Goal: Task Accomplishment & Management: Use online tool/utility

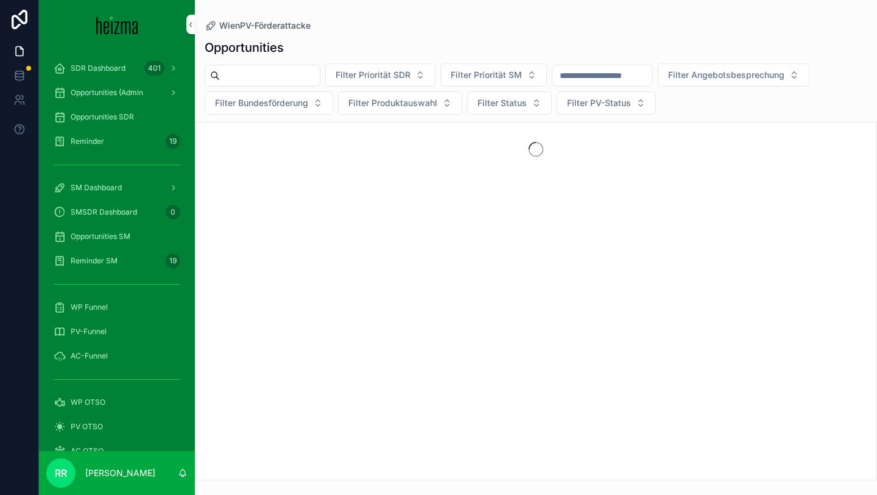
click at [90, 305] on span "WP Funnel" at bounding box center [89, 307] width 37 height 10
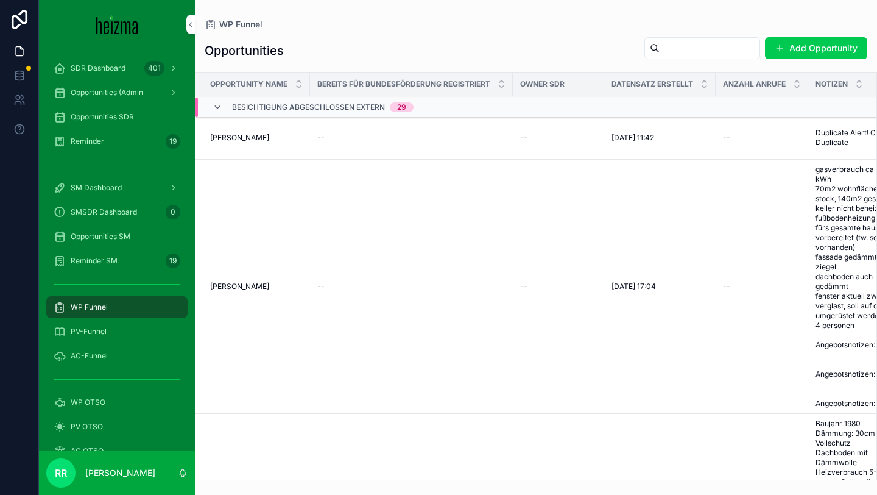
click at [676, 55] on input "scrollable content" at bounding box center [710, 48] width 100 height 17
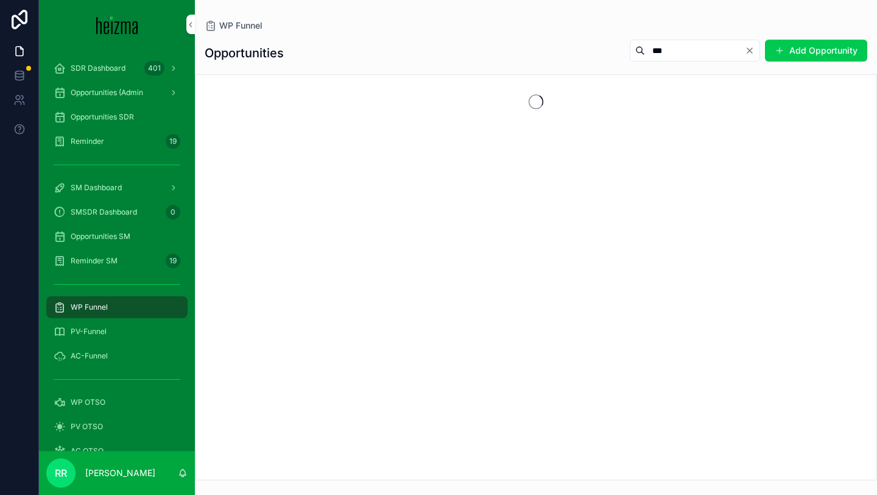
type input "***"
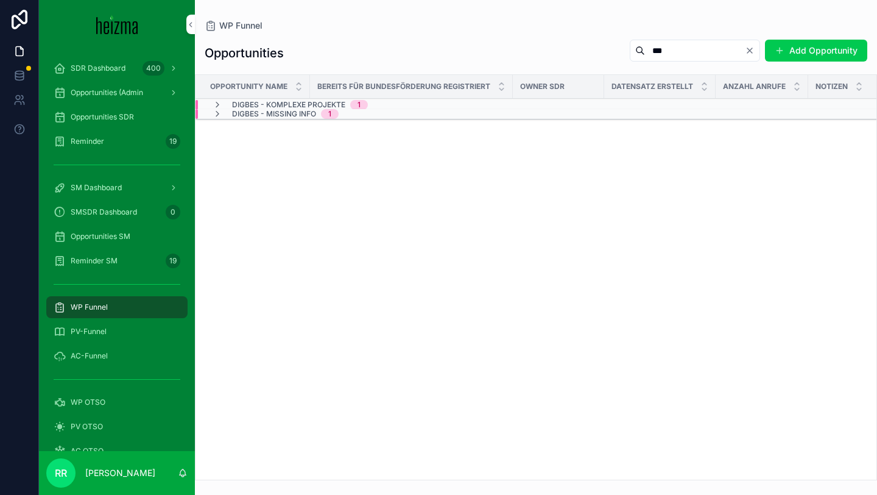
click at [224, 114] on div "DigBes - Missing Info 1" at bounding box center [276, 114] width 126 height 10
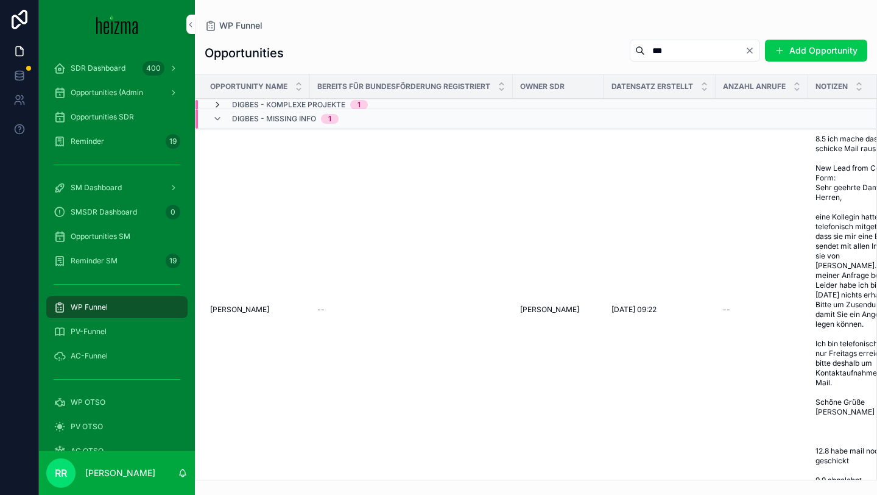
click at [219, 101] on icon "scrollable content" at bounding box center [218, 104] width 10 height 10
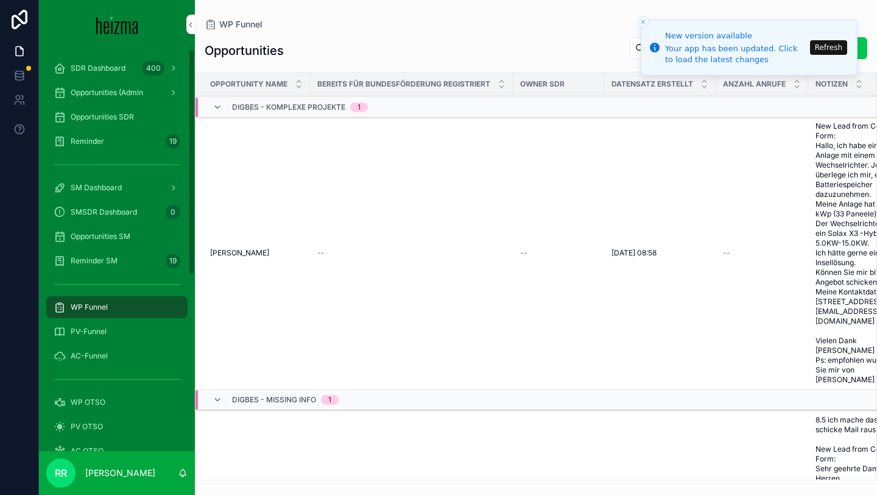
click at [99, 327] on span "PV-Funnel" at bounding box center [89, 332] width 36 height 10
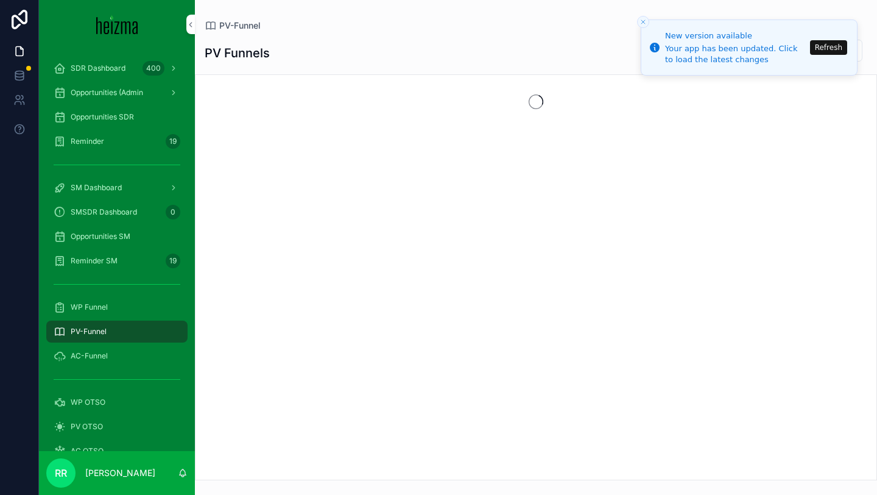
click at [817, 45] on button "Refresh" at bounding box center [828, 47] width 37 height 15
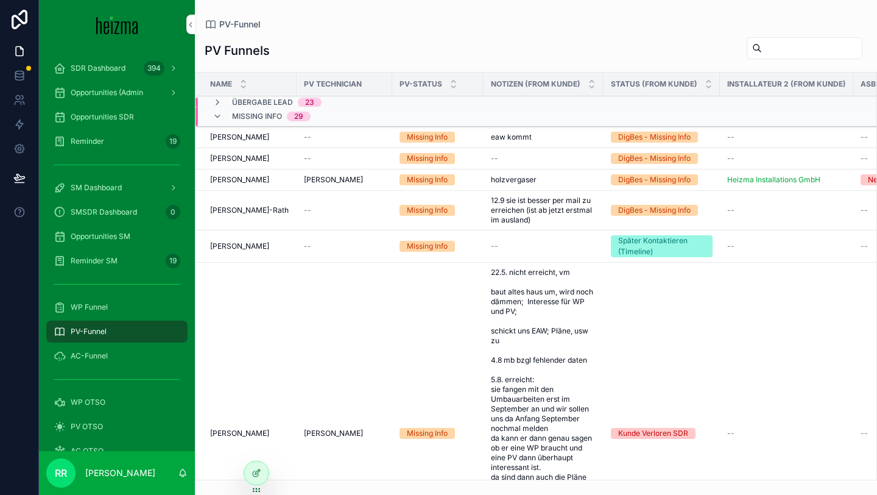
click at [230, 113] on div "Missing Info 29" at bounding box center [262, 116] width 98 height 19
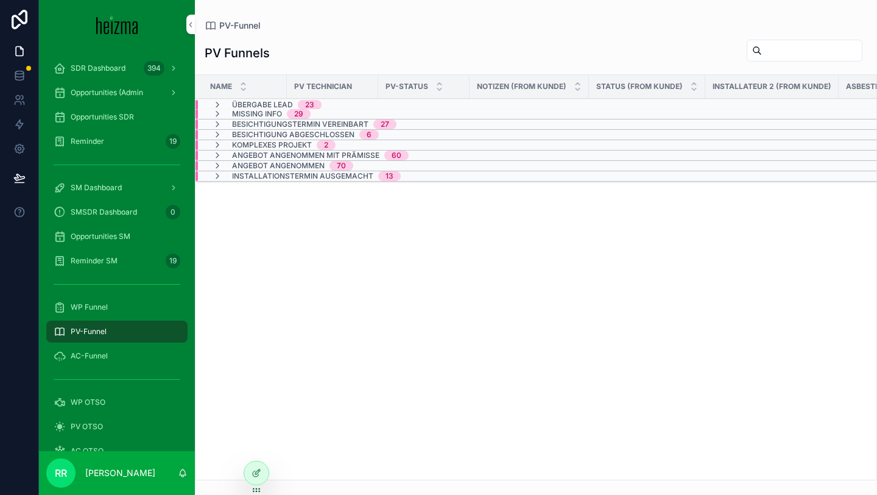
click at [240, 137] on span "Besichtigung abgeschlossen" at bounding box center [293, 135] width 122 height 10
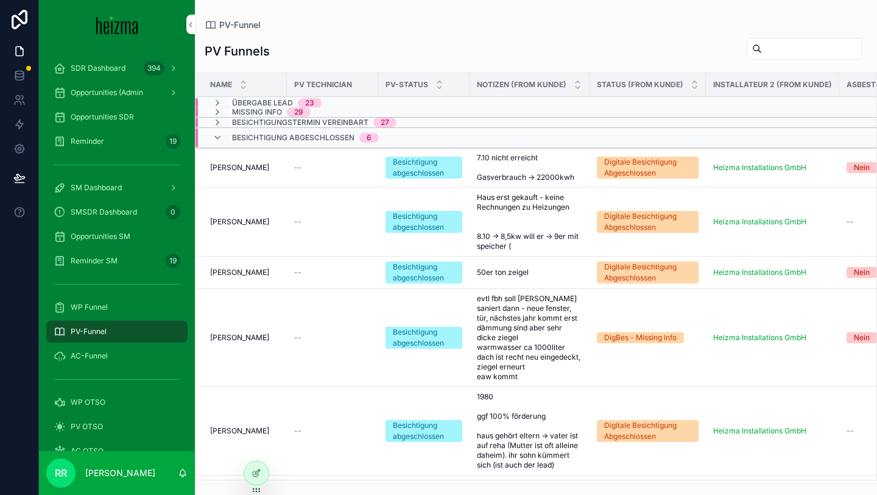
scroll to position [77, 0]
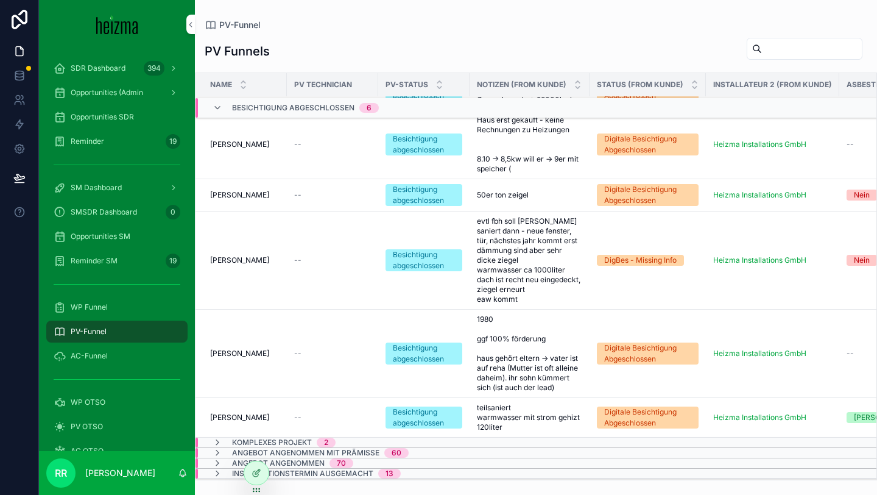
click at [762, 52] on input "scrollable content" at bounding box center [812, 48] width 100 height 17
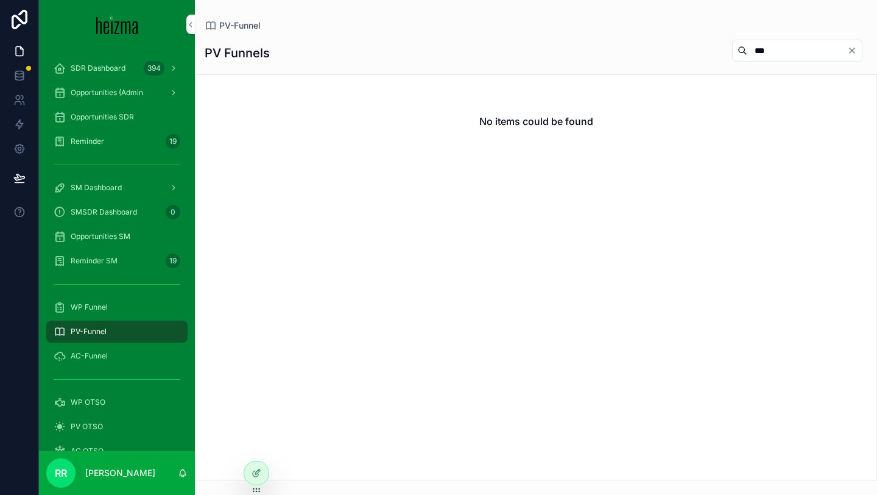
type input "***"
click at [99, 305] on span "WP Funnel" at bounding box center [89, 307] width 37 height 10
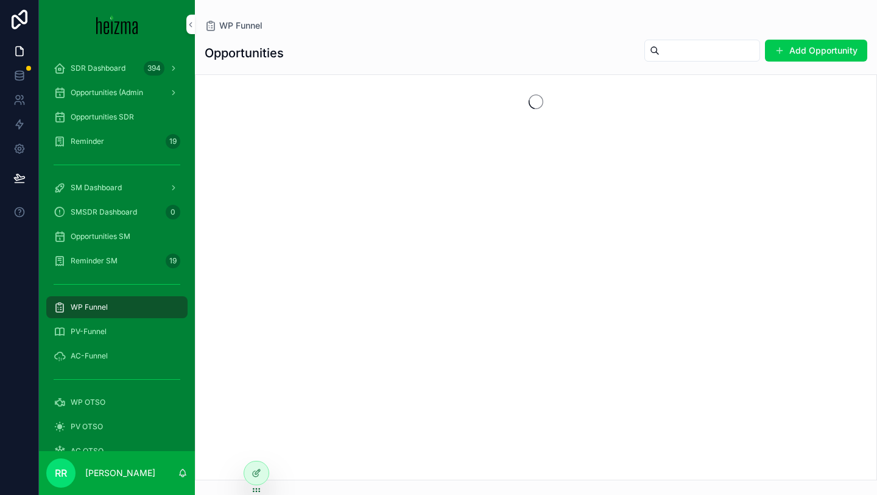
click at [702, 48] on input "scrollable content" at bounding box center [710, 50] width 100 height 17
type input "***"
click at [122, 71] on span "SDR Dashboard" at bounding box center [98, 68] width 55 height 10
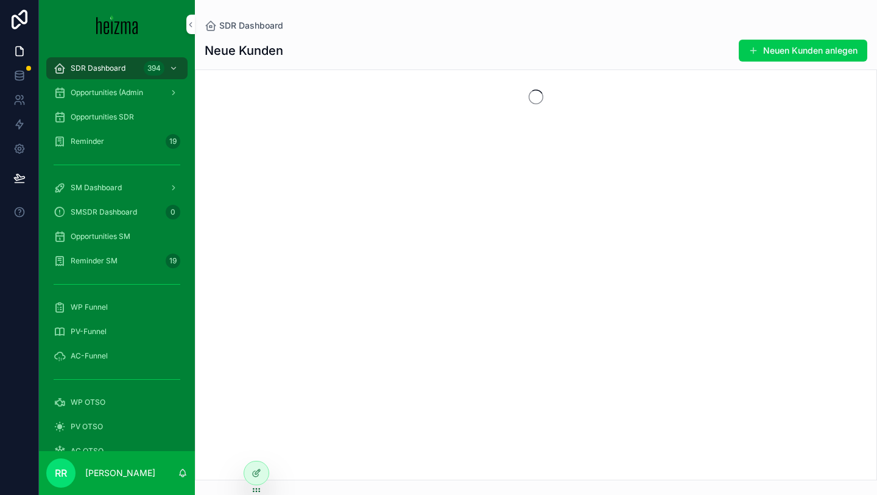
click at [128, 110] on div "Opportunities SDR" at bounding box center [117, 116] width 127 height 19
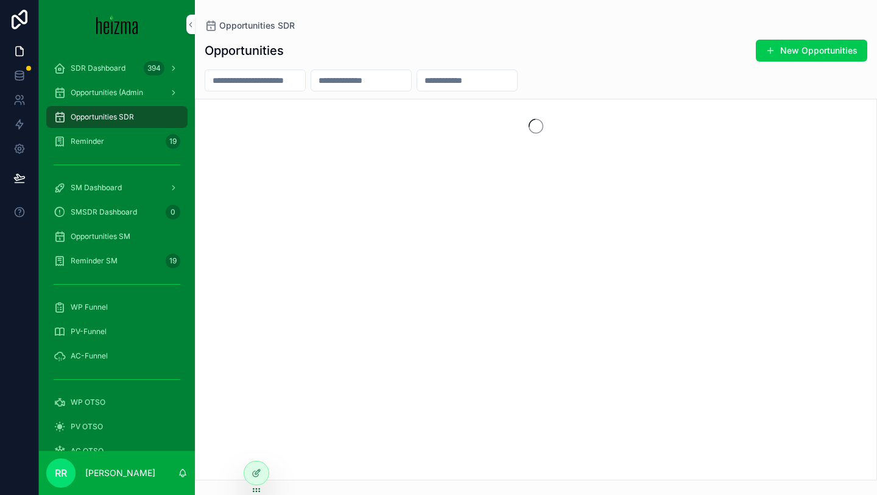
click at [203, 68] on div "Opportunities New Opportunities" at bounding box center [536, 256] width 682 height 448
click at [234, 77] on input "scrollable content" at bounding box center [255, 80] width 100 height 17
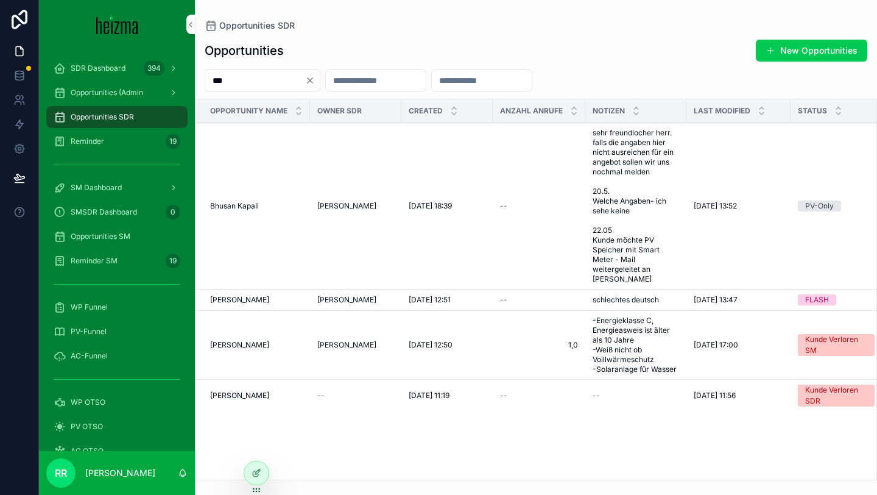
type input "***"
click at [276, 305] on div "Bhupinder Bhupani Bhupinder Bhupani" at bounding box center [256, 300] width 93 height 10
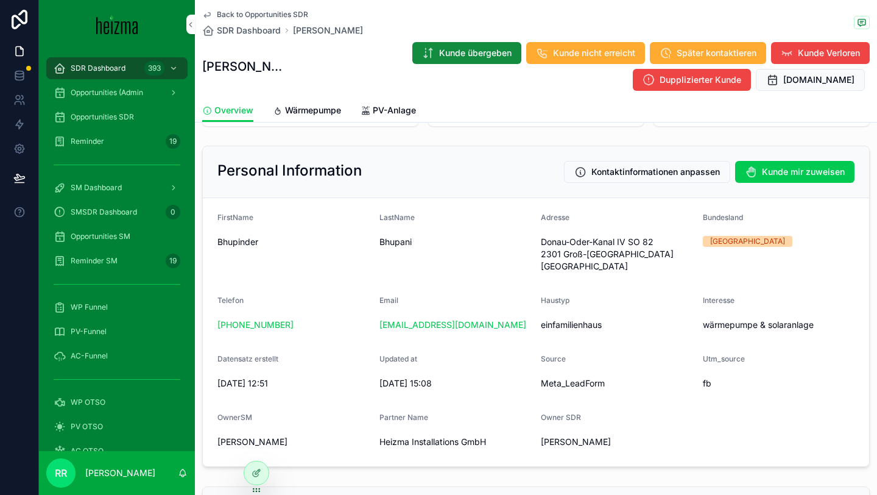
scroll to position [83, 0]
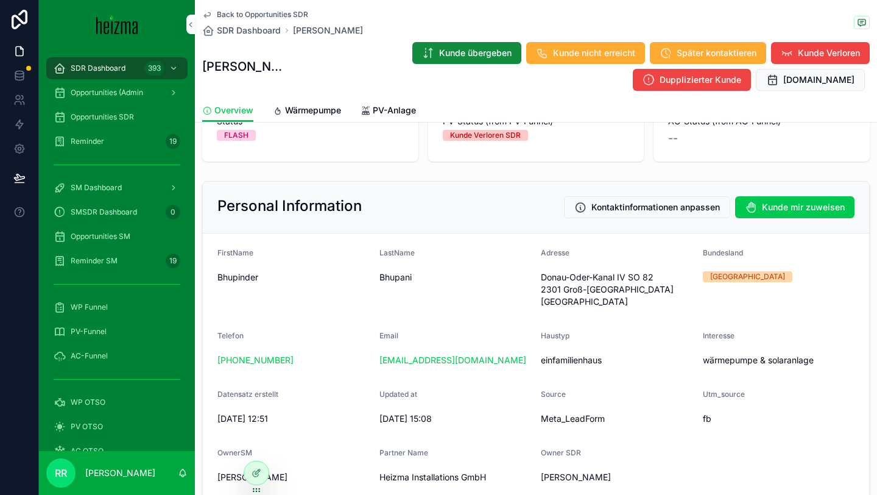
click at [329, 116] on span "Wärmepumpe" at bounding box center [313, 110] width 56 height 12
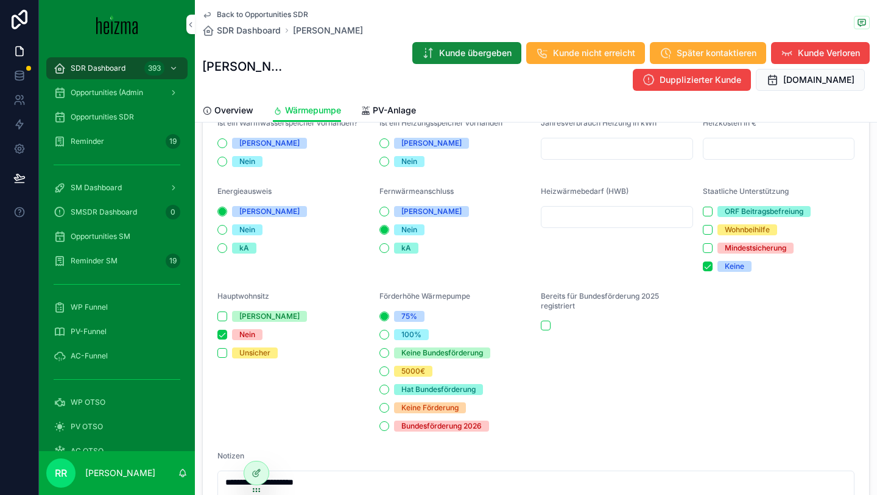
scroll to position [947, 0]
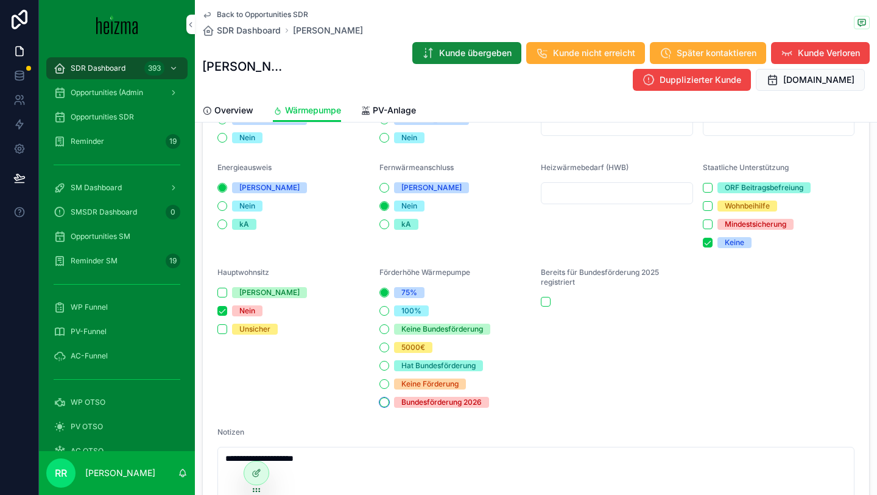
click at [387, 401] on button "Bundesförderung 2026" at bounding box center [384, 402] width 10 height 10
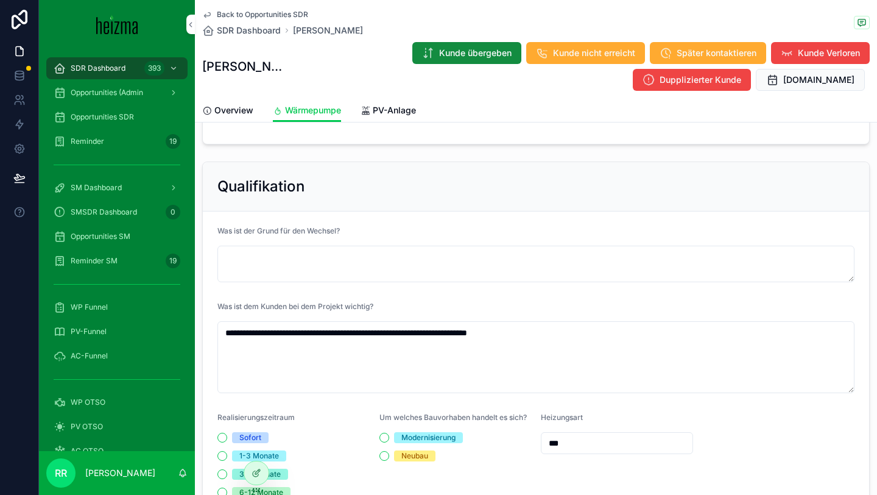
scroll to position [107, 0]
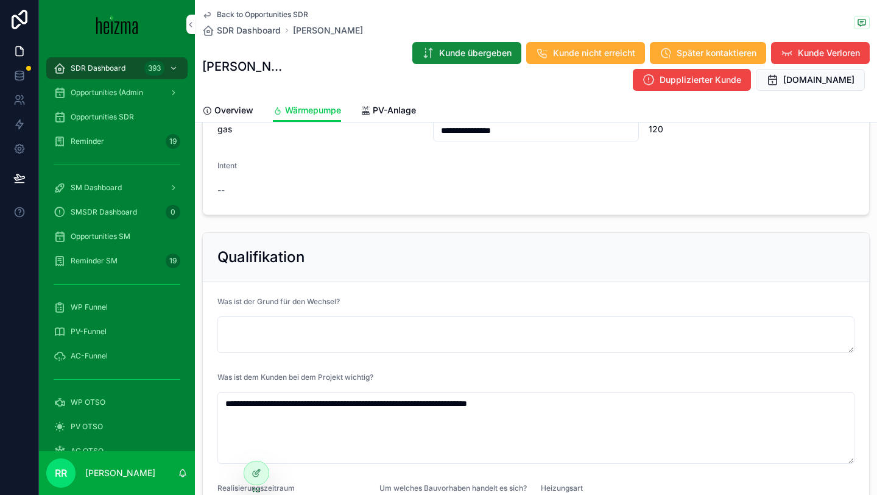
click at [388, 118] on link "PV-Anlage" at bounding box center [388, 111] width 55 height 24
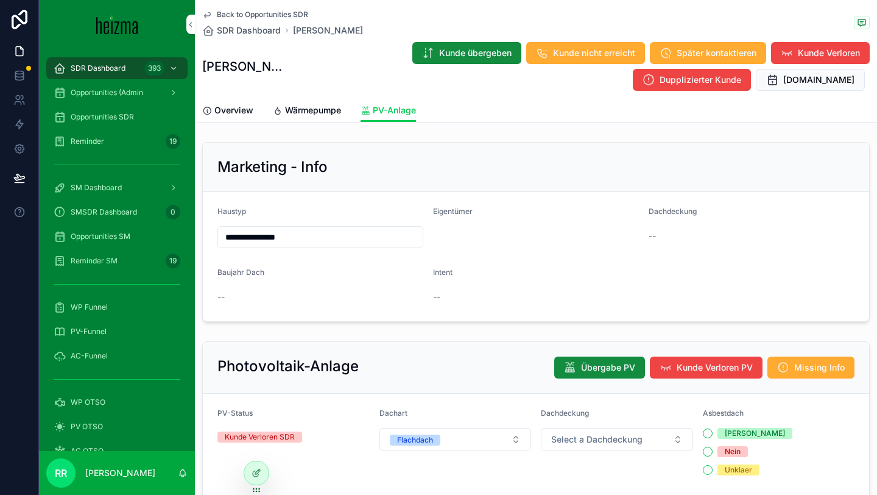
click at [325, 117] on link "Wärmepumpe" at bounding box center [307, 111] width 68 height 24
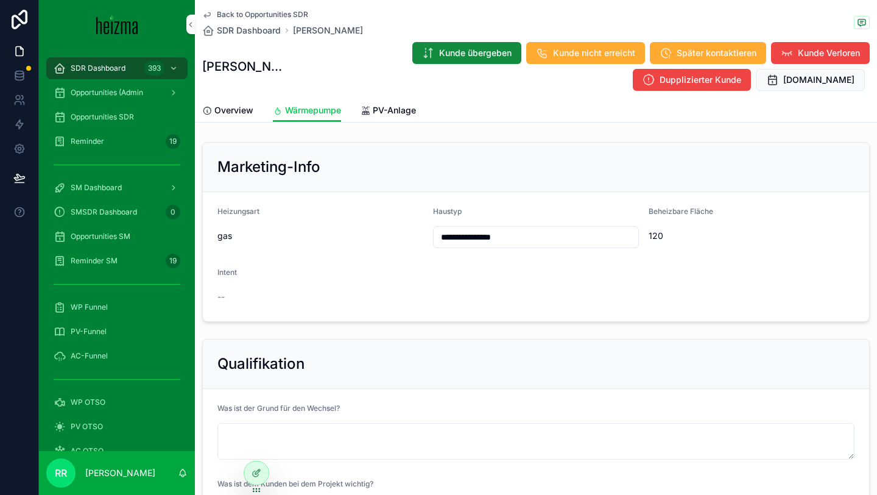
click at [228, 114] on span "Overview" at bounding box center [233, 110] width 39 height 12
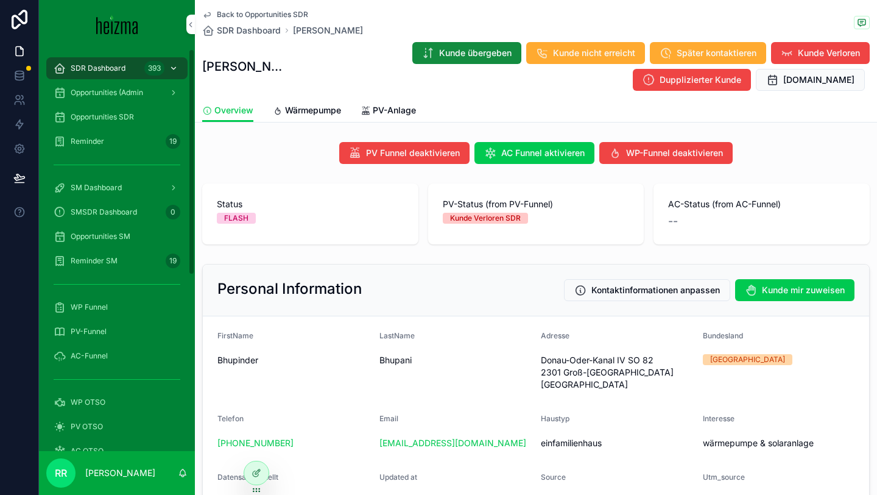
click at [120, 63] on span "SDR Dashboard" at bounding box center [98, 68] width 55 height 10
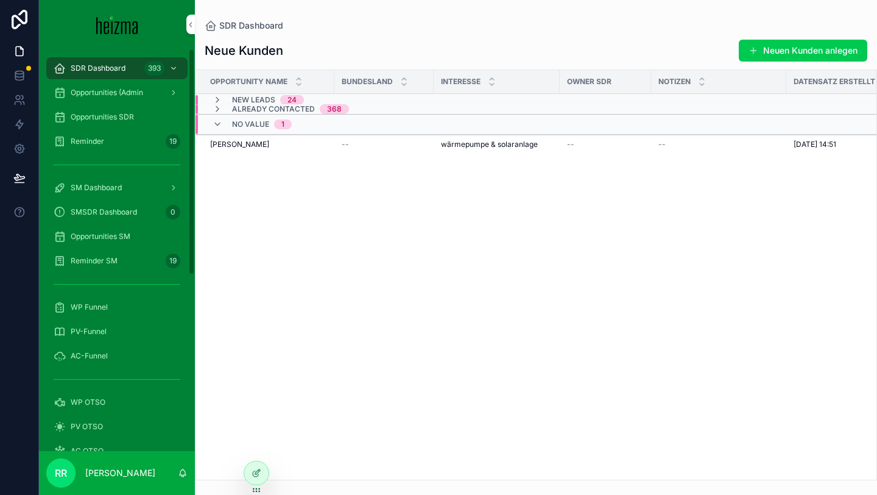
click at [121, 115] on span "Opportunities SDR" at bounding box center [102, 117] width 63 height 10
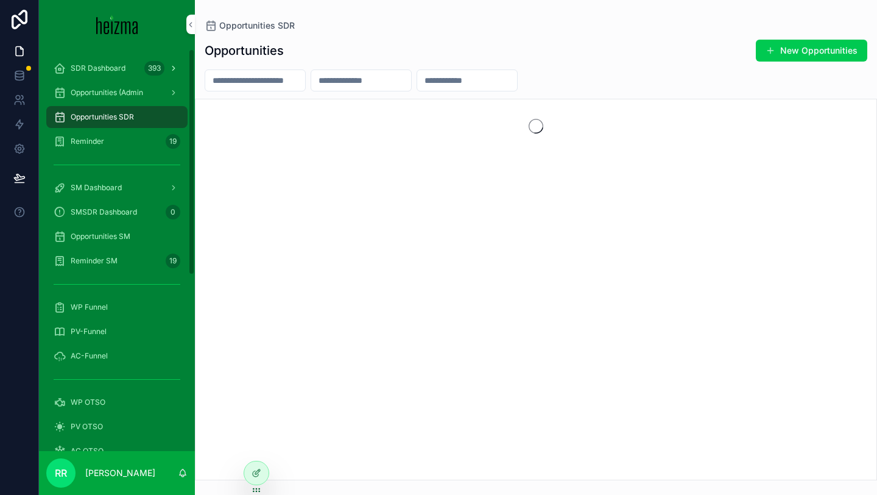
click at [113, 69] on span "SDR Dashboard" at bounding box center [98, 68] width 55 height 10
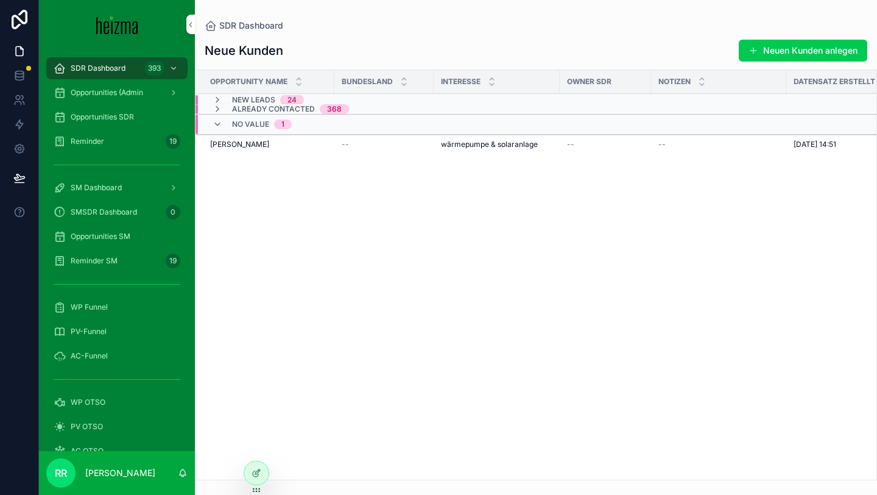
click at [138, 110] on div "Opportunities SDR" at bounding box center [117, 116] width 127 height 19
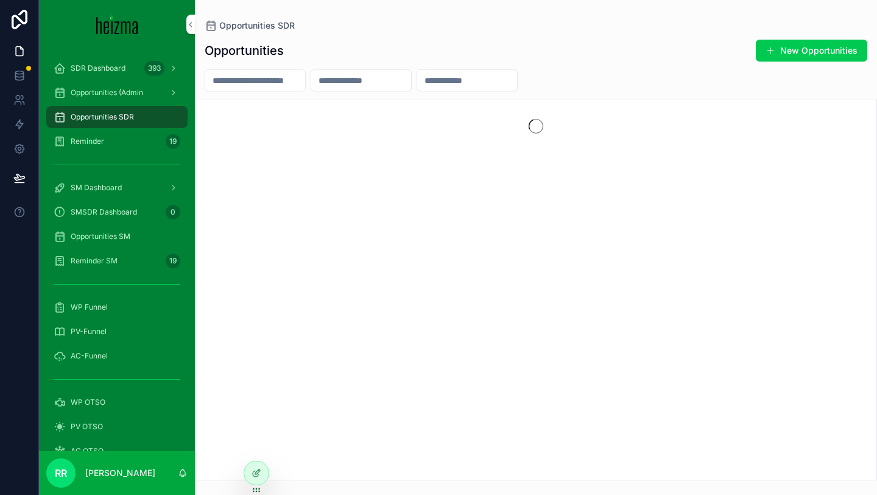
click at [281, 86] on input "scrollable content" at bounding box center [255, 80] width 100 height 17
type input "******"
click at [104, 71] on span "SDR Dashboard" at bounding box center [98, 68] width 55 height 10
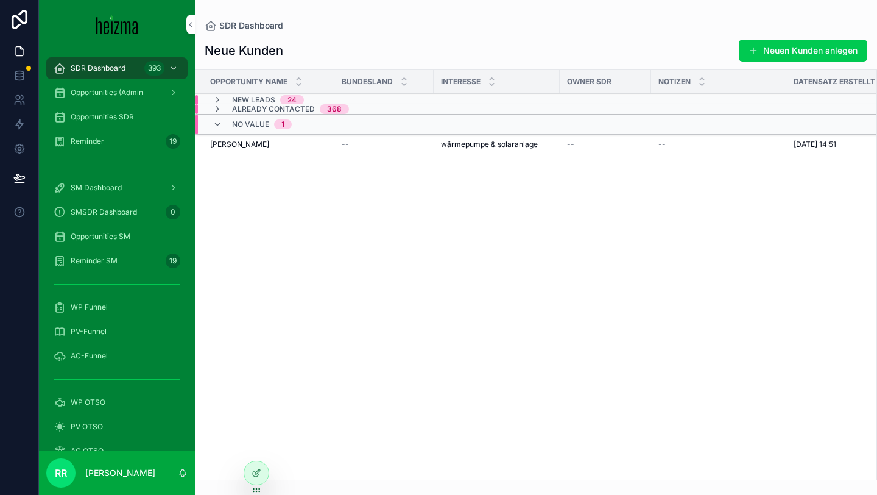
click at [109, 111] on div "Opportunities SDR" at bounding box center [117, 116] width 127 height 19
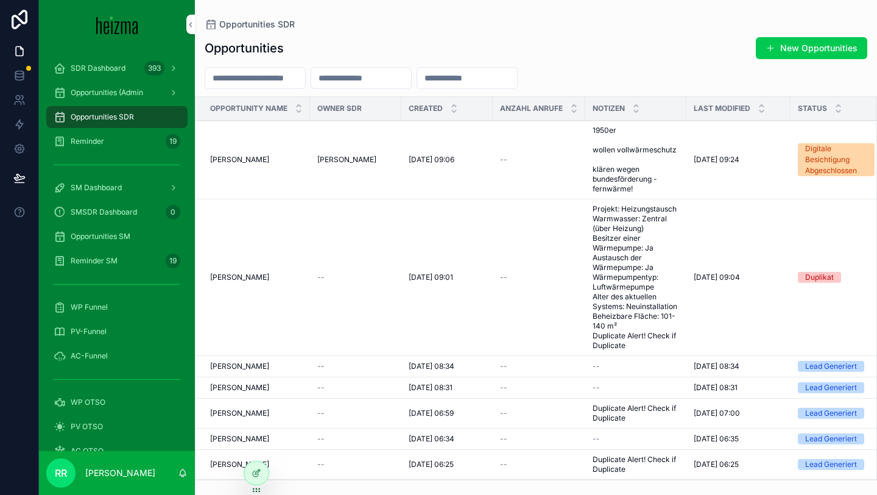
click at [272, 72] on input "scrollable content" at bounding box center [255, 77] width 100 height 17
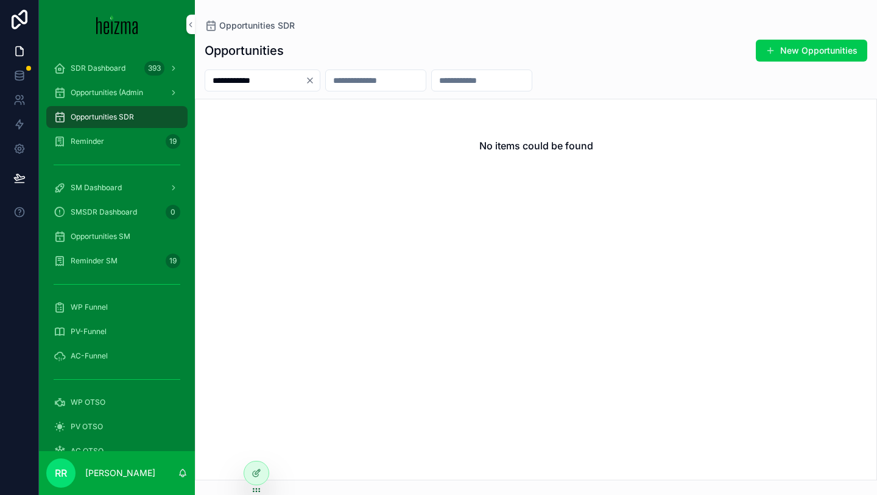
click at [255, 81] on input "**********" at bounding box center [255, 80] width 100 height 17
type input "*"
type input "******"
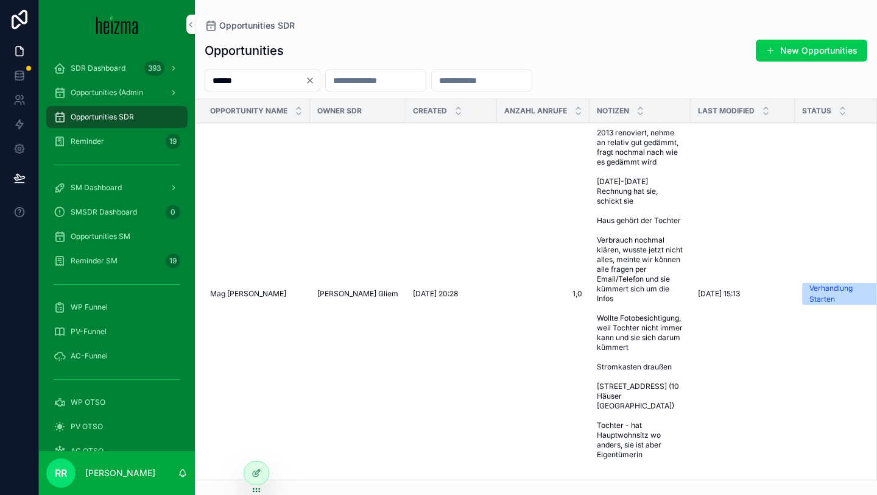
click at [258, 291] on span "Mag [PERSON_NAME]" at bounding box center [248, 294] width 76 height 10
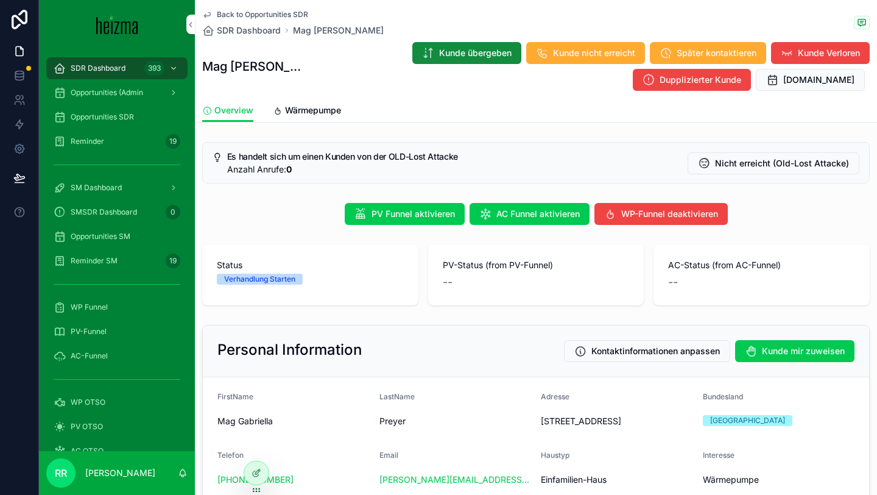
click at [309, 116] on span "Wärmepumpe" at bounding box center [313, 110] width 56 height 12
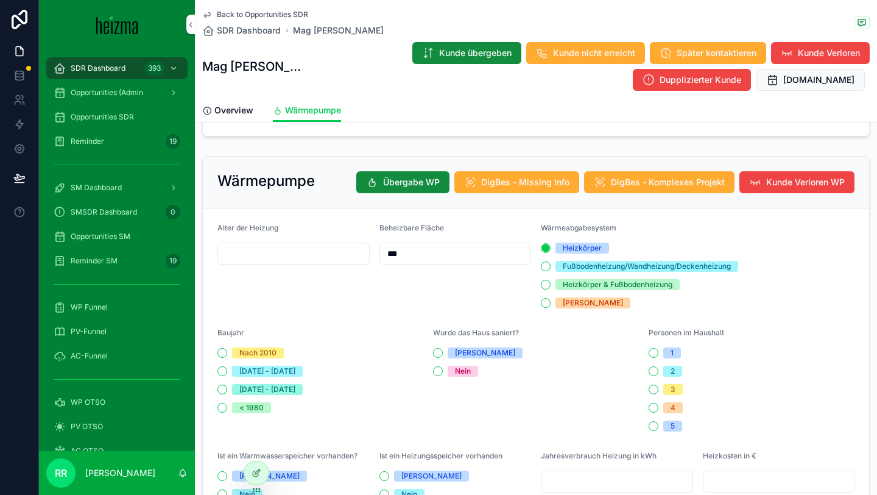
scroll to position [517, 0]
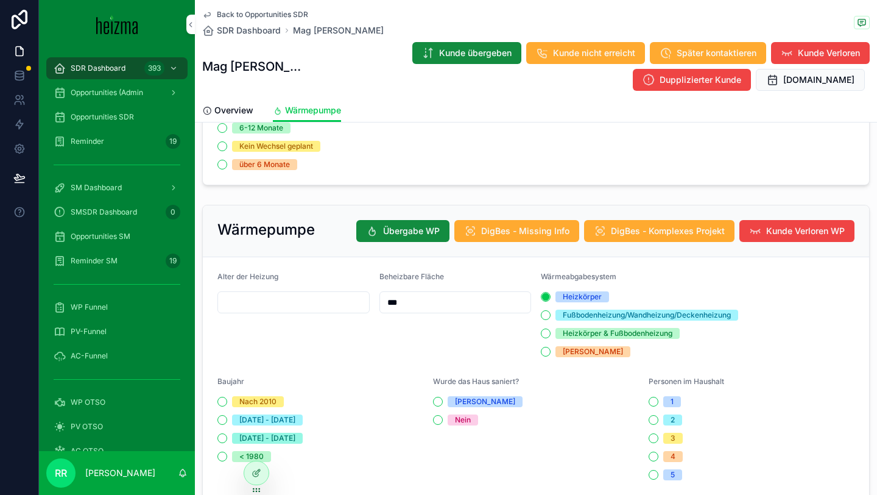
click at [238, 106] on span "Overview" at bounding box center [233, 110] width 39 height 12
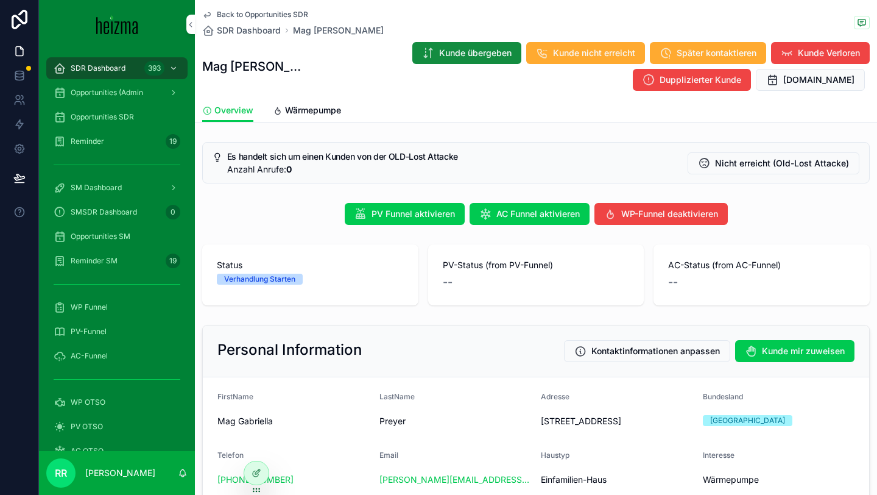
click at [253, 63] on h1 "Mag [PERSON_NAME]" at bounding box center [253, 66] width 102 height 17
copy h1 "Gabriella"
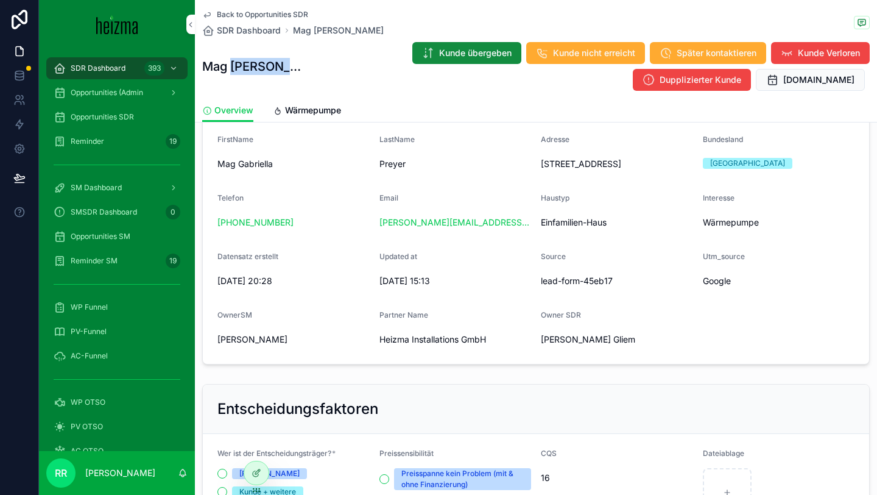
scroll to position [248, 0]
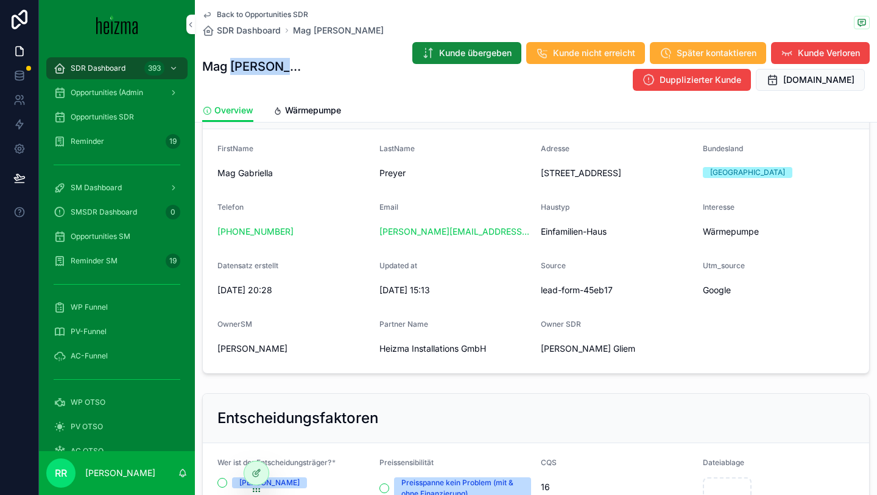
click at [309, 104] on span "Wärmepumpe" at bounding box center [313, 110] width 56 height 12
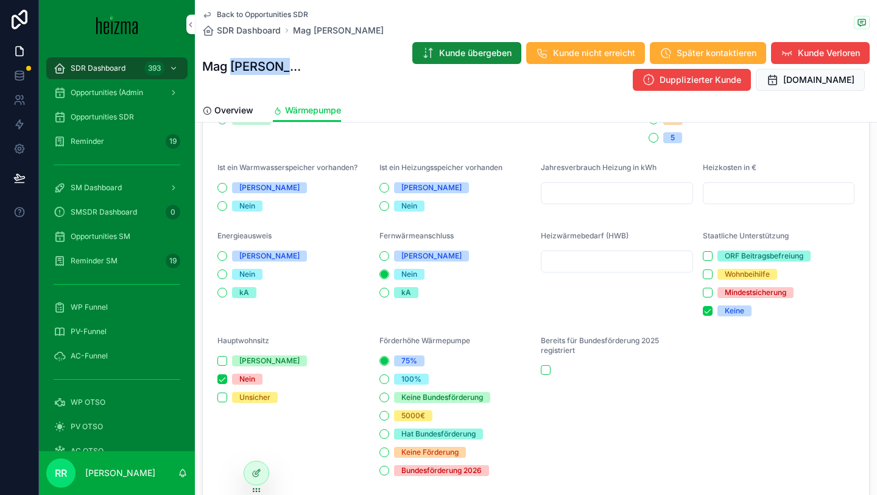
scroll to position [1109, 0]
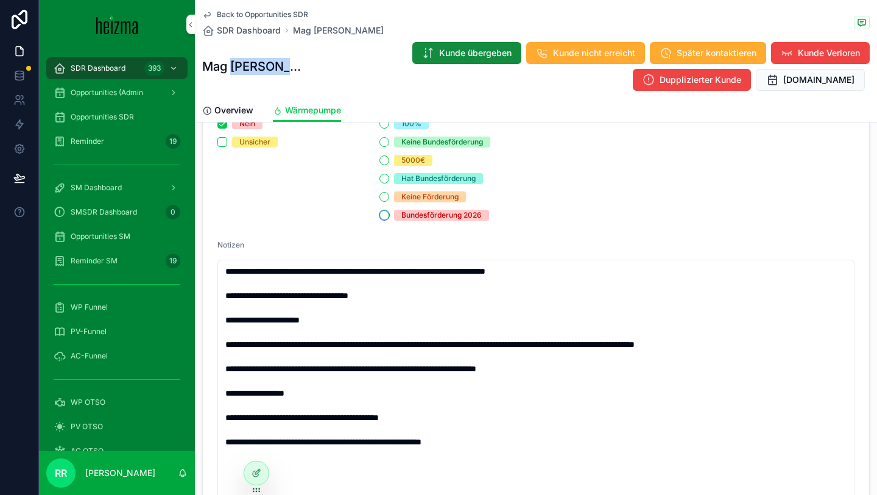
click at [384, 217] on button "Bundesförderung 2026" at bounding box center [384, 215] width 10 height 10
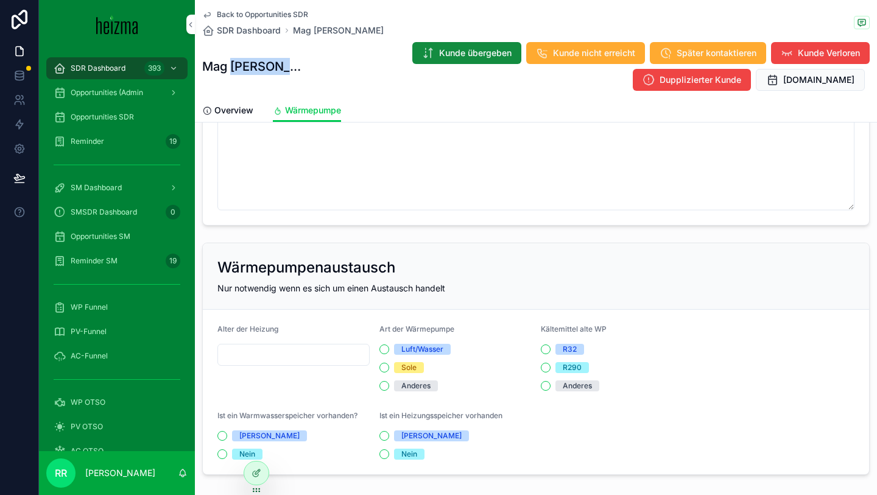
scroll to position [1370, 0]
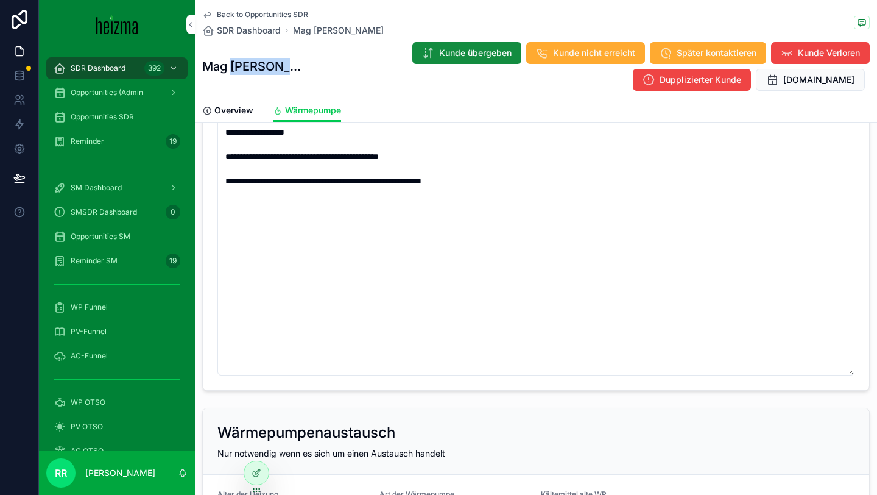
type textarea "**********"
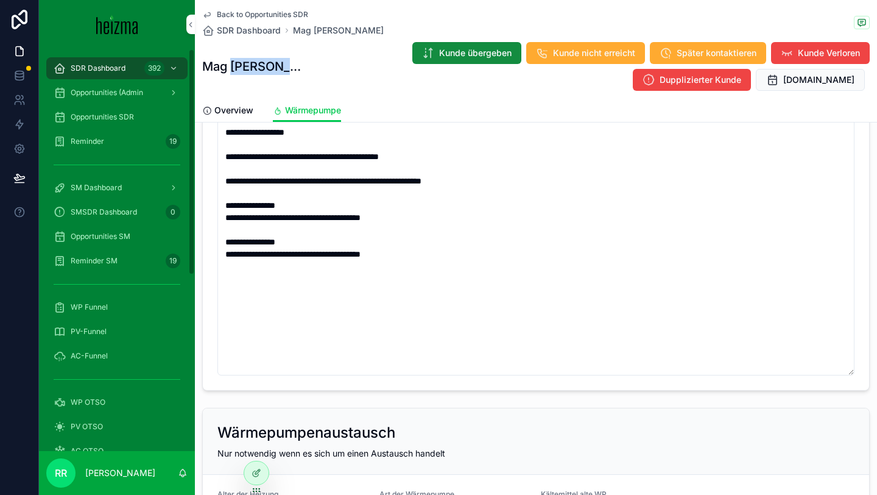
click at [96, 309] on span "WP Funnel" at bounding box center [89, 307] width 37 height 10
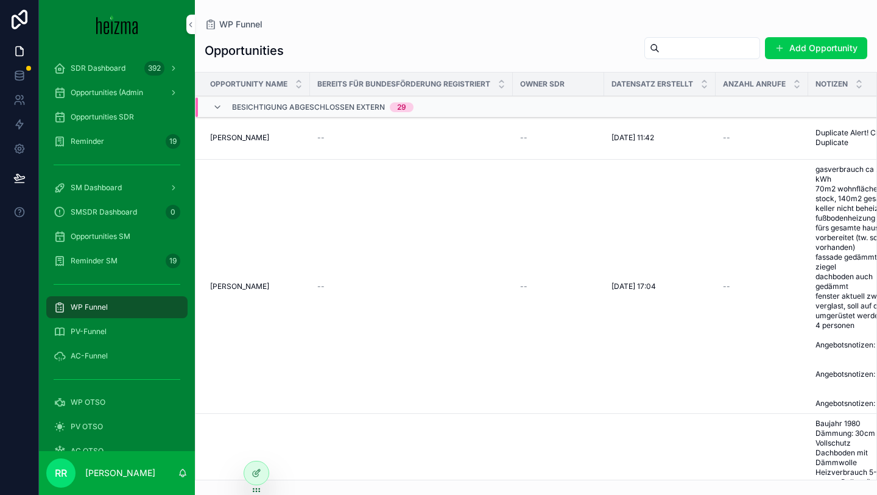
click at [720, 52] on input "scrollable content" at bounding box center [710, 48] width 100 height 17
paste input "********"
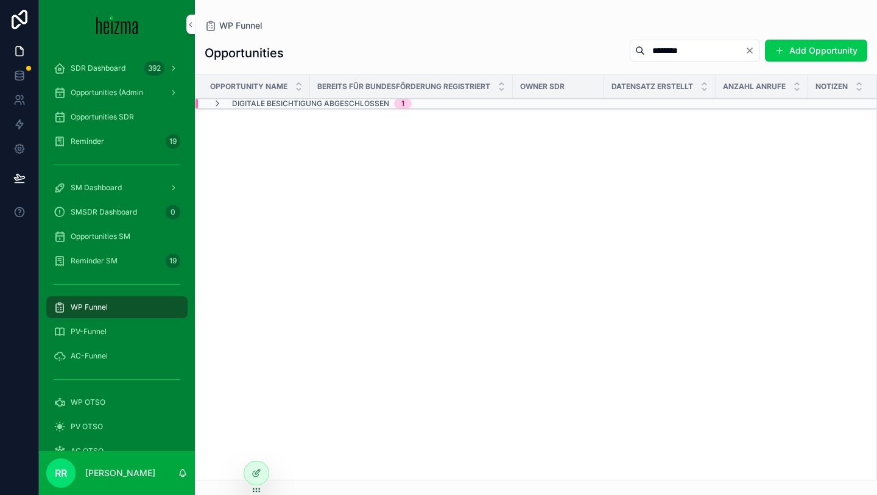
type input "********"
click at [291, 105] on span "Digitale Besichtigung Abgeschlossen" at bounding box center [310, 104] width 157 height 10
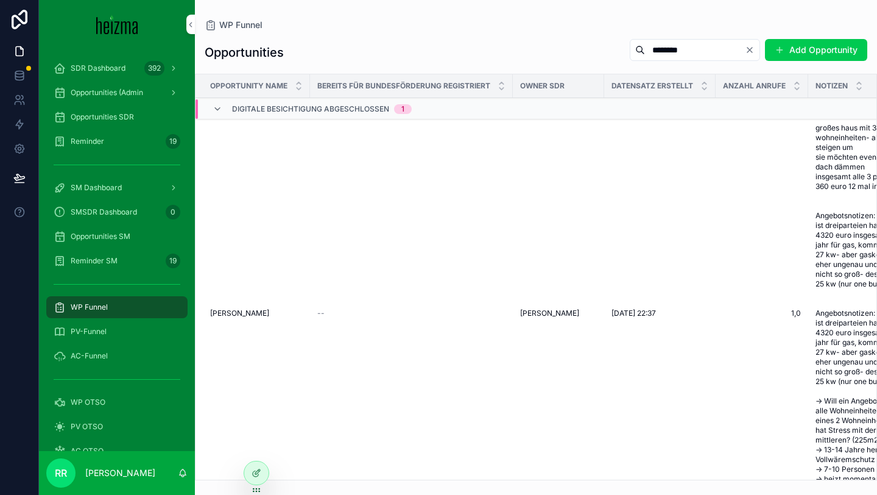
click at [275, 315] on td "Markus Buchmann Markus Buchmann" at bounding box center [253, 313] width 115 height 390
click at [269, 330] on td "Markus Buchmann Markus Buchmann" at bounding box center [253, 313] width 115 height 390
click at [266, 318] on span "[PERSON_NAME]" at bounding box center [239, 313] width 59 height 10
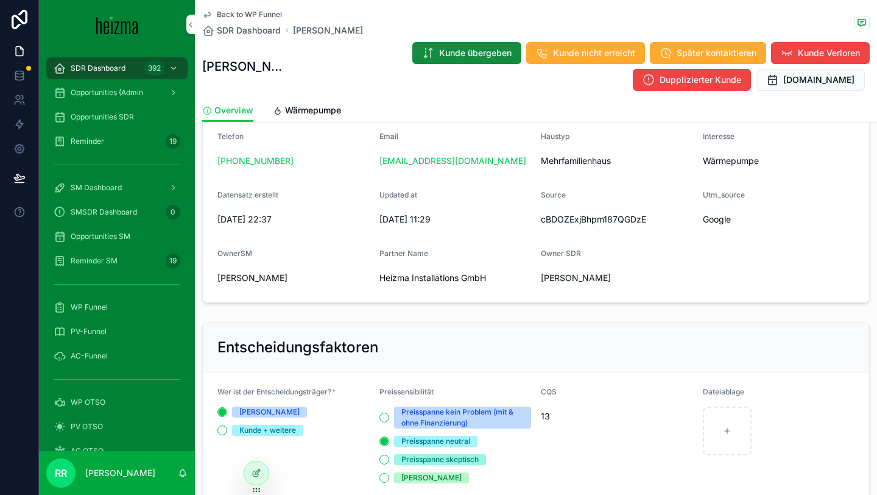
scroll to position [135, 0]
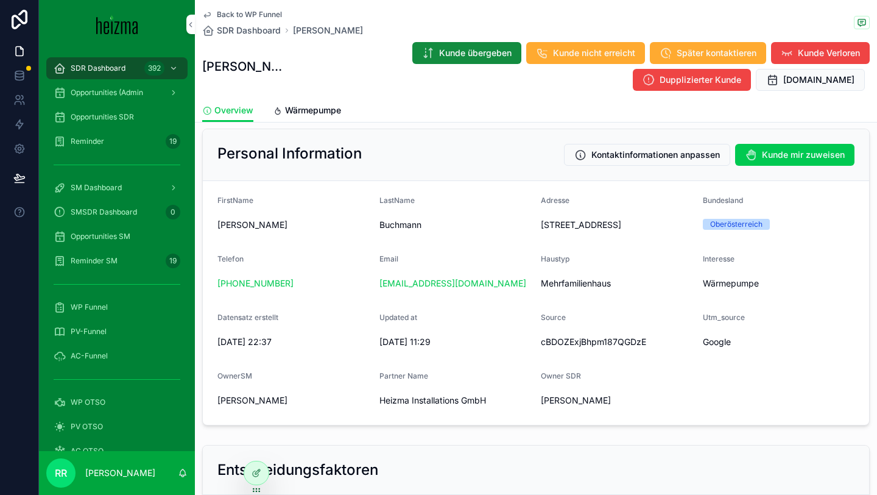
click at [326, 104] on span "Wärmepumpe" at bounding box center [313, 110] width 56 height 12
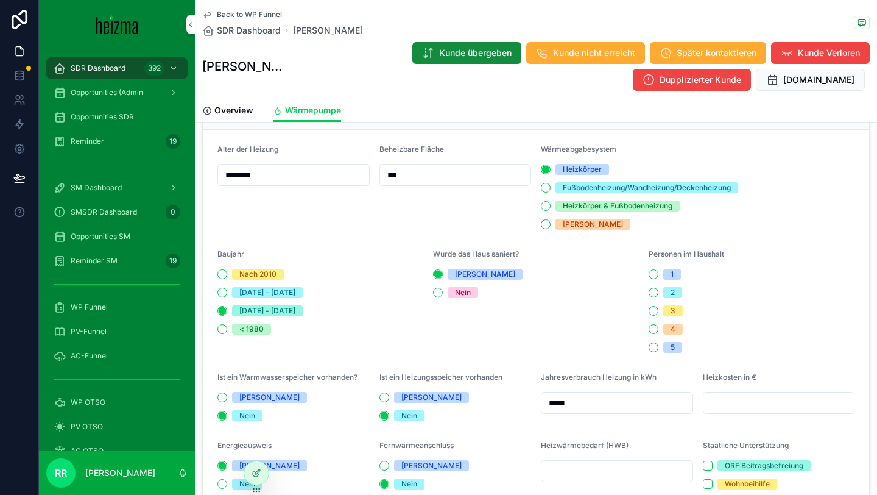
scroll to position [623, 0]
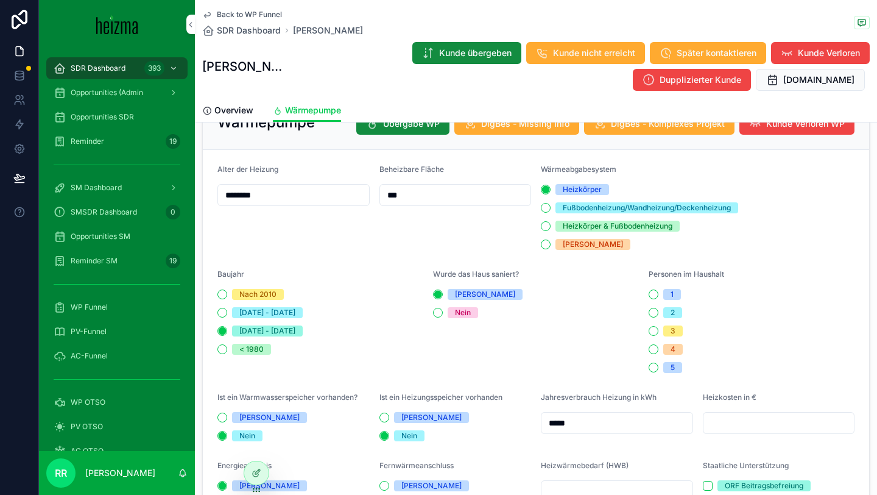
click at [99, 316] on div "WP Funnel" at bounding box center [117, 306] width 127 height 19
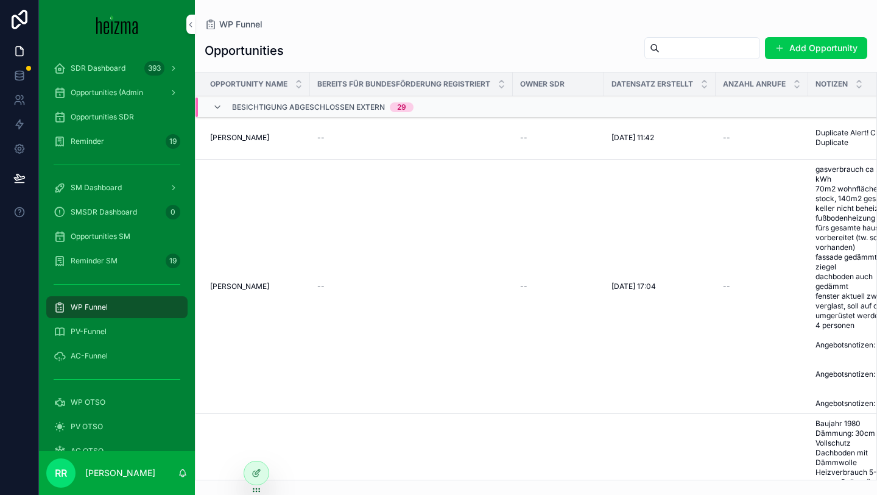
click at [675, 62] on div "Opportunities Add Opportunity" at bounding box center [536, 51] width 663 height 28
click at [693, 46] on input "scrollable content" at bounding box center [710, 48] width 100 height 17
paste input "******"
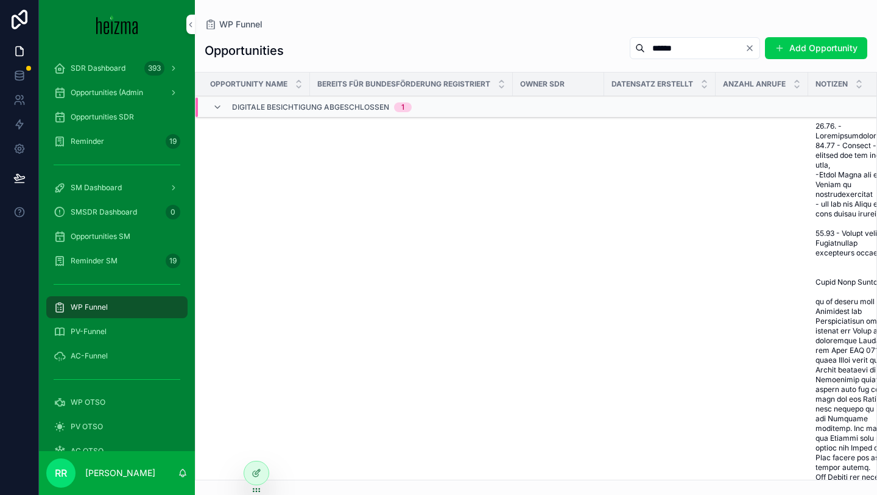
type input "******"
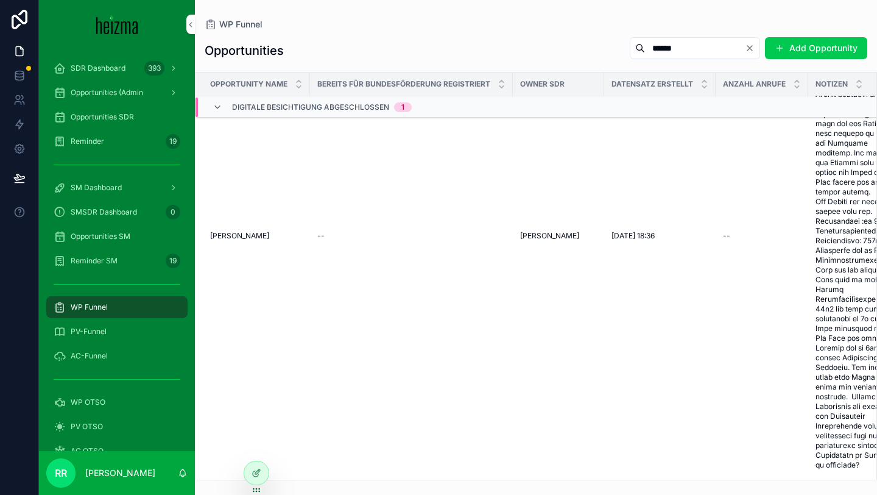
click at [244, 241] on span "[PERSON_NAME]" at bounding box center [239, 236] width 59 height 10
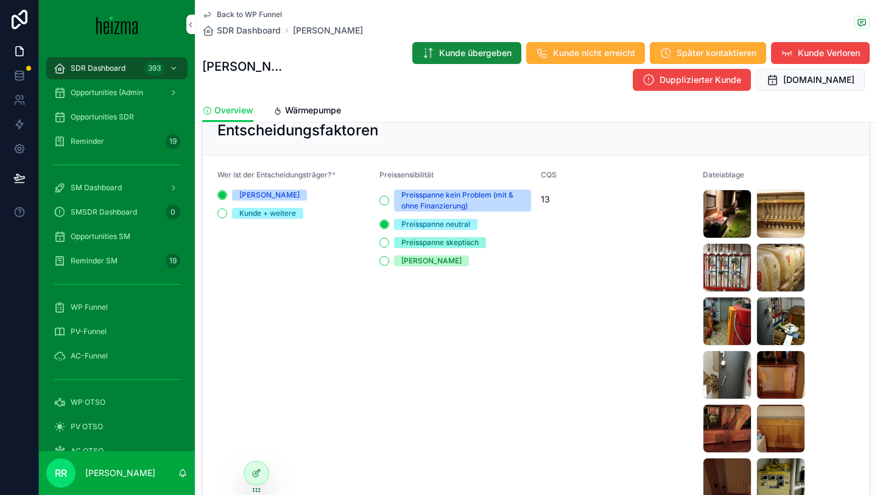
scroll to position [443, 0]
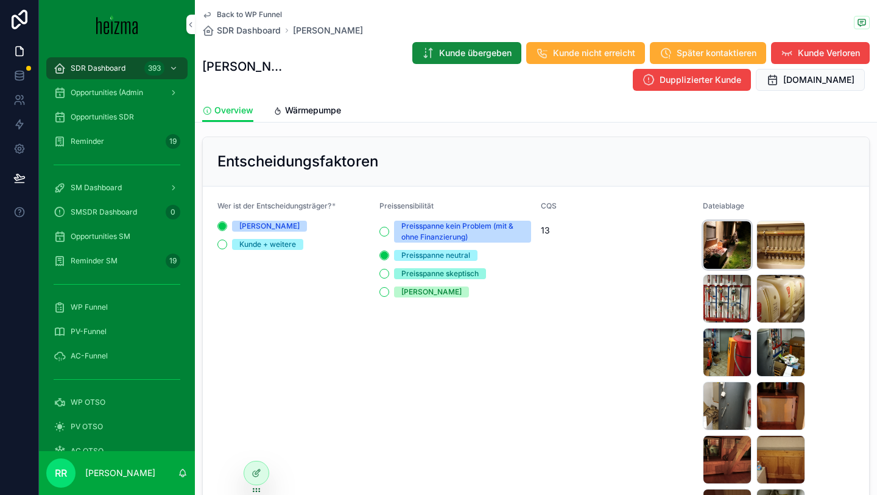
click at [720, 239] on div "Draussen-hinter-dem-Haus .jpg" at bounding box center [727, 245] width 49 height 49
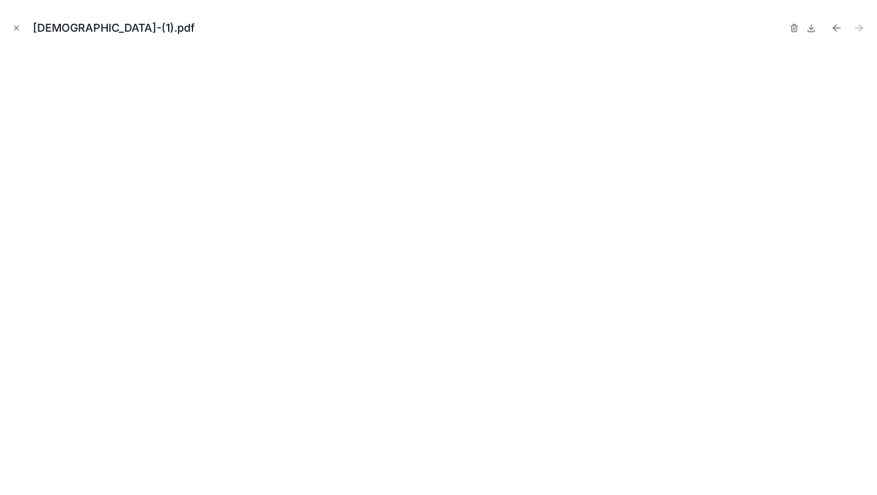
click at [24, 29] on div "Scan-(1).pdf" at bounding box center [439, 28] width 858 height 37
click at [18, 29] on icon "Close modal" at bounding box center [16, 28] width 9 height 9
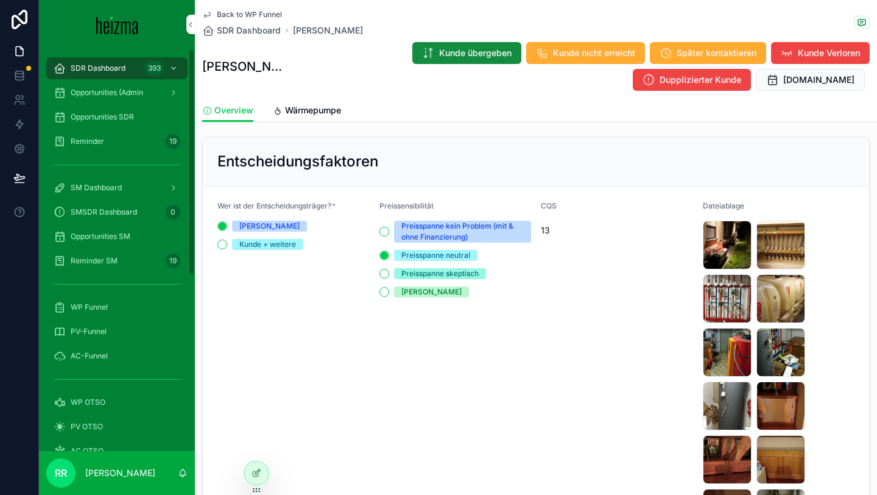
click at [329, 108] on span "Wärmepumpe" at bounding box center [313, 110] width 56 height 12
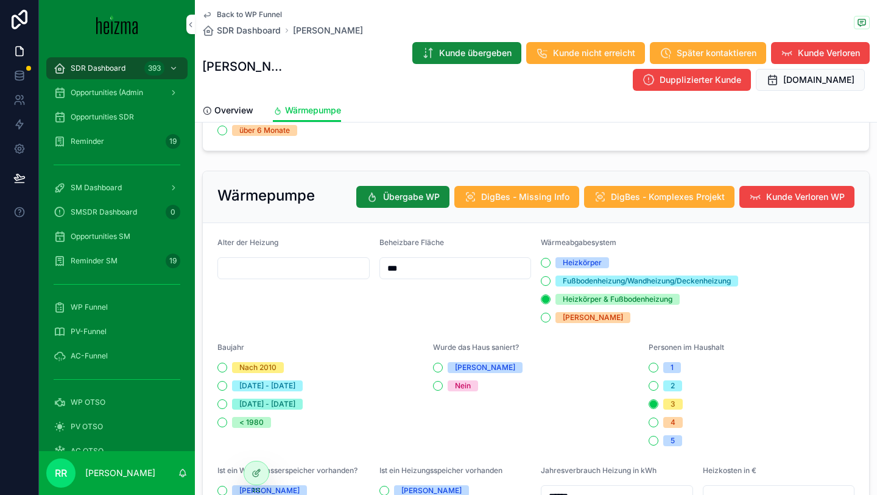
scroll to position [577, 0]
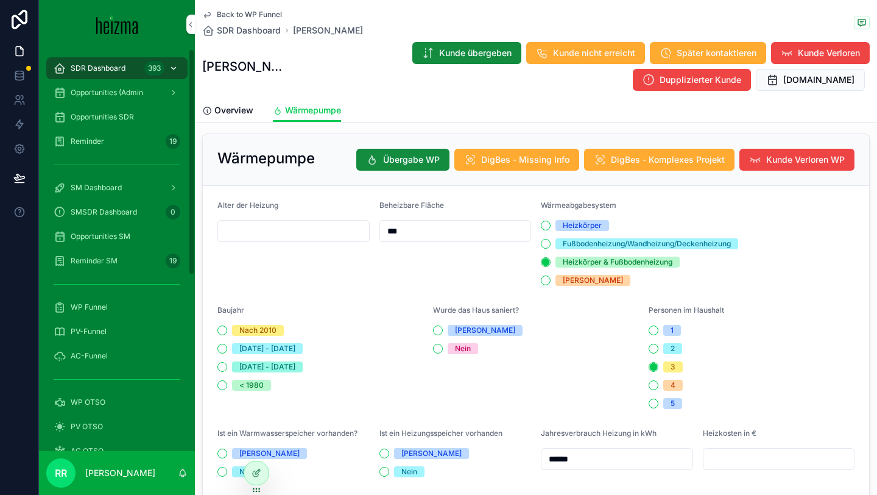
click at [119, 65] on span "SDR Dashboard" at bounding box center [98, 68] width 55 height 10
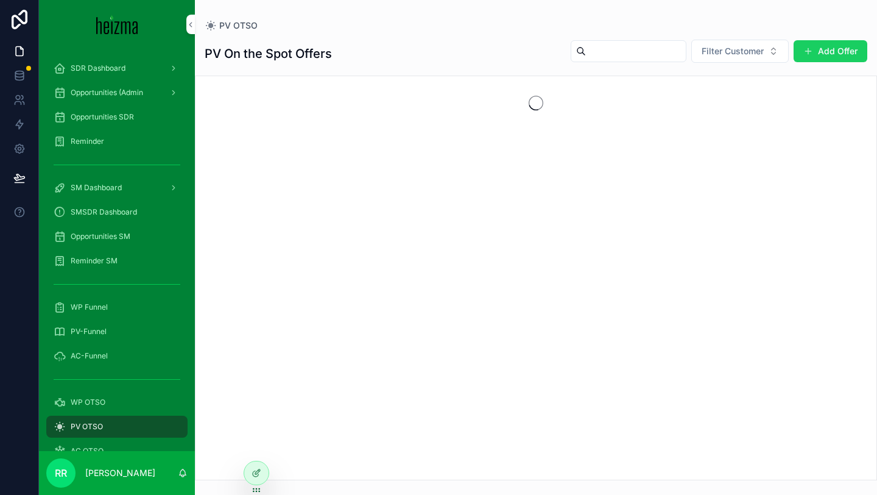
click at [810, 45] on button "Add Offer" at bounding box center [831, 51] width 74 height 22
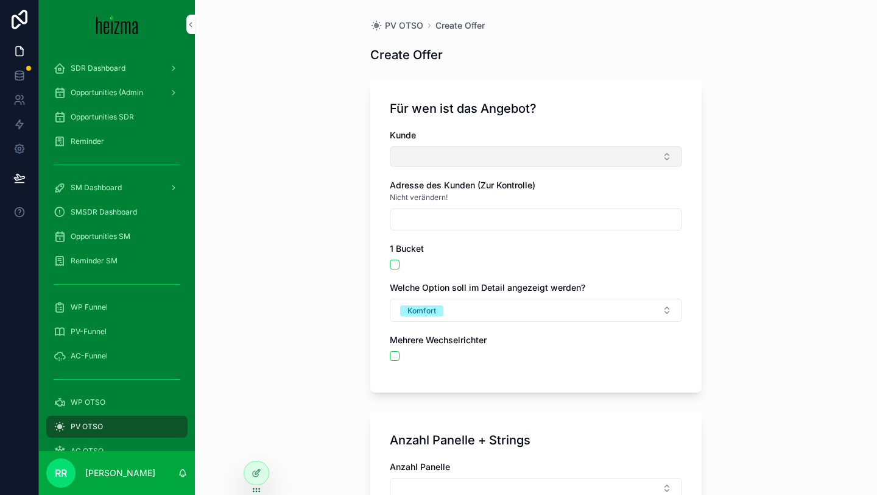
click at [524, 155] on button "Select Button" at bounding box center [536, 156] width 292 height 21
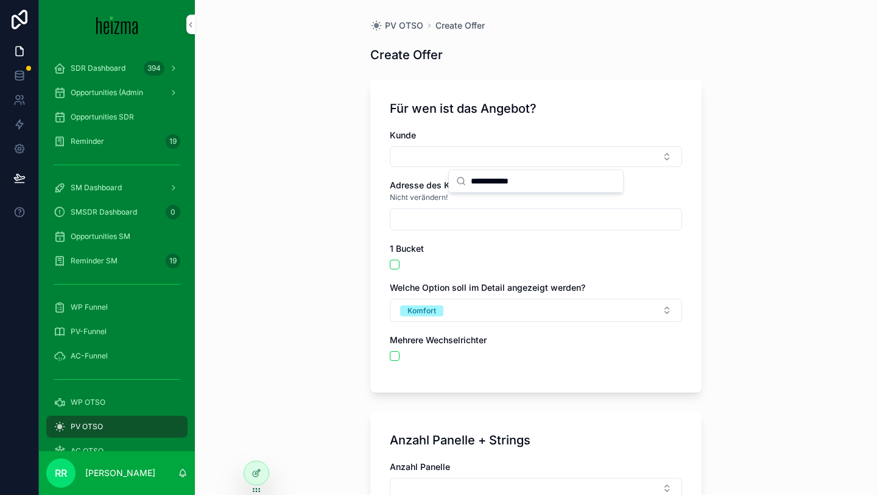
click at [500, 186] on input "**********" at bounding box center [543, 181] width 145 height 22
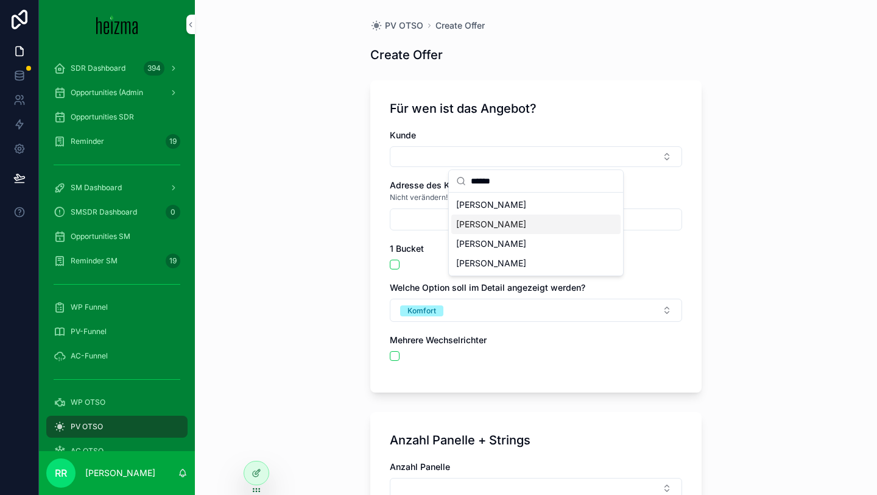
type input "******"
click at [521, 221] on span "Robert Steinbauer" at bounding box center [491, 224] width 70 height 12
type input "**********"
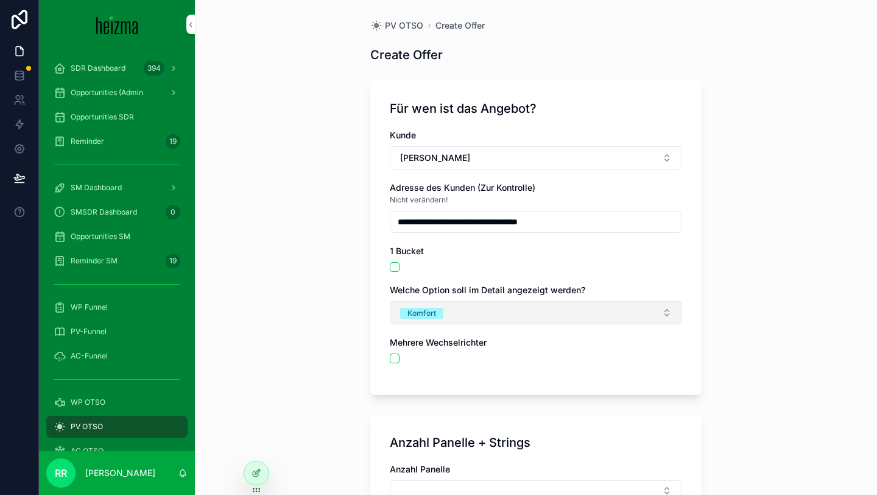
scroll to position [215, 0]
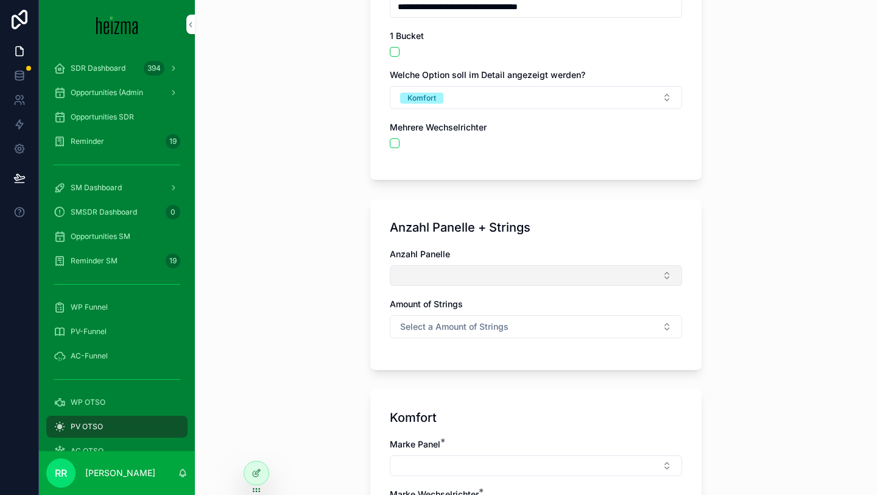
click at [445, 266] on button "Select Button" at bounding box center [536, 275] width 292 height 21
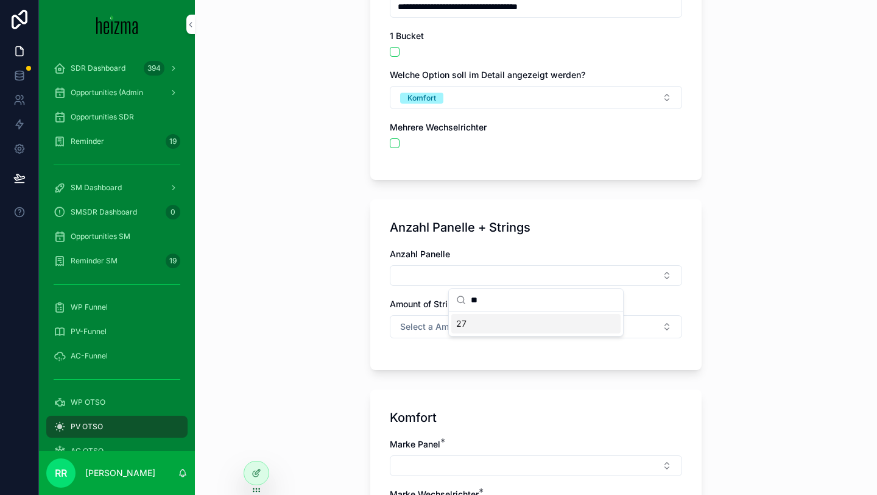
type input "**"
click at [521, 326] on div "27" at bounding box center [535, 323] width 169 height 19
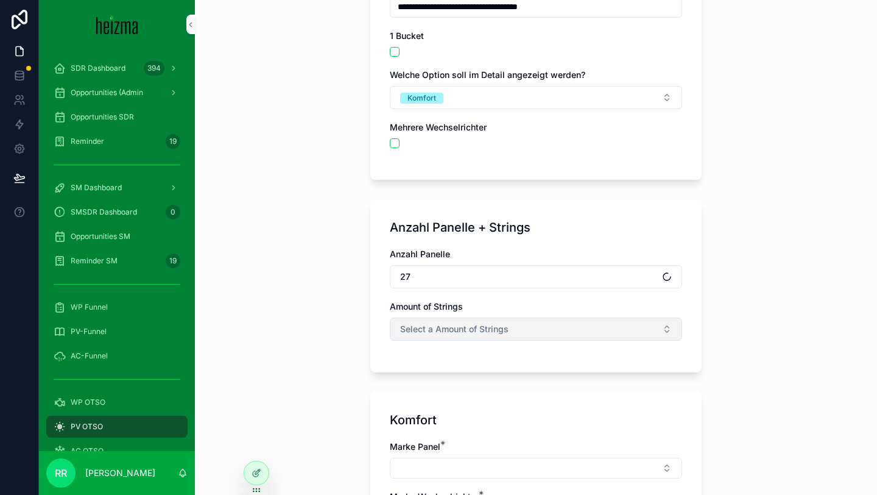
click at [454, 333] on span "Select a Amount of Strings" at bounding box center [454, 329] width 108 height 12
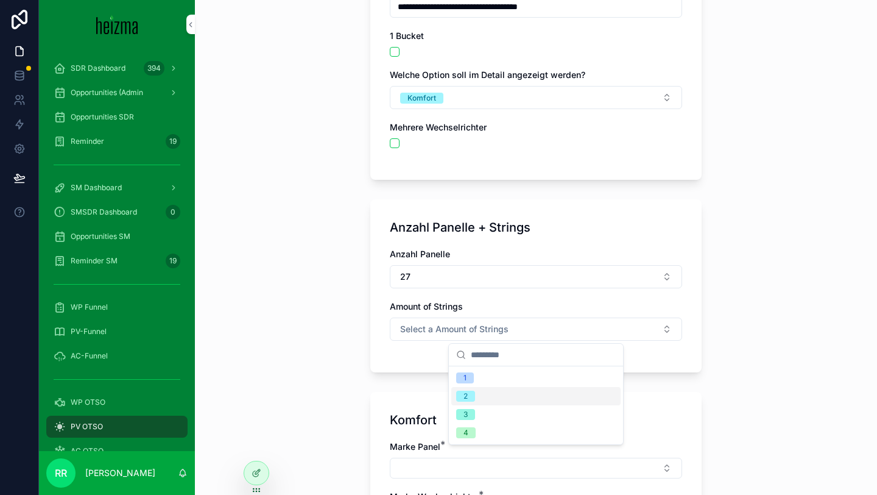
click at [484, 392] on div "2" at bounding box center [535, 396] width 169 height 18
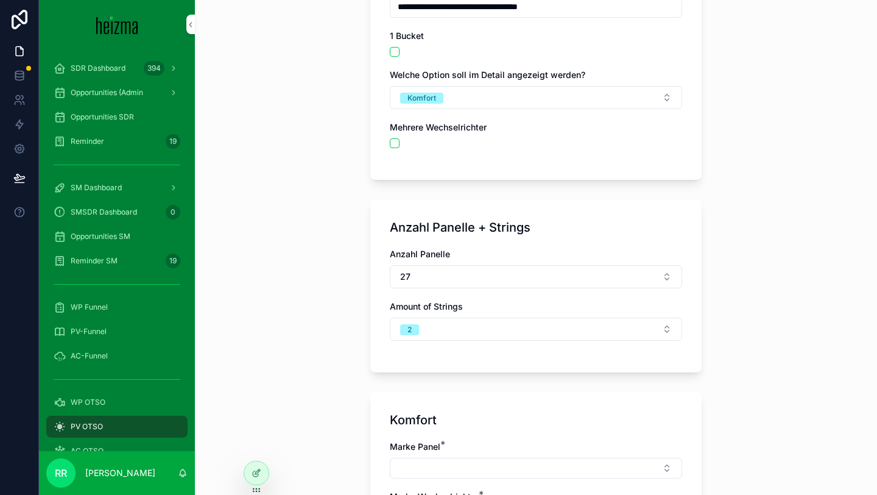
click at [345, 373] on div "**********" at bounding box center [536, 247] width 682 height 495
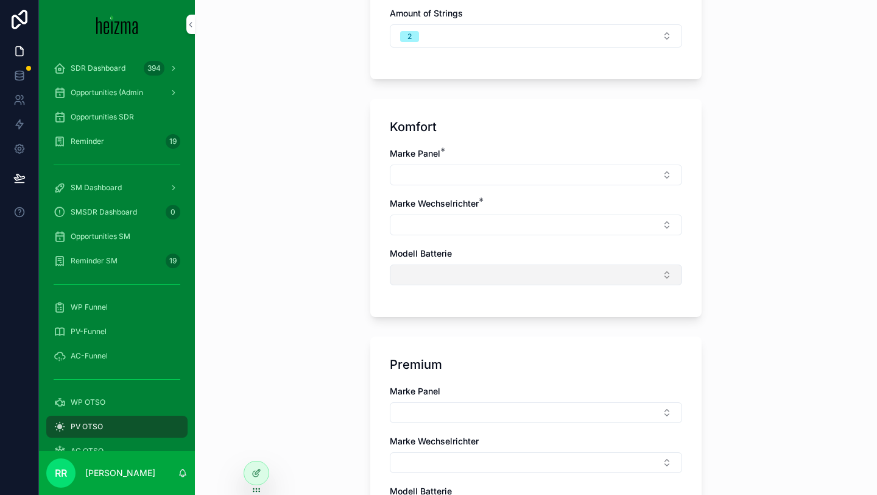
scroll to position [573, 0]
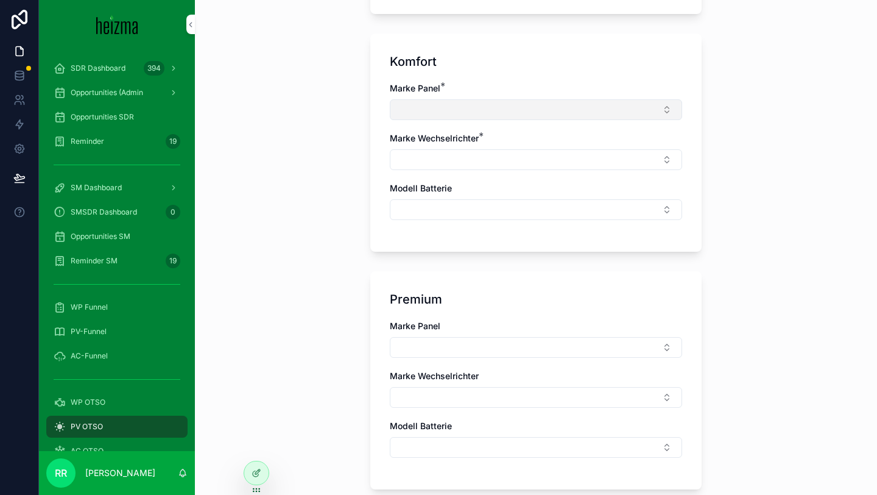
click at [421, 112] on button "Select Button" at bounding box center [536, 109] width 292 height 21
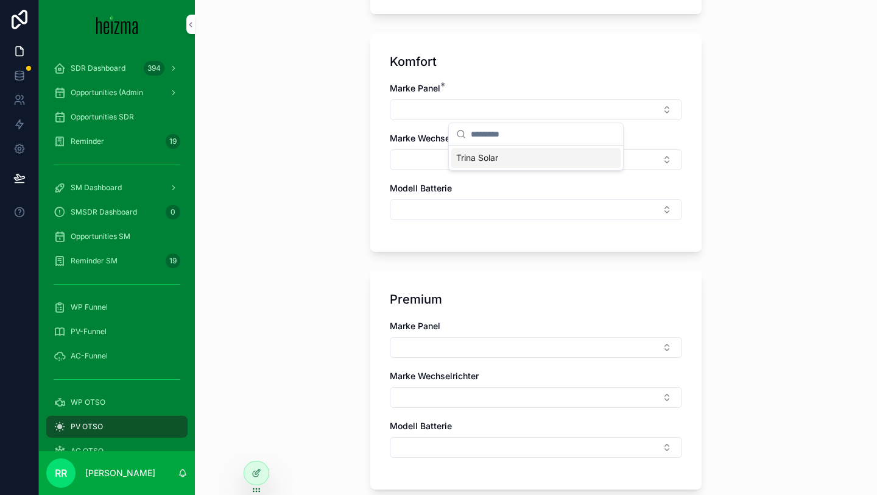
click at [513, 161] on div "Trina Solar" at bounding box center [535, 157] width 169 height 19
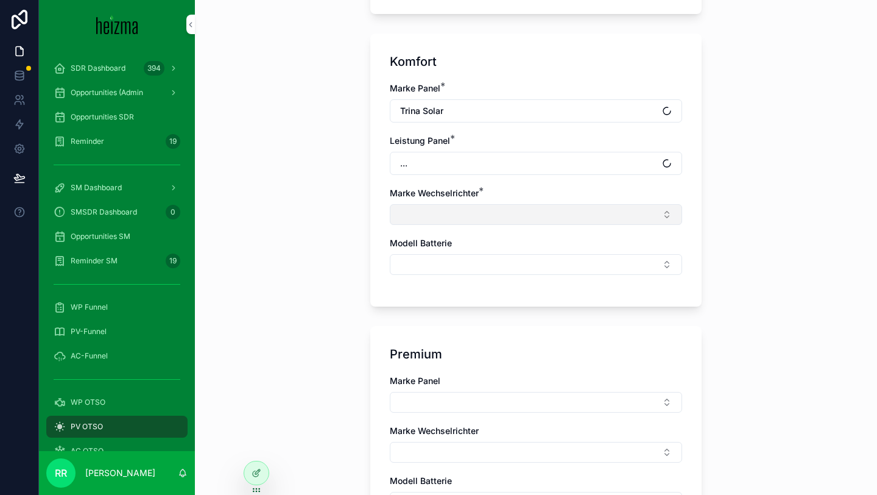
click at [443, 207] on button "Select Button" at bounding box center [536, 214] width 292 height 21
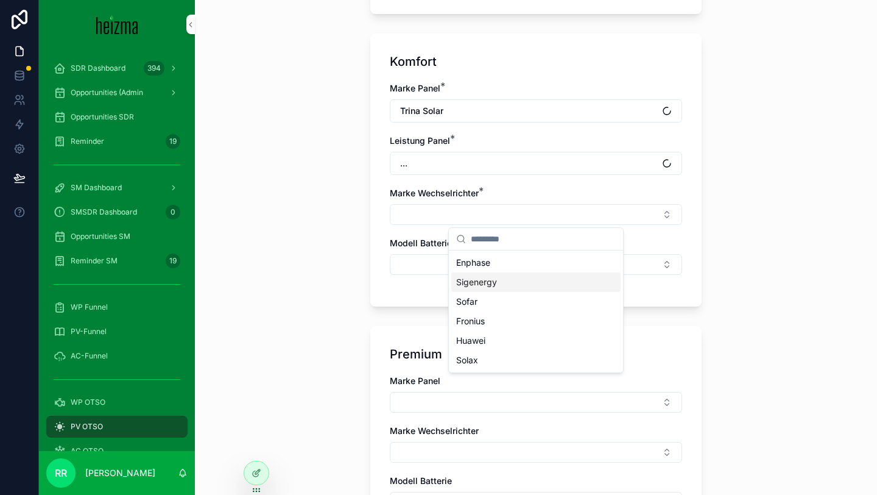
click at [500, 284] on div "Sigenergy" at bounding box center [535, 281] width 169 height 19
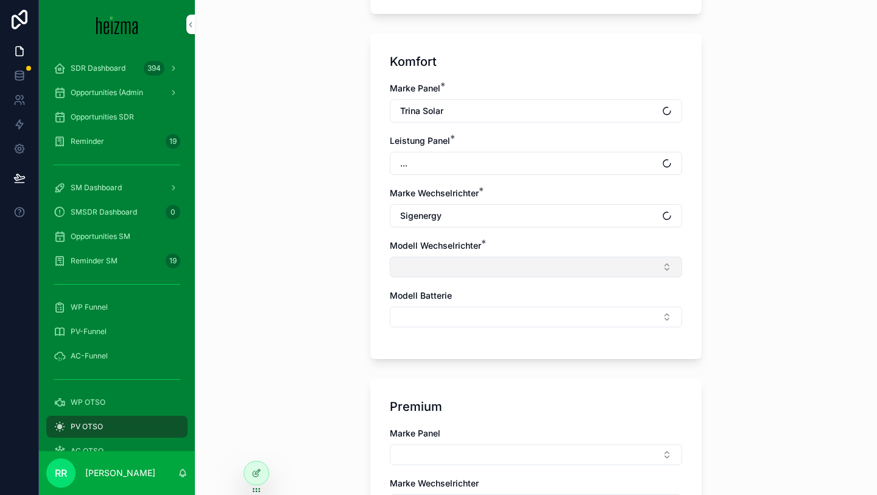
click at [455, 265] on button "Select Button" at bounding box center [536, 266] width 292 height 21
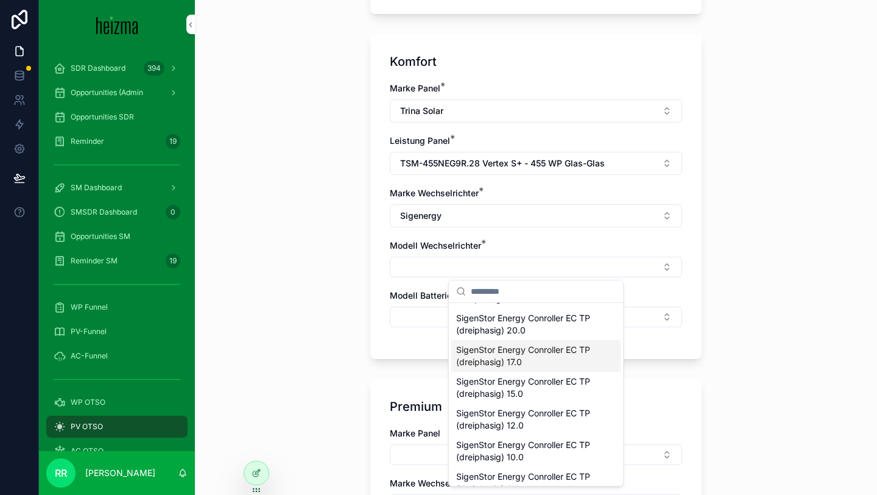
scroll to position [65, 0]
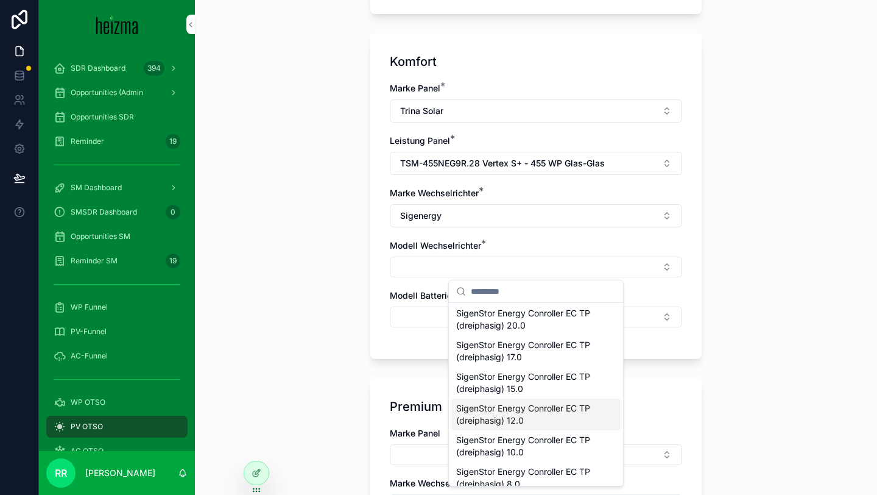
click at [535, 417] on span "SigenStor Energy Conroller EC TP (dreiphasig) 12.0" at bounding box center [528, 414] width 145 height 24
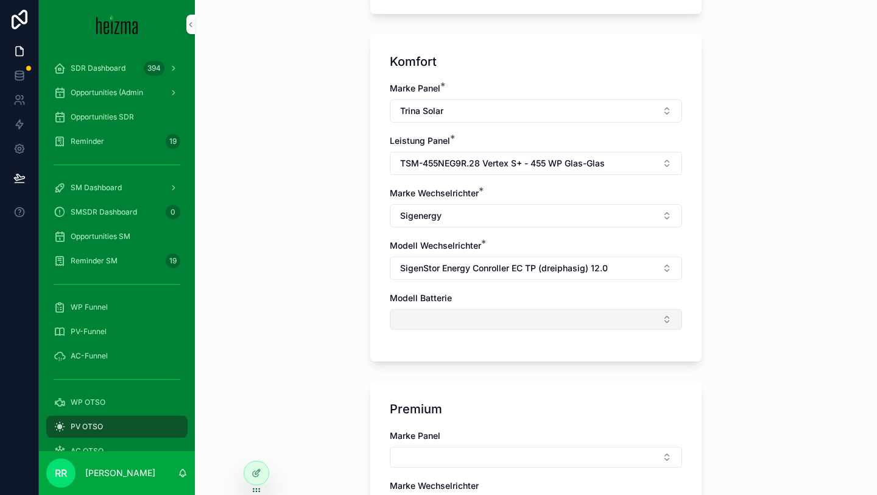
click at [477, 322] on button "Select Button" at bounding box center [536, 319] width 292 height 21
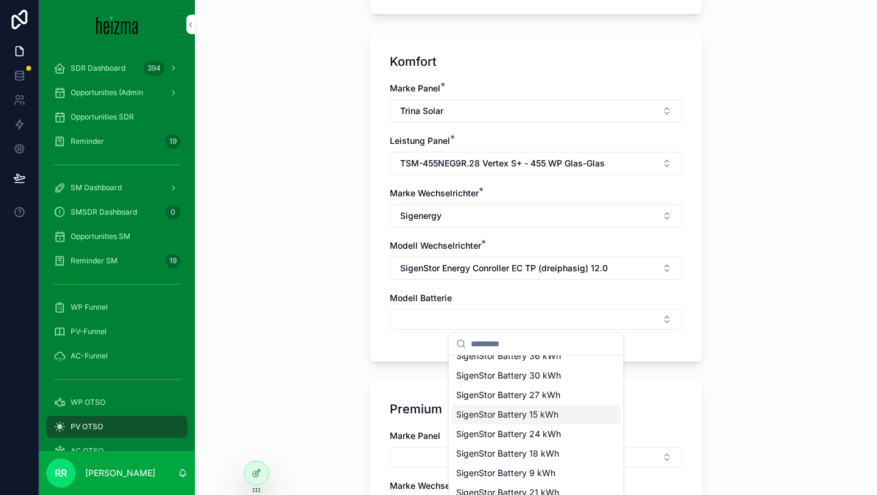
scroll to position [76, 0]
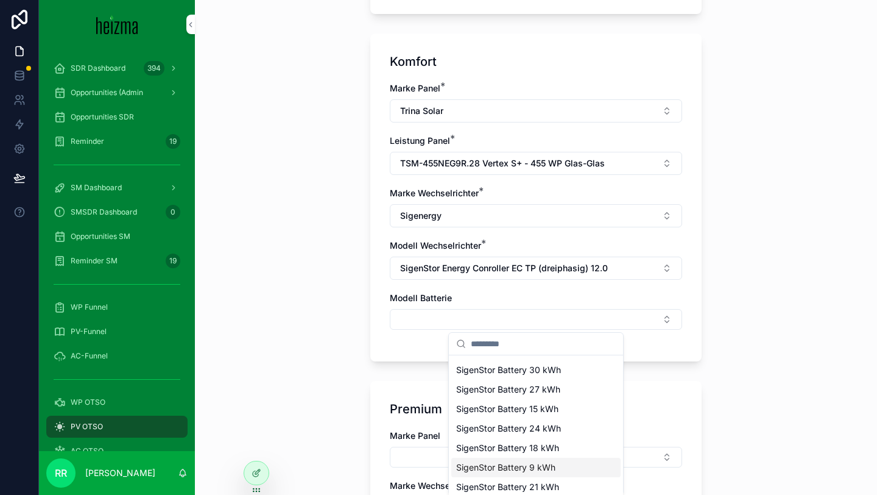
click at [537, 464] on span "SigenStor Battery 9 kWh" at bounding box center [505, 467] width 99 height 12
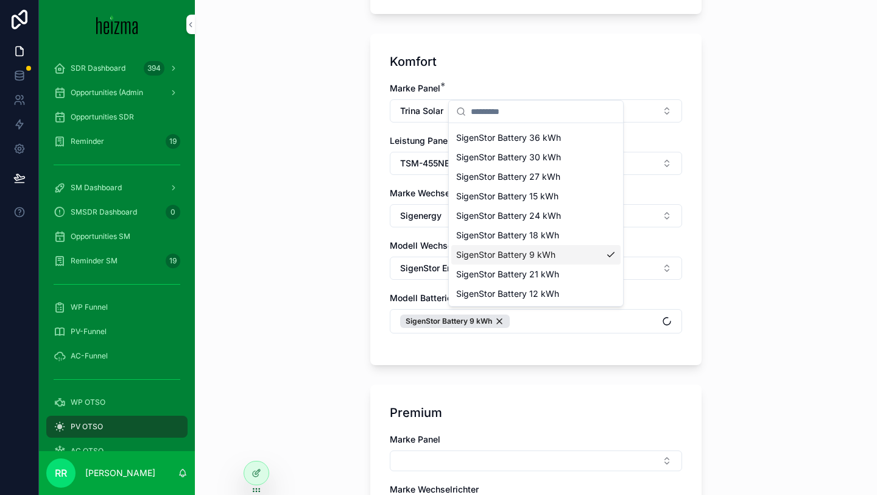
scroll to position [95, 0]
click at [406, 395] on div "Premium Marke Panel Marke Wechselrichter Modell Batterie" at bounding box center [535, 493] width 331 height 218
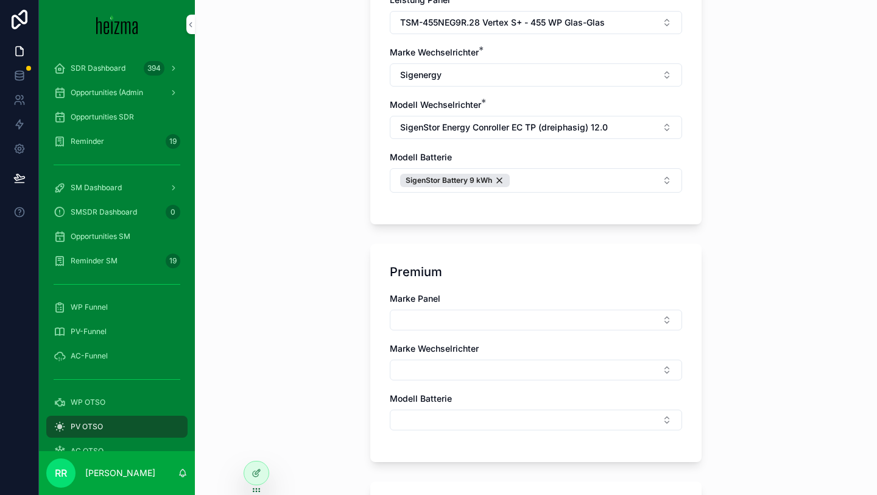
scroll to position [766, 0]
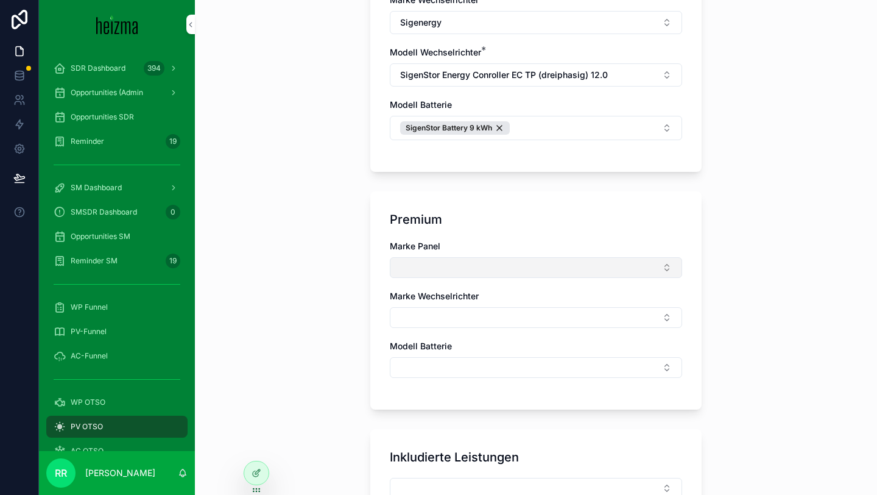
click at [474, 267] on button "Select Button" at bounding box center [536, 267] width 292 height 21
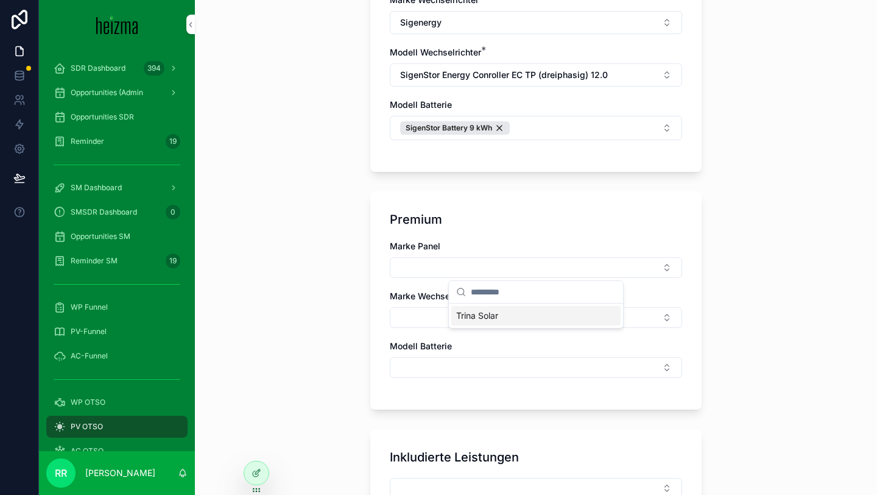
click at [502, 319] on div "Trina Solar" at bounding box center [535, 315] width 169 height 19
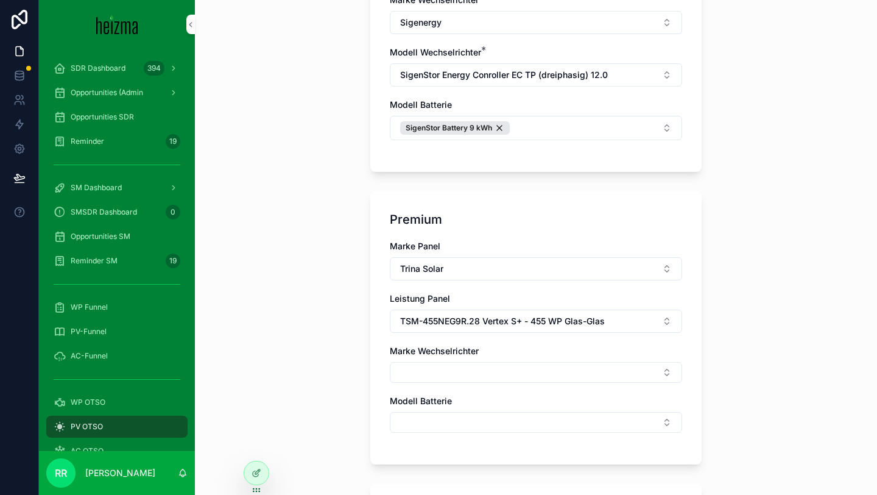
click at [484, 360] on div "Marke Wechselrichter" at bounding box center [536, 364] width 292 height 38
click at [490, 375] on button "Select Button" at bounding box center [536, 372] width 292 height 21
click at [485, 463] on span "Fronius" at bounding box center [470, 459] width 29 height 12
click at [358, 390] on div "**********" at bounding box center [536, 247] width 682 height 495
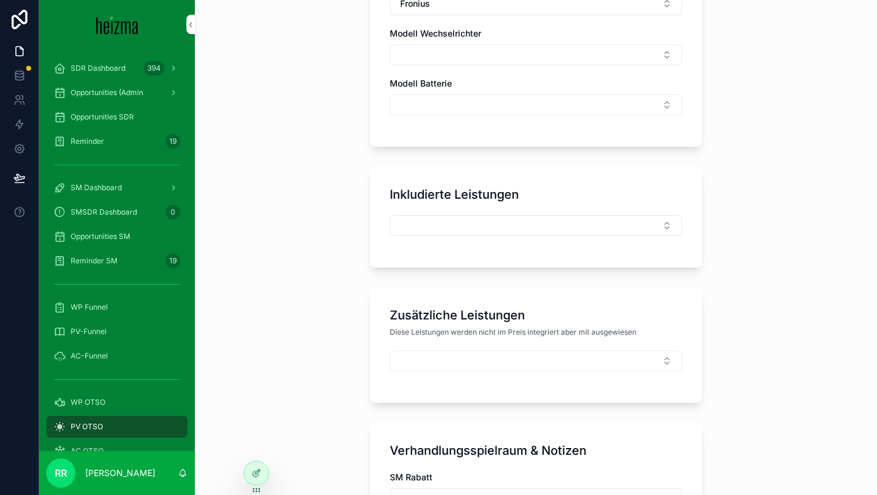
scroll to position [1081, 0]
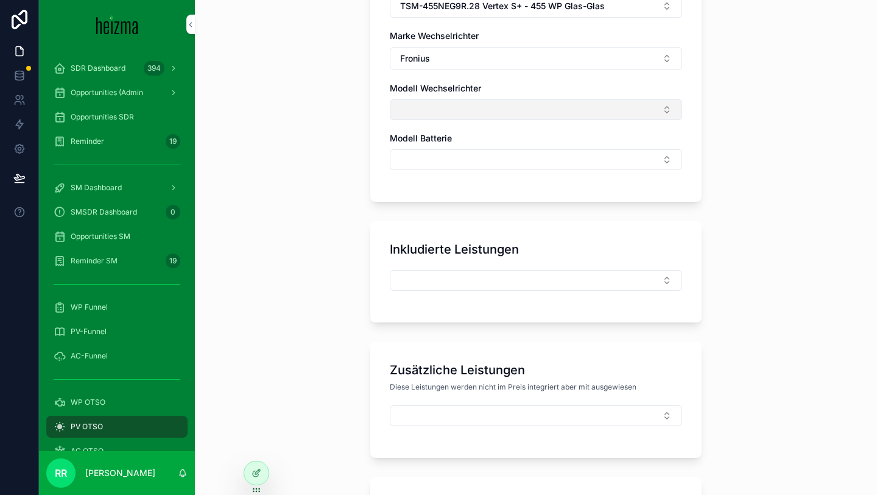
click at [467, 106] on button "Select Button" at bounding box center [536, 109] width 292 height 21
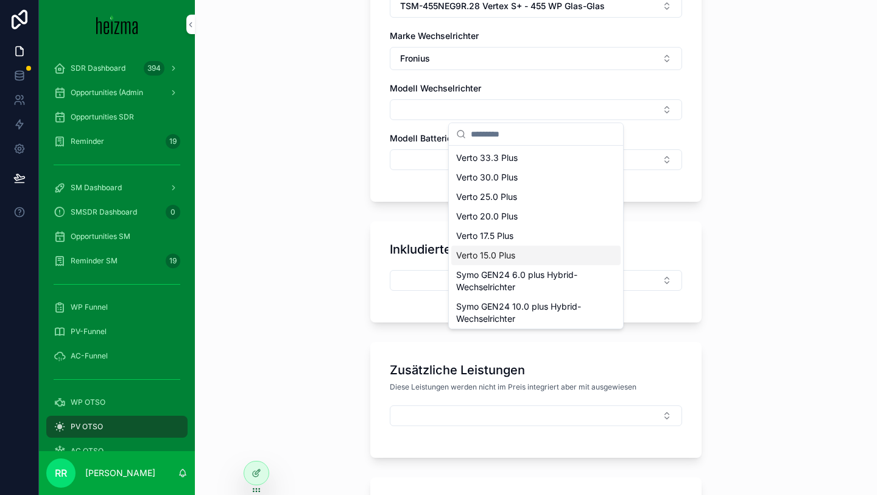
scroll to position [66, 0]
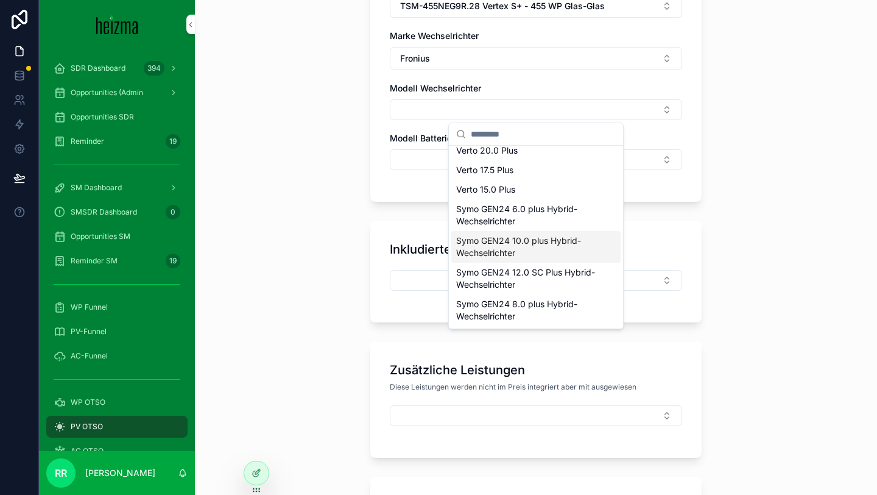
click at [538, 248] on span "Symo GEN24 10.0 plus Hybrid-Wechselrichter" at bounding box center [528, 247] width 145 height 24
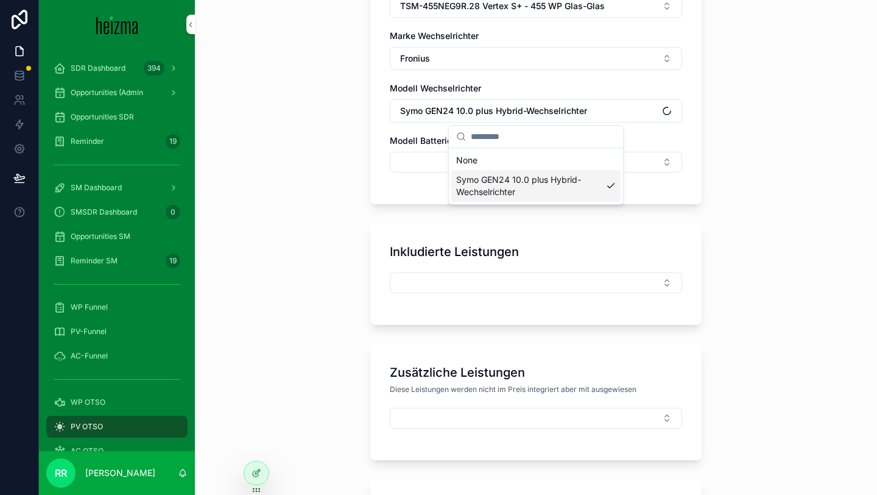
scroll to position [0, 0]
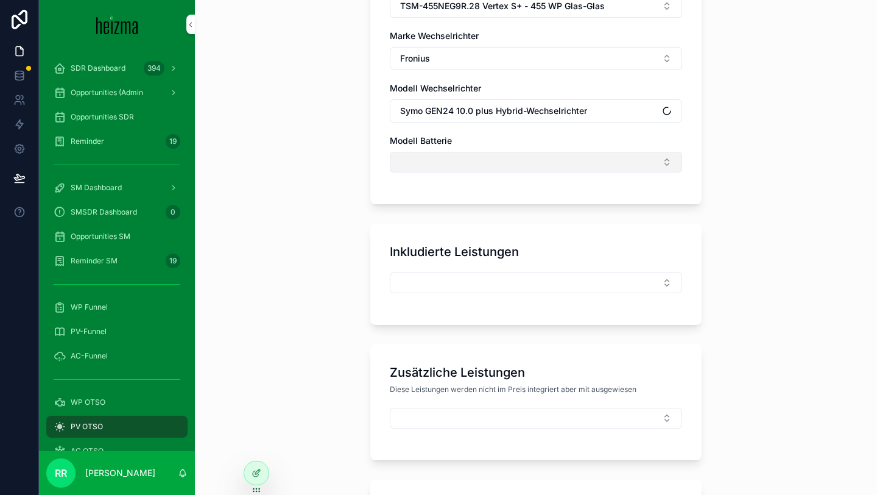
click at [471, 171] on button "Select Button" at bounding box center [536, 162] width 292 height 21
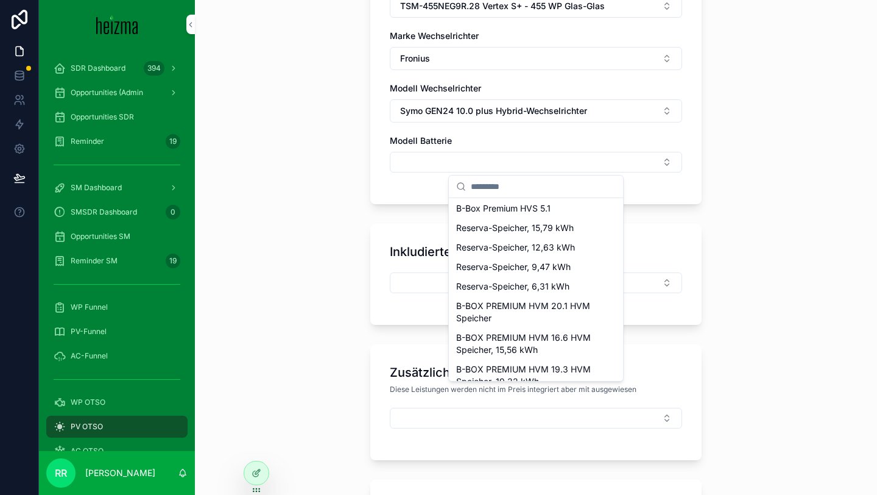
scroll to position [136, 0]
click at [518, 262] on span "Reserva-Speicher, 9,47 kWh" at bounding box center [513, 266] width 115 height 12
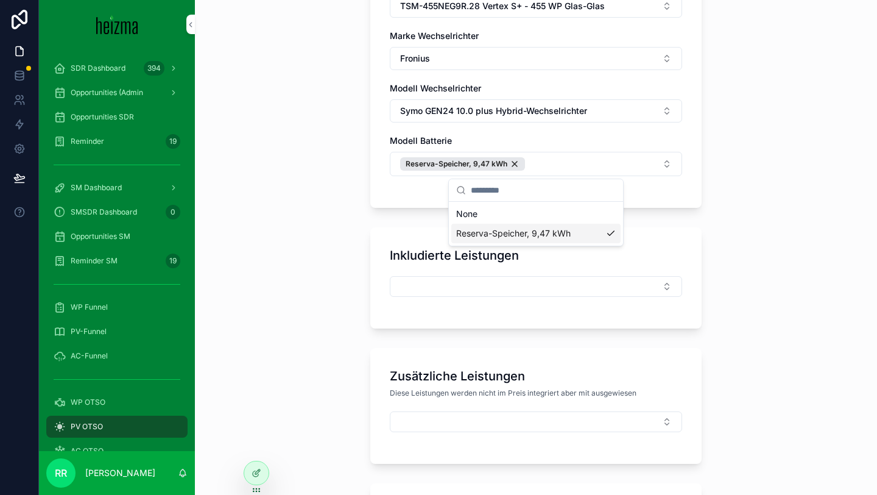
scroll to position [0, 0]
click at [372, 272] on div "Inkludierte Leistungen" at bounding box center [535, 277] width 331 height 101
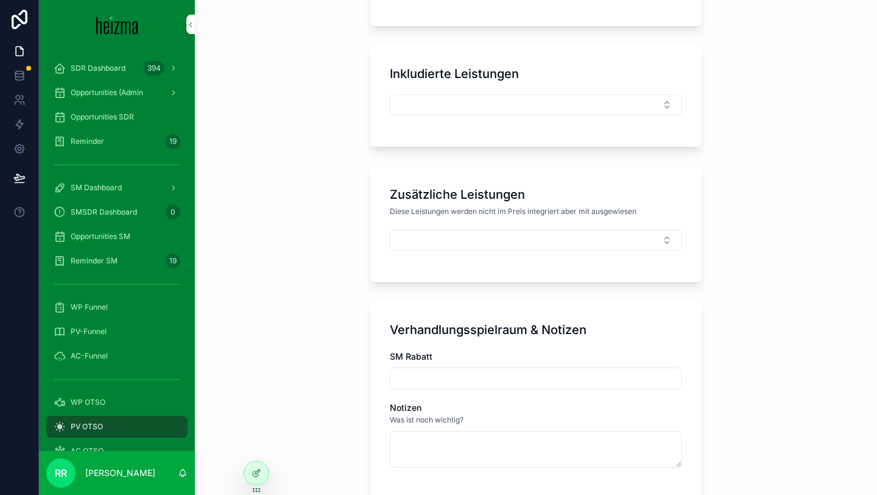
scroll to position [1386, 0]
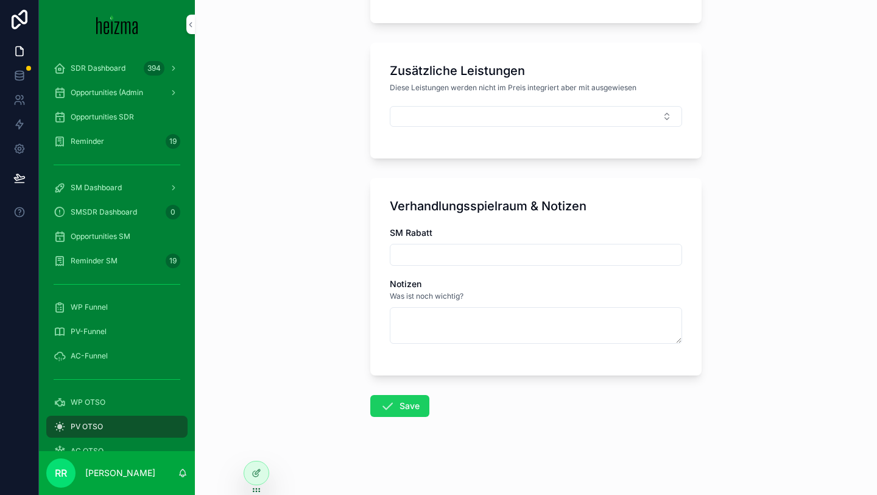
click at [409, 416] on button "Save" at bounding box center [399, 406] width 59 height 22
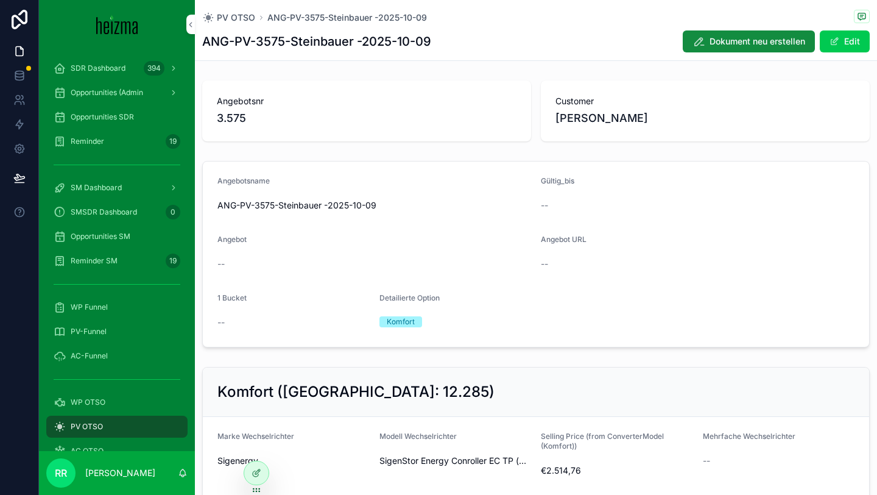
click at [89, 422] on span "PV OTSO" at bounding box center [87, 427] width 32 height 10
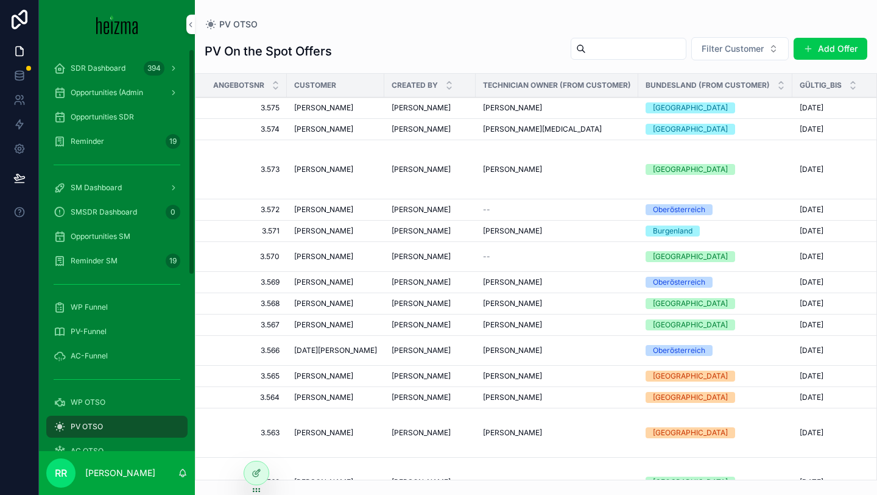
click at [102, 401] on span "WP OTSO" at bounding box center [88, 402] width 35 height 10
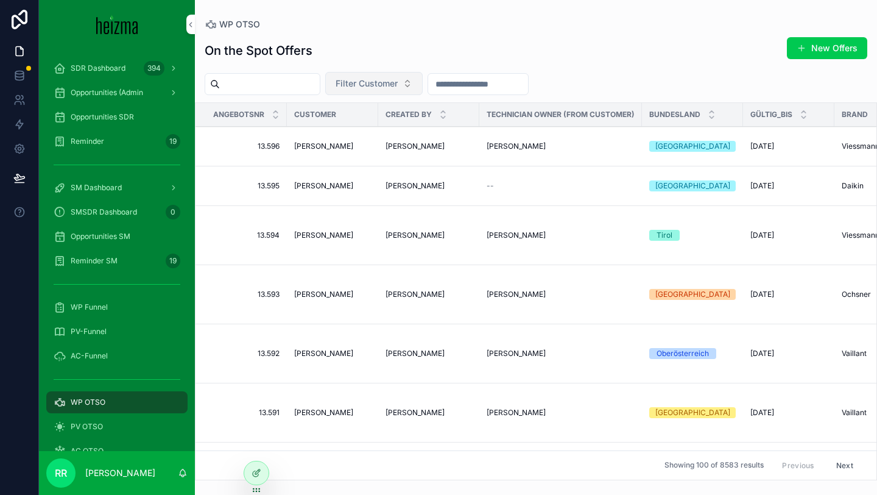
click at [381, 94] on button "Filter Customer" at bounding box center [373, 83] width 97 height 23
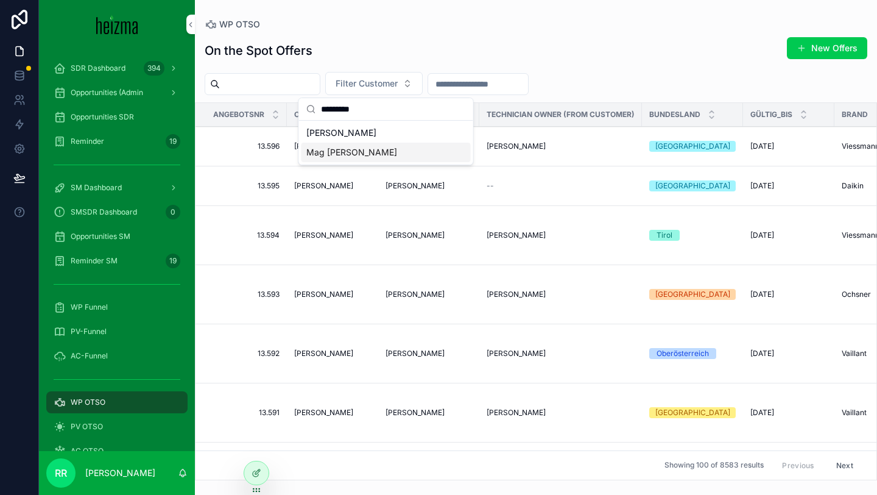
type input "*********"
click at [383, 152] on span "Mag [PERSON_NAME]" at bounding box center [351, 152] width 91 height 12
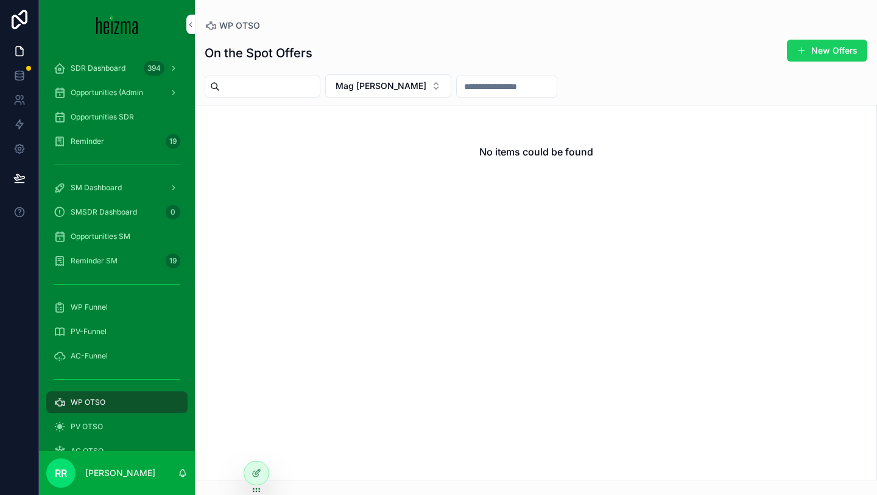
click at [832, 54] on button "New Offers" at bounding box center [827, 51] width 80 height 22
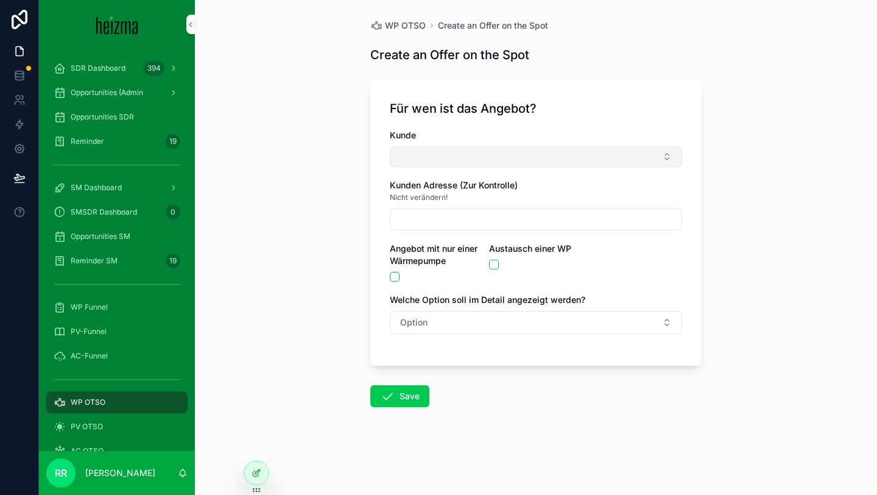
click at [468, 147] on button "Select Button" at bounding box center [536, 156] width 292 height 21
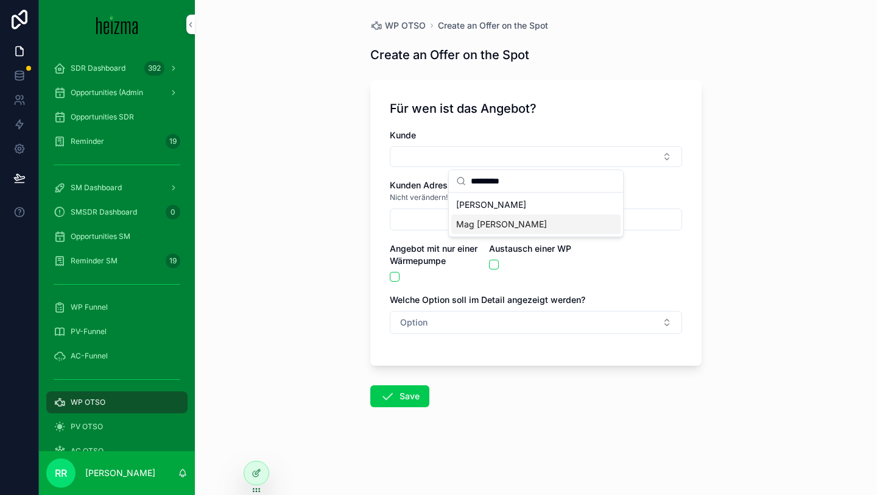
type input "*********"
click at [512, 222] on span "Mag [PERSON_NAME]" at bounding box center [501, 224] width 91 height 12
type input "**********"
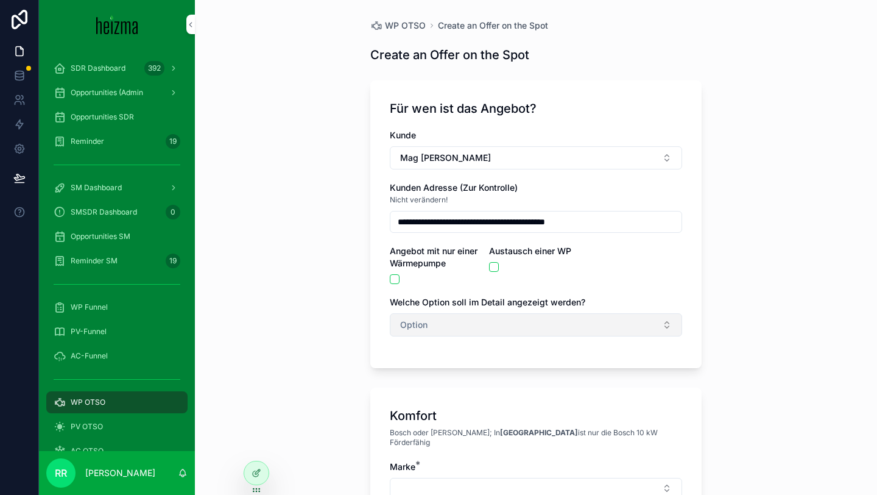
click at [460, 327] on button "Option" at bounding box center [536, 324] width 292 height 23
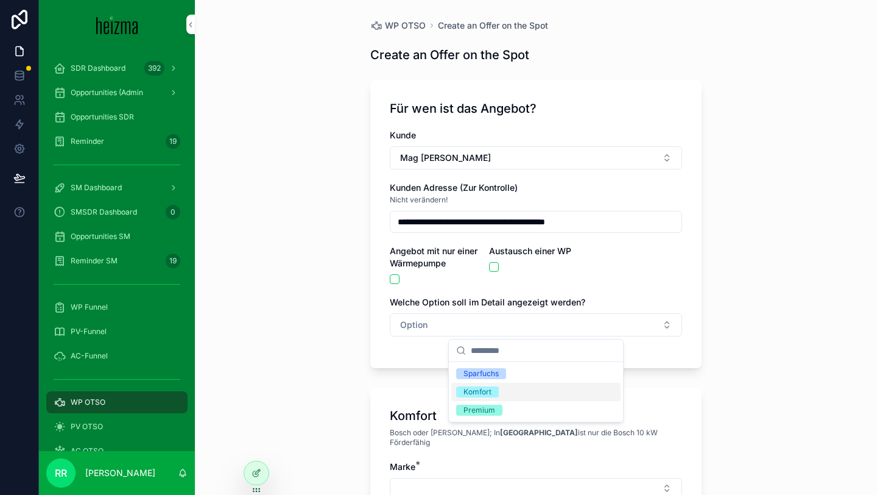
click at [498, 394] on span "Komfort" at bounding box center [477, 391] width 43 height 11
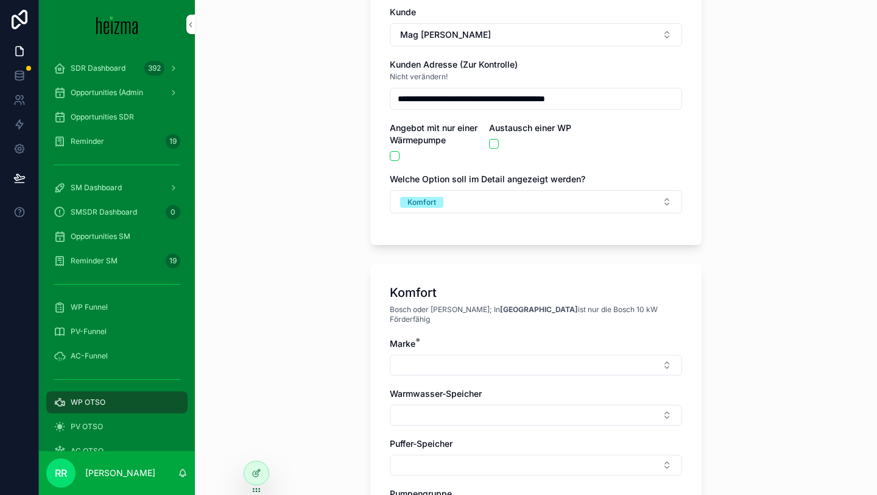
scroll to position [277, 0]
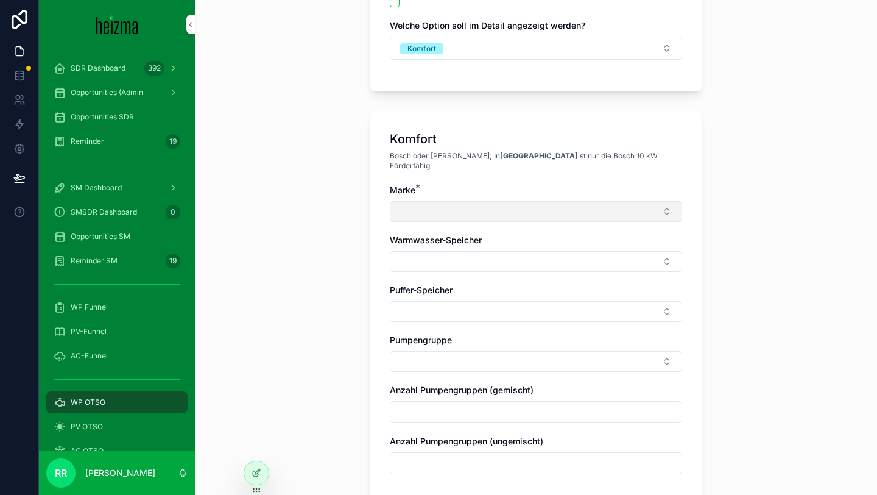
click at [446, 207] on button "Select Button" at bounding box center [536, 211] width 292 height 21
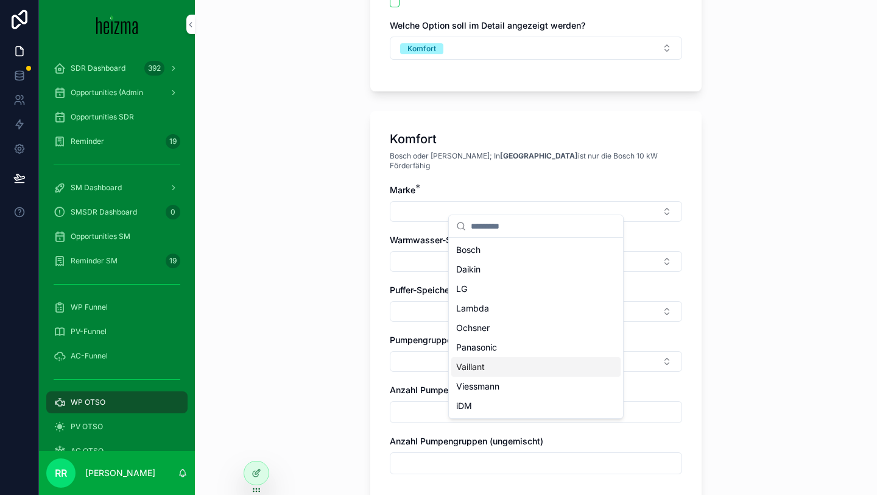
click at [473, 365] on span "Vaillant" at bounding box center [470, 367] width 29 height 12
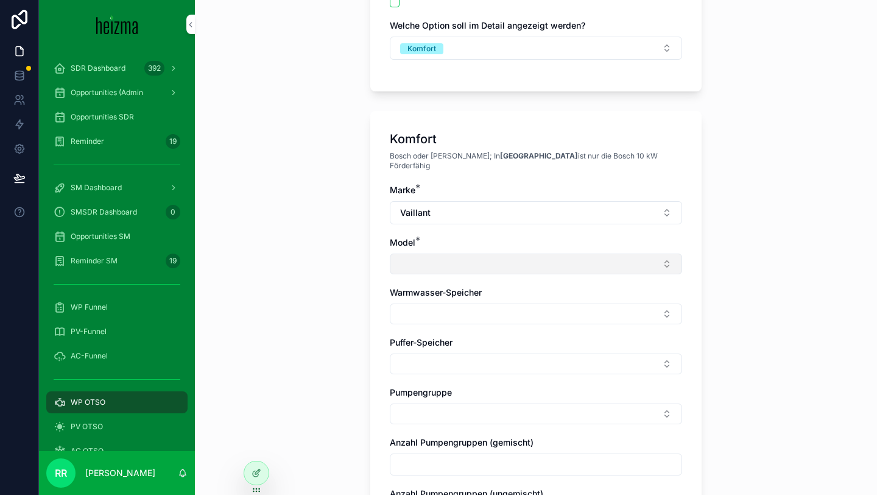
click at [429, 262] on button "Select Button" at bounding box center [536, 263] width 292 height 21
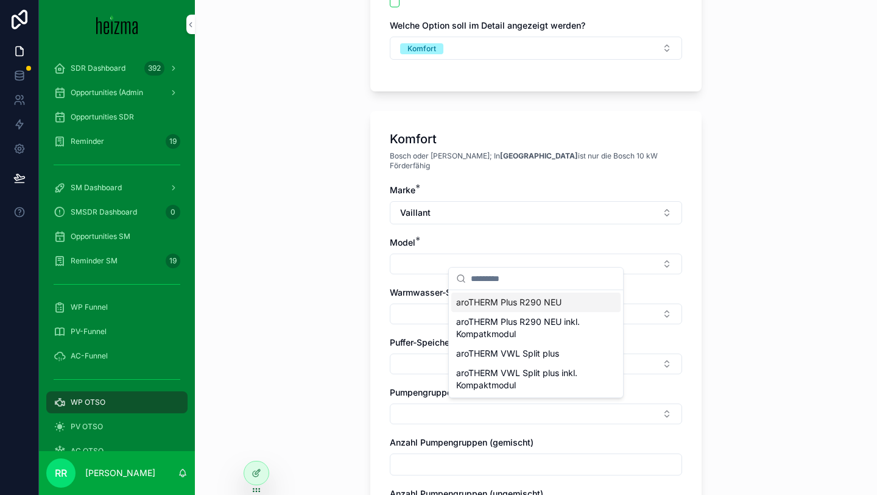
click at [505, 303] on span "aroTHERM Plus R290 NEU" at bounding box center [508, 302] width 105 height 12
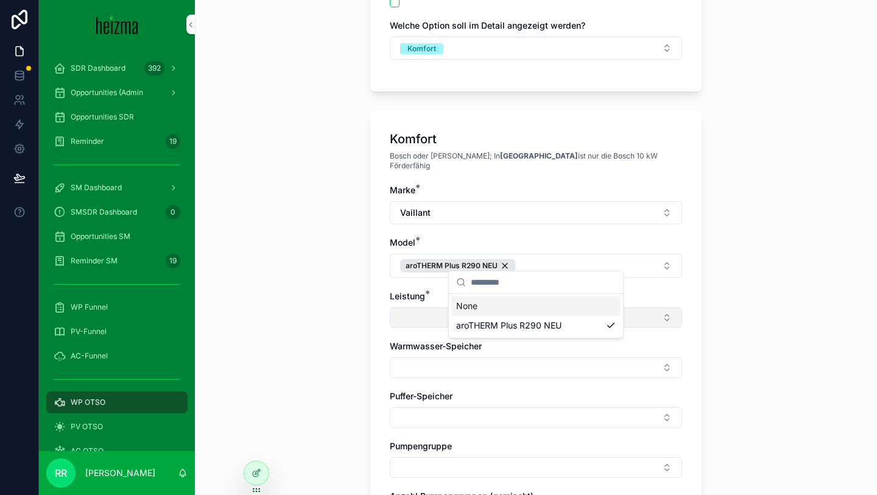
click at [439, 307] on button "Select Button" at bounding box center [536, 317] width 292 height 21
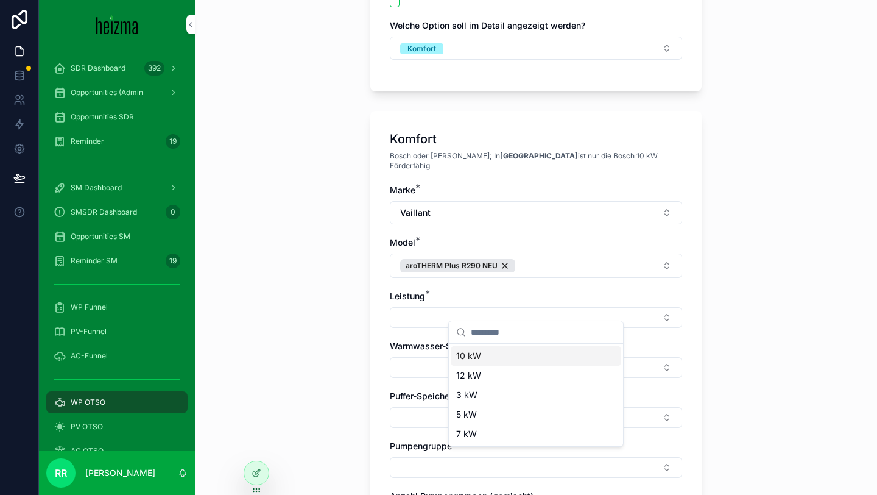
click at [481, 357] on div "10 kW" at bounding box center [535, 355] width 169 height 19
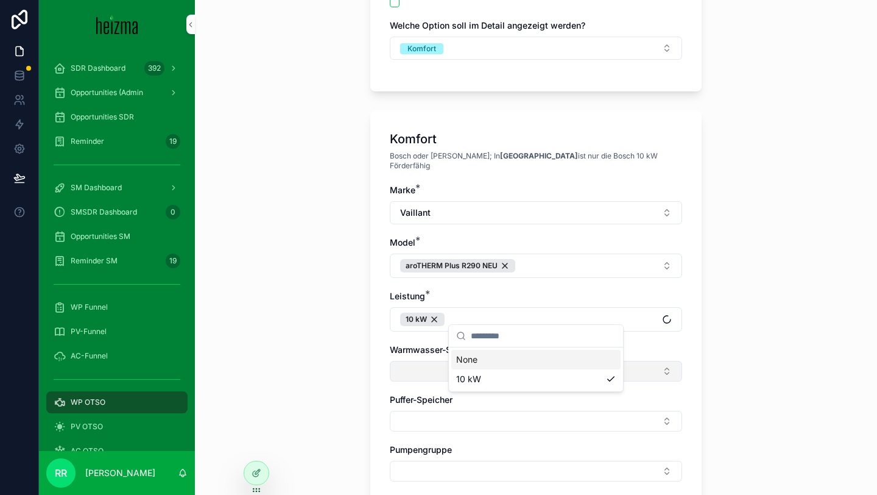
click at [418, 361] on button "Select Button" at bounding box center [536, 371] width 292 height 21
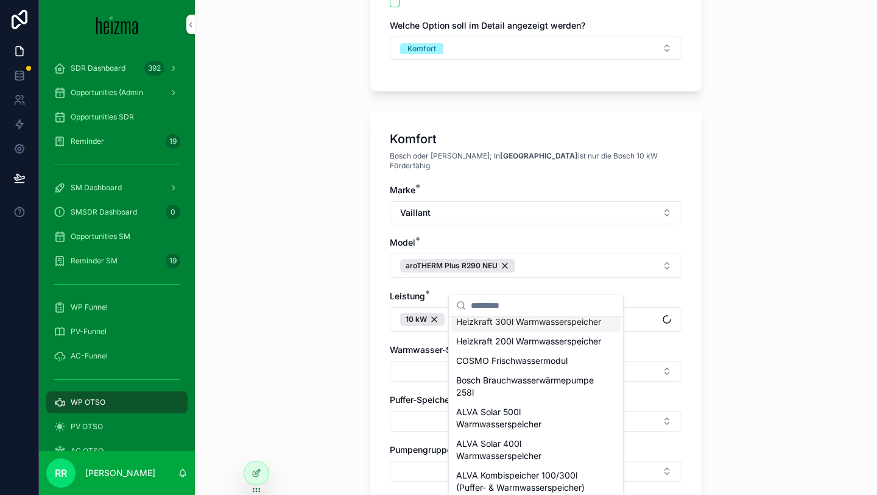
scroll to position [410, 0]
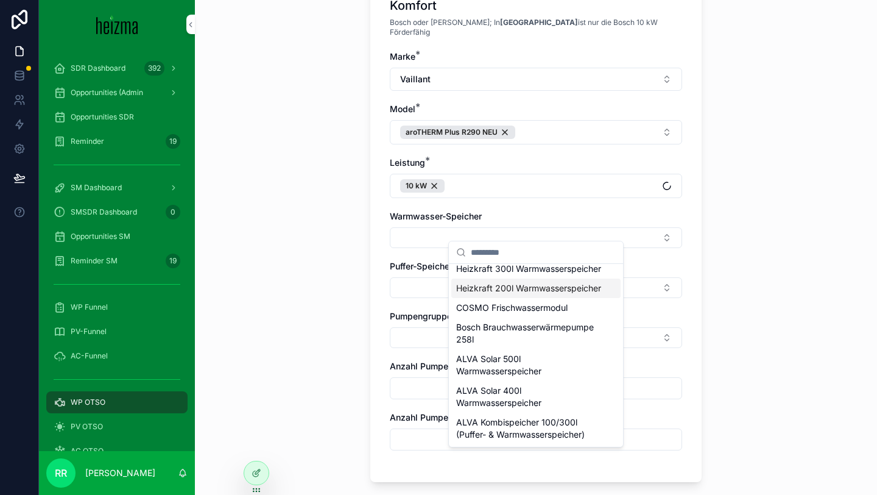
click at [497, 294] on span "Heizkraft 200l Warmwasserspeicher" at bounding box center [528, 288] width 145 height 12
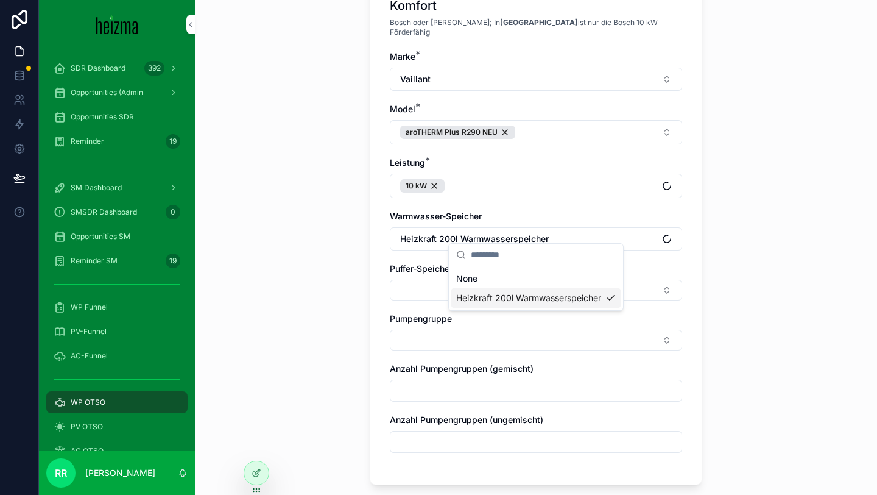
scroll to position [0, 0]
click at [439, 280] on button "Select Button" at bounding box center [536, 290] width 292 height 21
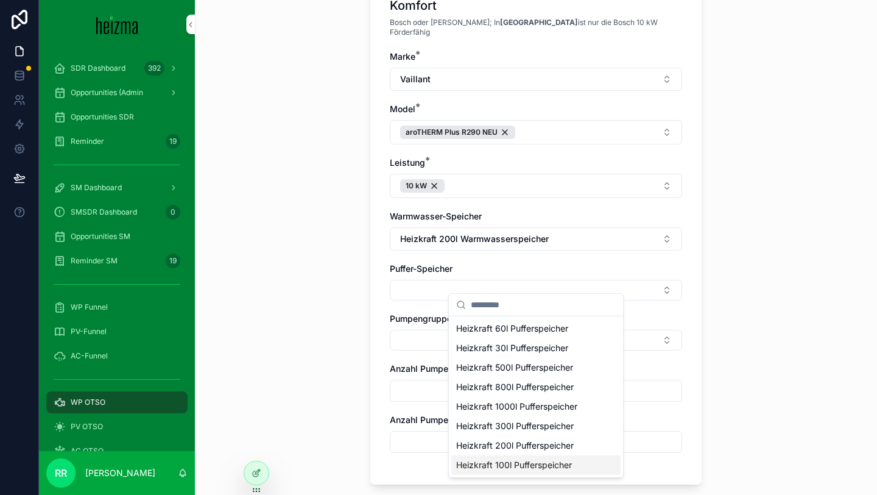
click at [504, 469] on span "Heizkraft 100l Pufferspeicher" at bounding box center [514, 465] width 116 height 12
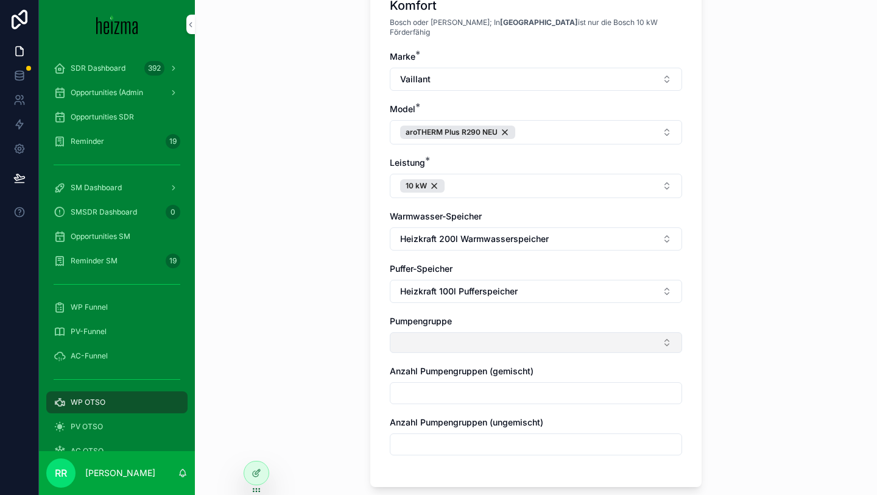
click at [451, 336] on button "Select Button" at bounding box center [536, 342] width 292 height 21
click at [484, 375] on span "Ungemischt" at bounding box center [480, 381] width 48 height 12
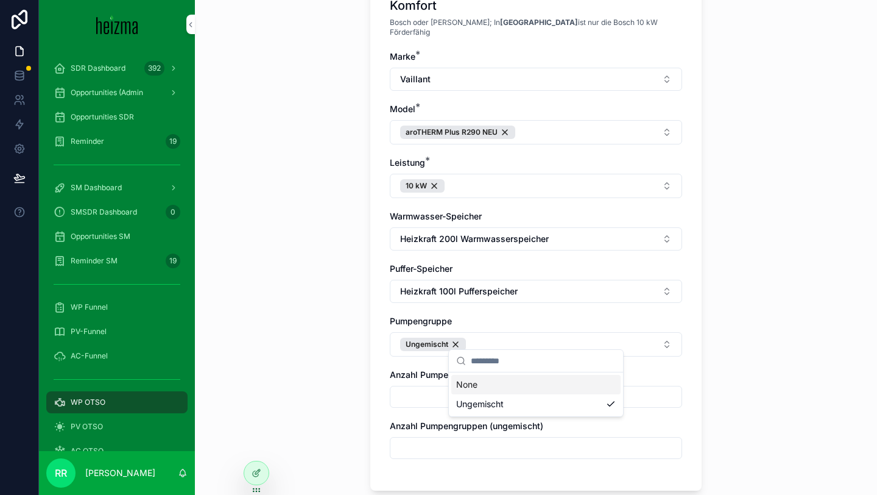
click at [322, 397] on div "**********" at bounding box center [536, 247] width 682 height 495
click at [424, 439] on input "scrollable content" at bounding box center [535, 447] width 291 height 17
type input "*"
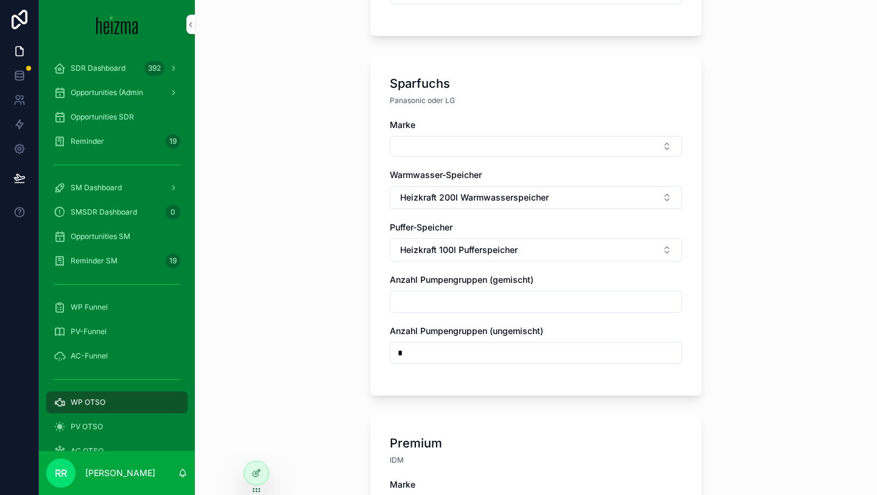
scroll to position [831, 0]
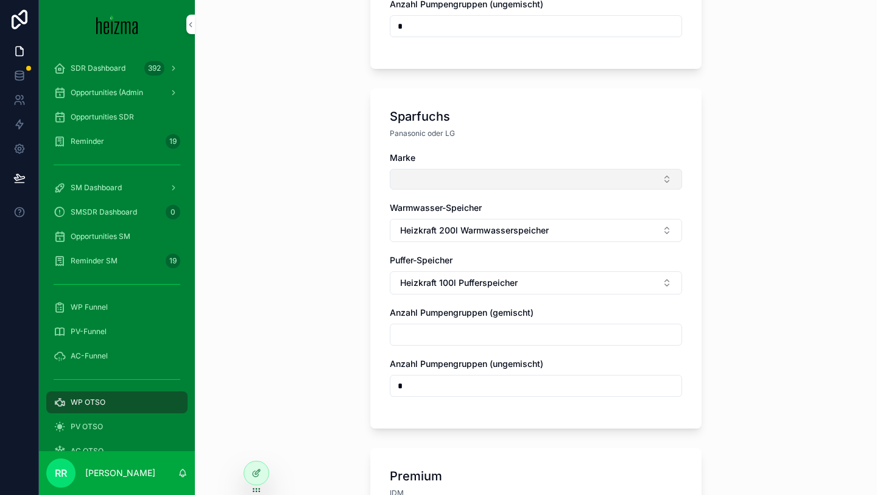
type input "*"
click at [472, 178] on button "Select Button" at bounding box center [536, 179] width 292 height 21
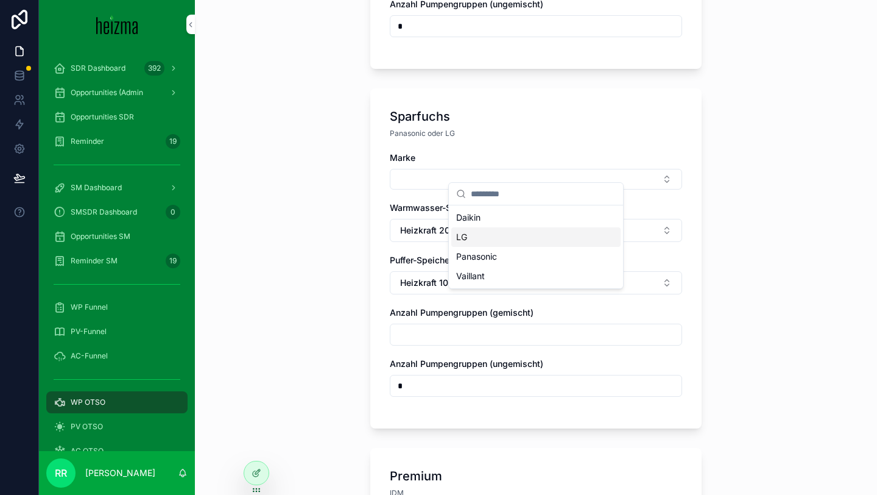
click at [472, 247] on div "Panasonic" at bounding box center [535, 256] width 169 height 19
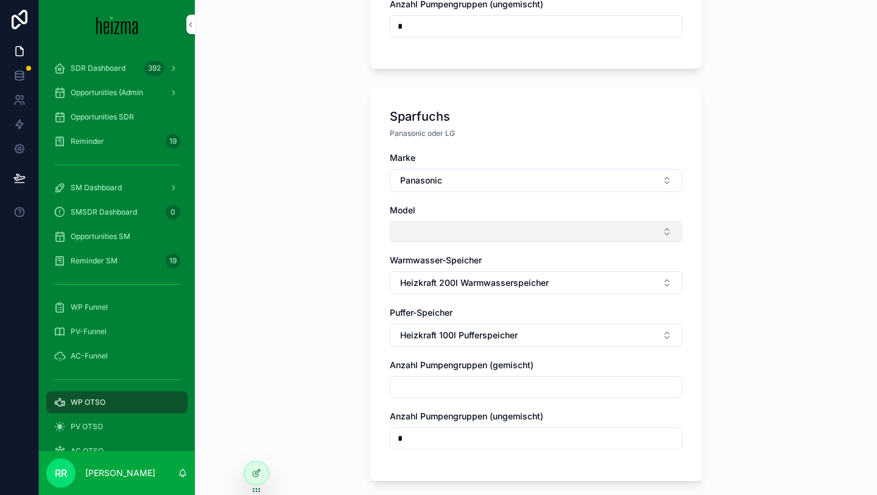
click at [448, 222] on button "Select Button" at bounding box center [536, 231] width 292 height 21
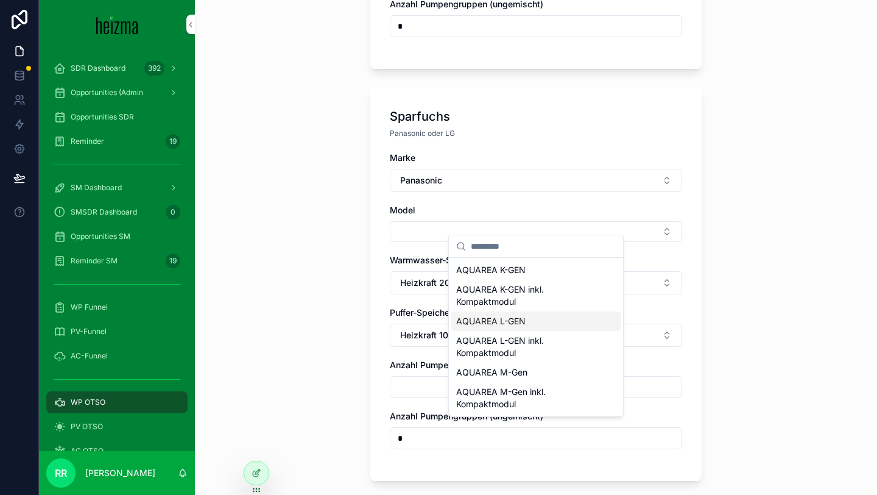
click at [487, 324] on span "AQUAREA L-GEN" at bounding box center [490, 321] width 69 height 12
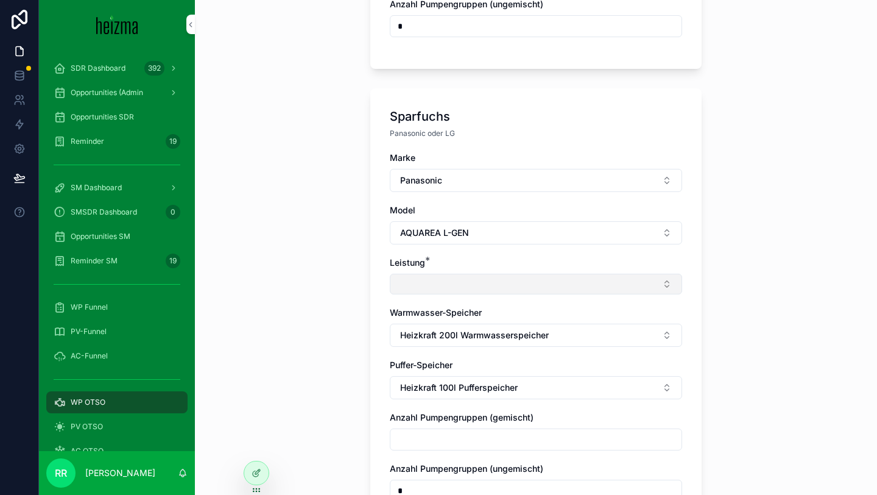
click at [435, 274] on button "Select Button" at bounding box center [536, 284] width 292 height 21
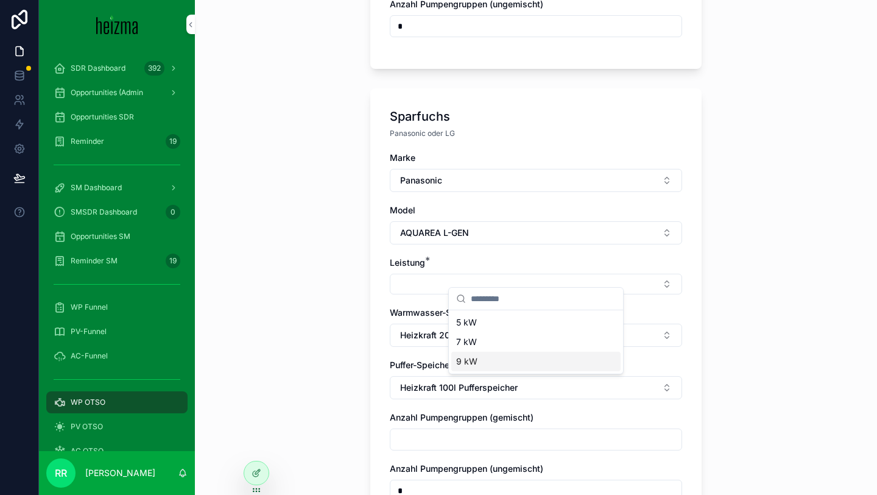
click at [479, 361] on div "9 kW" at bounding box center [535, 360] width 169 height 19
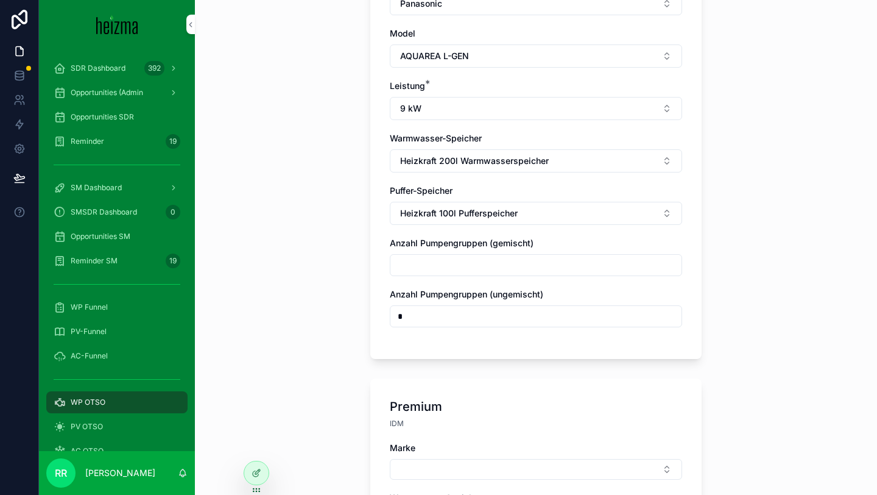
scroll to position [1046, 0]
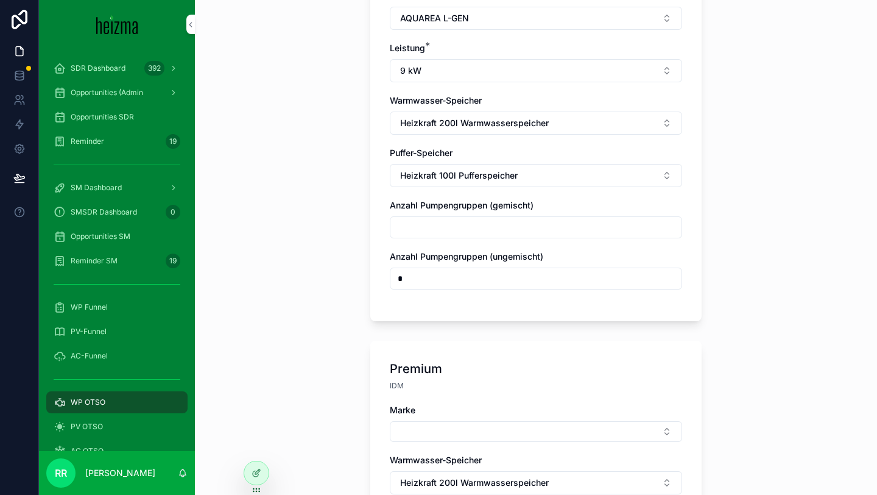
click at [456, 409] on div "Marke" at bounding box center [536, 423] width 292 height 38
click at [467, 421] on button "Select Button" at bounding box center [536, 431] width 292 height 21
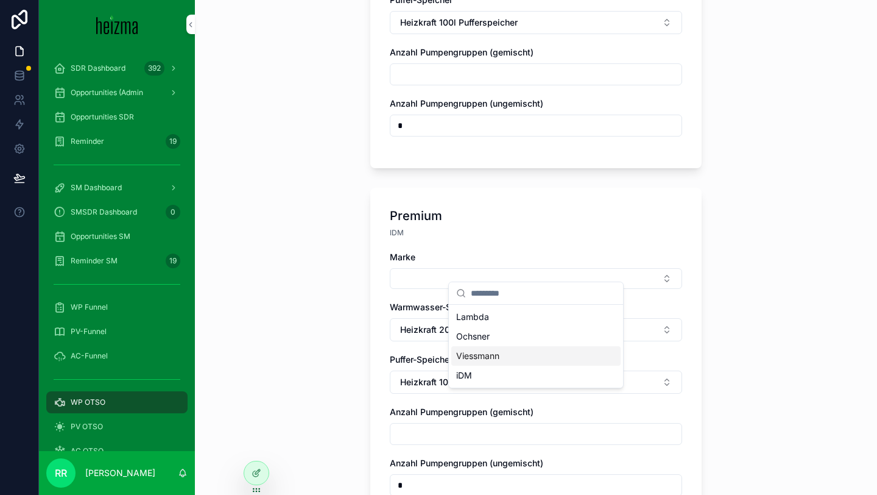
drag, startPoint x: 480, startPoint y: 319, endPoint x: 475, endPoint y: 359, distance: 40.5
click at [475, 359] on div "Lambda Ochsner Viessmann iDM" at bounding box center [535, 346] width 169 height 78
click at [475, 359] on span "Viessmann" at bounding box center [477, 356] width 43 height 12
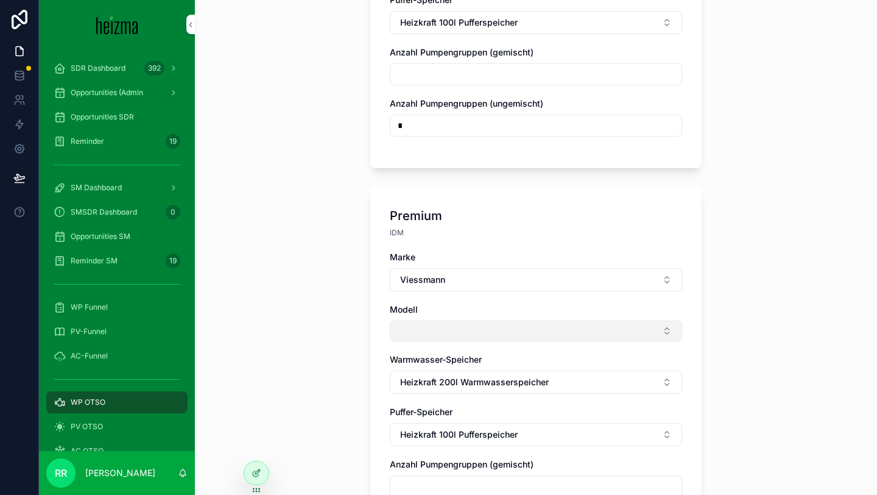
click at [444, 328] on button "Select Button" at bounding box center [536, 330] width 292 height 21
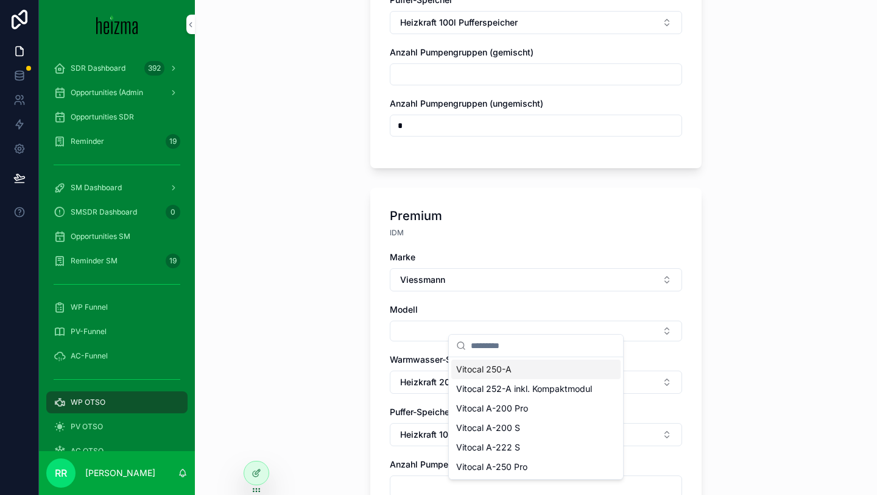
click at [486, 365] on span "Vitocal 250-A" at bounding box center [483, 369] width 55 height 12
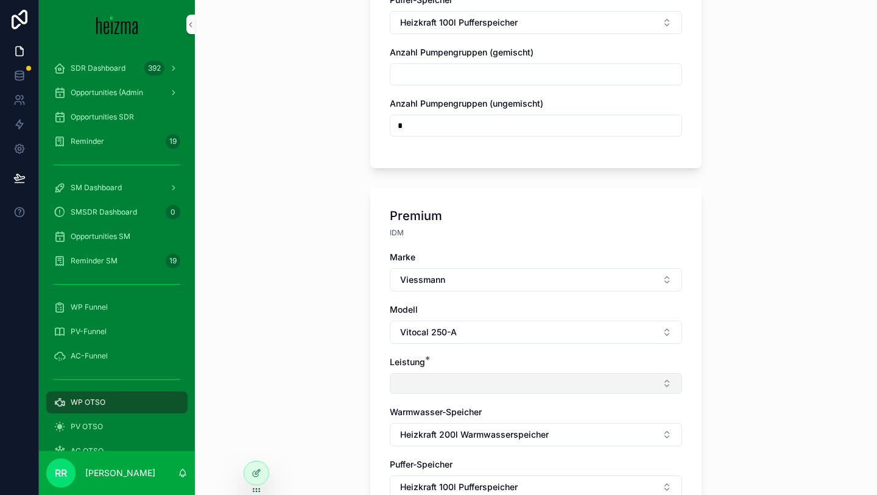
click at [462, 373] on button "Select Button" at bounding box center [536, 383] width 292 height 21
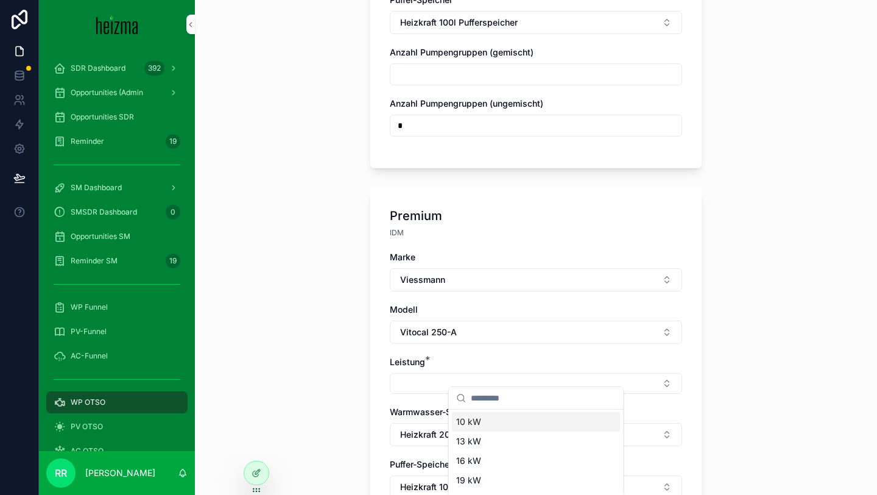
click at [479, 423] on span "10 kW" at bounding box center [468, 421] width 25 height 12
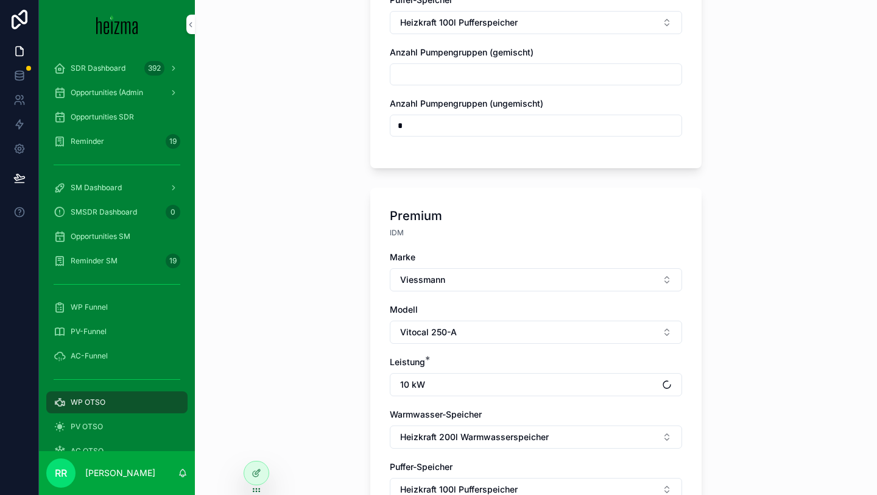
click at [381, 390] on div "Premium IDM Marke Viessmann Modell Vitocal 250-A Leistung * 10 kW Warmwasser-Sp…" at bounding box center [535, 411] width 331 height 447
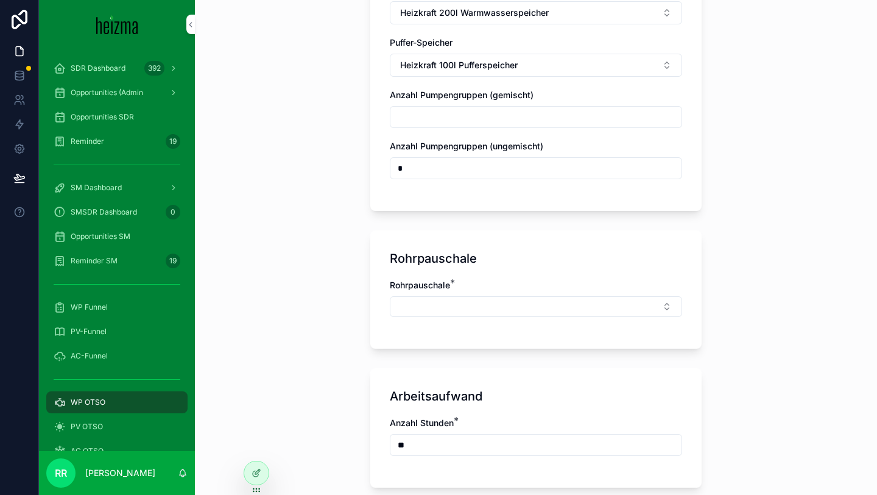
scroll to position [1644, 0]
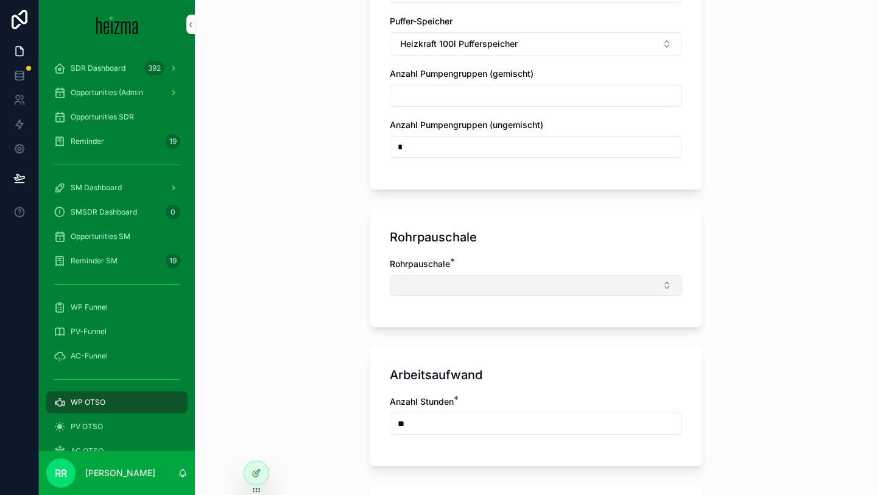
click at [434, 284] on button "Select Button" at bounding box center [536, 285] width 292 height 21
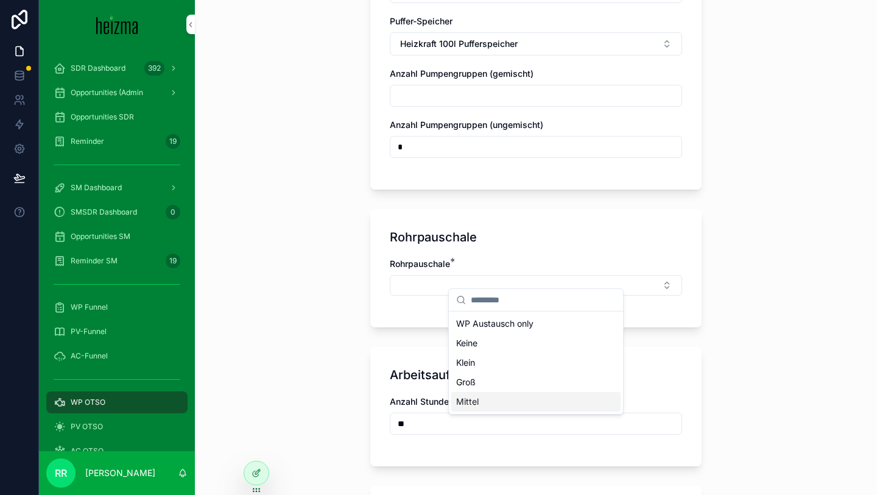
click at [471, 403] on span "Mittel" at bounding box center [467, 401] width 23 height 12
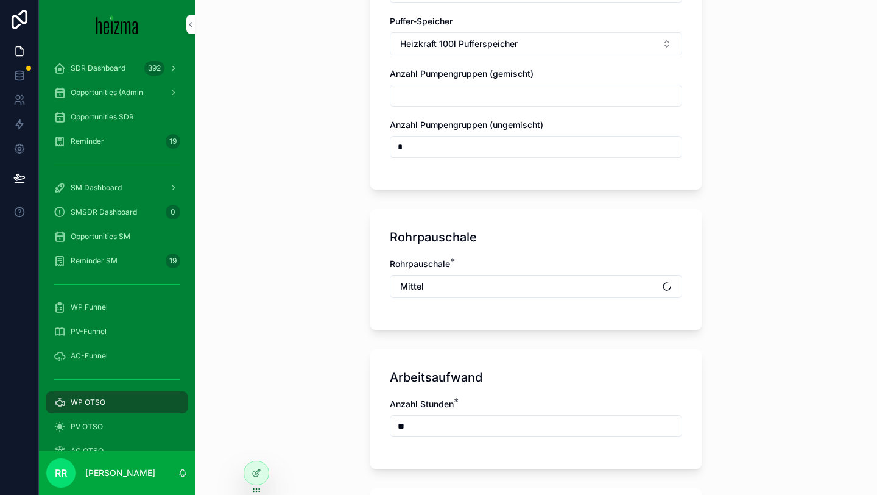
click at [387, 364] on div "Arbeitsaufwand Anzahl Stunden * **" at bounding box center [535, 408] width 331 height 119
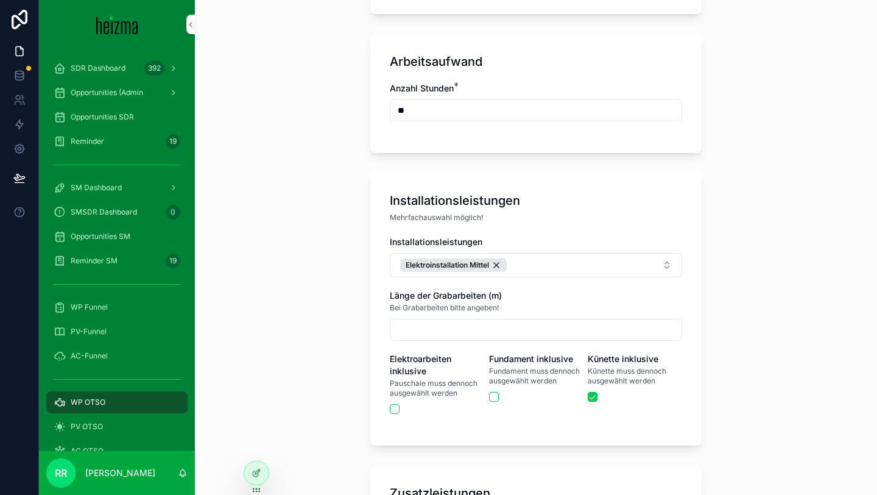
scroll to position [1985, 0]
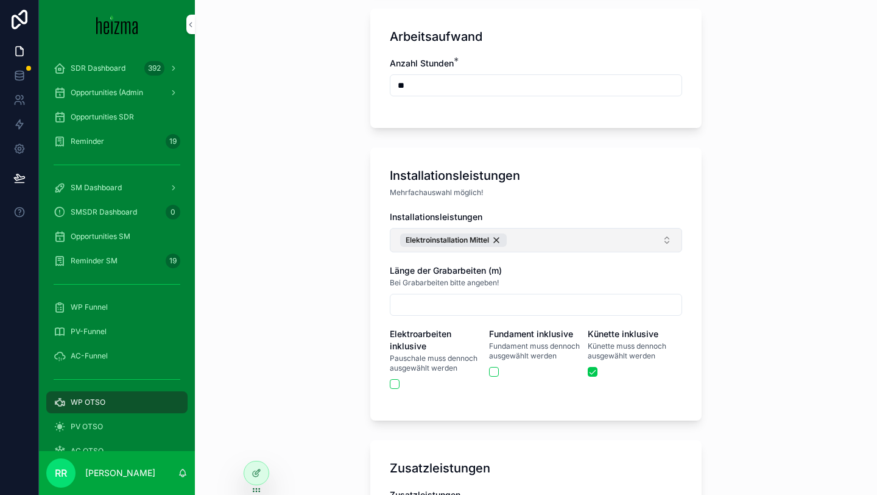
click at [527, 241] on button "Elektroinstallation Mittel" at bounding box center [536, 240] width 292 height 24
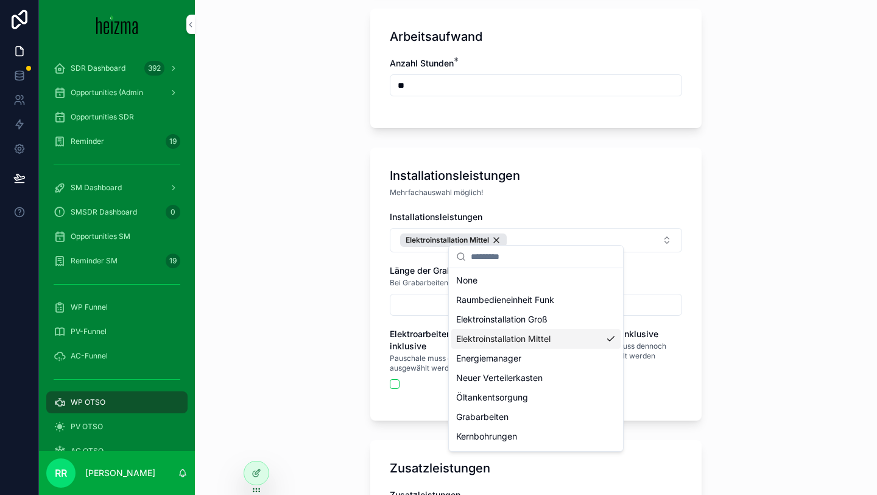
scroll to position [37, 0]
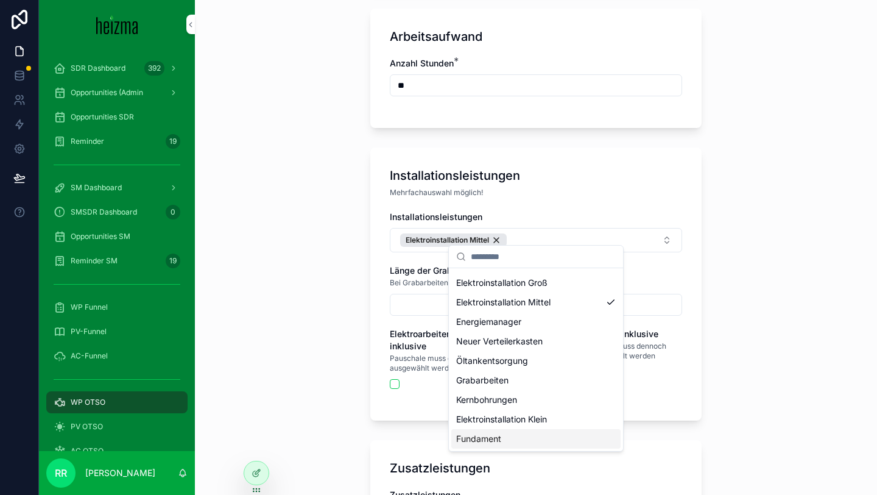
click at [506, 443] on div "Fundament" at bounding box center [535, 438] width 169 height 19
click at [314, 411] on div "**********" at bounding box center [536, 247] width 682 height 495
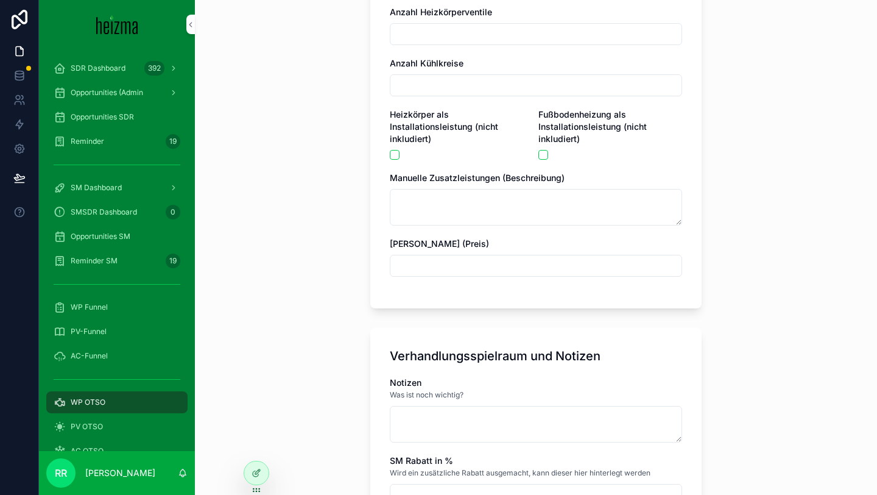
scroll to position [2640, 0]
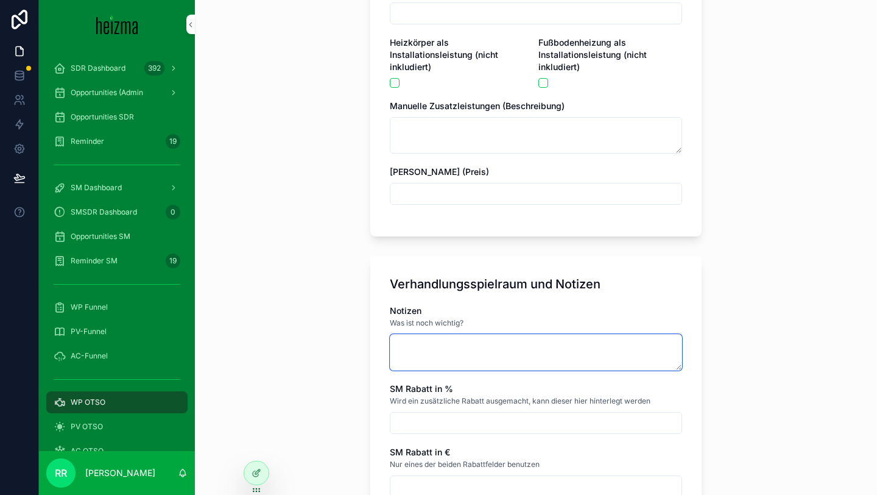
click at [436, 348] on textarea "scrollable content" at bounding box center [536, 352] width 292 height 37
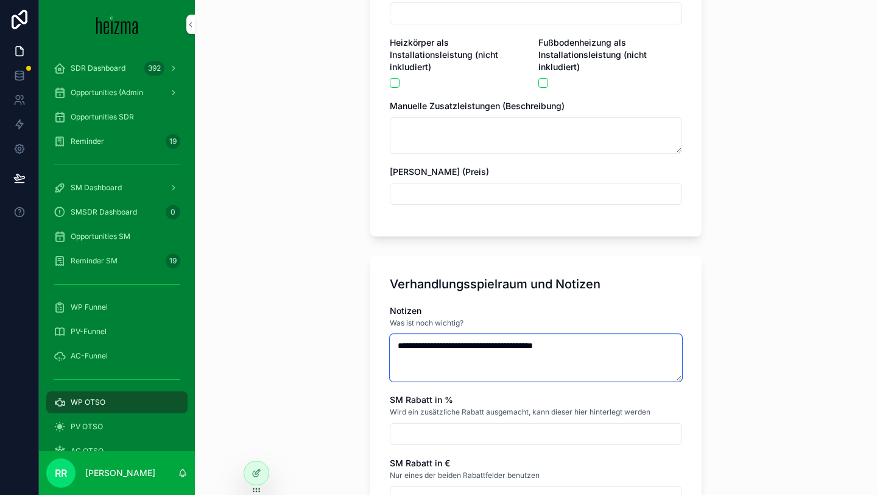
type textarea "**********"
click at [280, 337] on div "**********" at bounding box center [536, 247] width 682 height 495
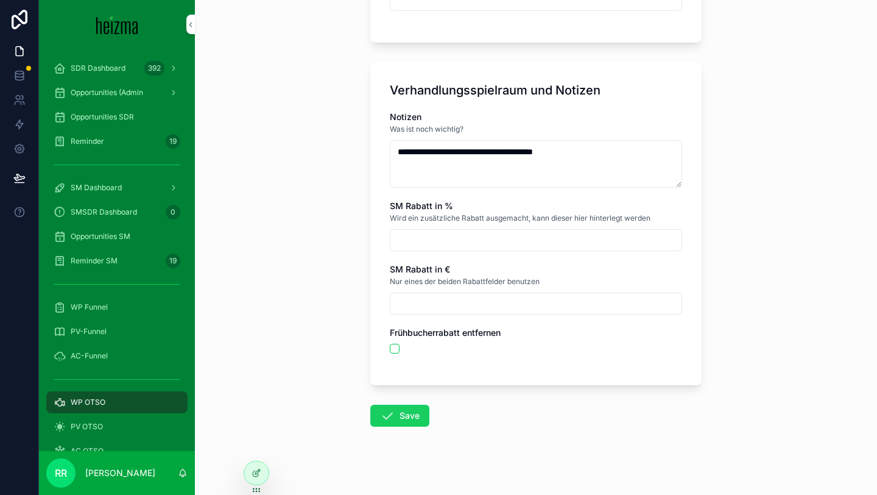
click at [413, 404] on button "Save" at bounding box center [399, 415] width 59 height 22
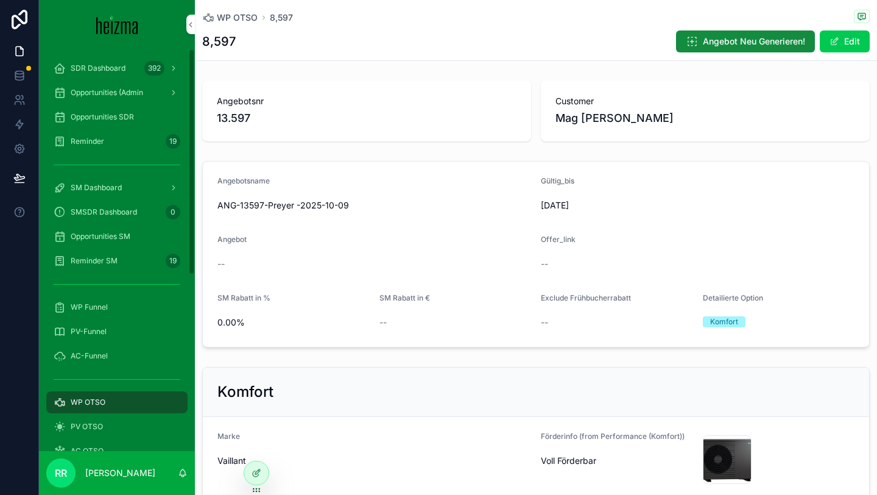
click at [99, 395] on div "WP OTSO" at bounding box center [117, 401] width 127 height 19
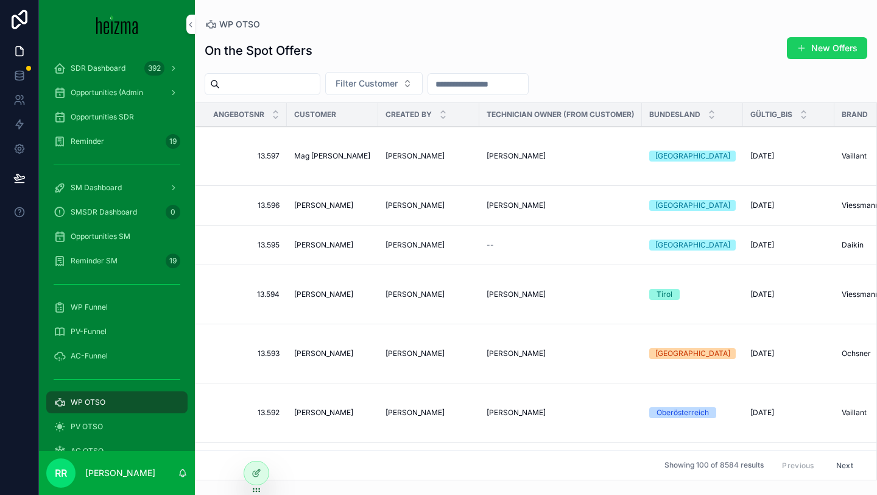
click at [833, 57] on button "New Offers" at bounding box center [827, 48] width 80 height 22
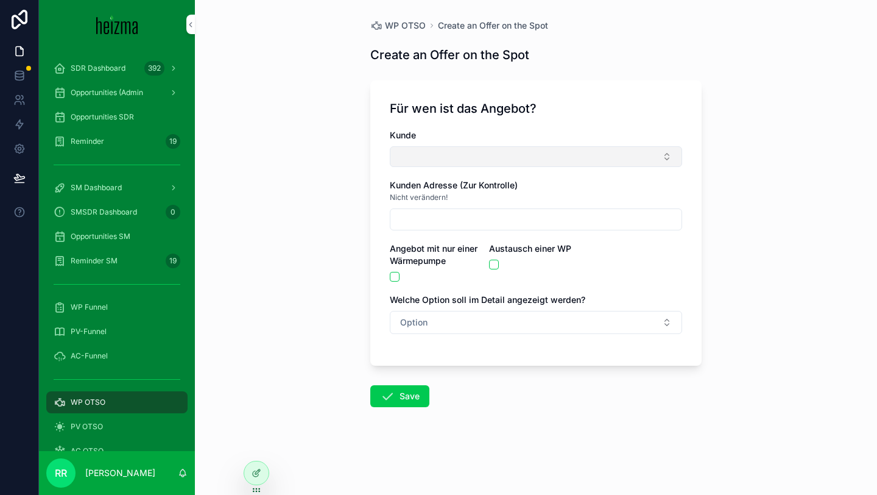
click at [527, 157] on button "Select Button" at bounding box center [536, 156] width 292 height 21
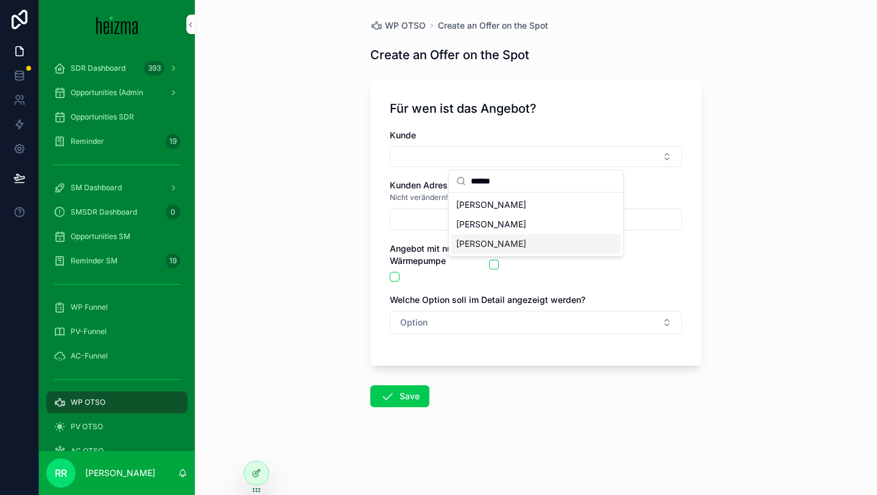
type input "******"
click at [500, 241] on span "[PERSON_NAME]" at bounding box center [491, 244] width 70 height 12
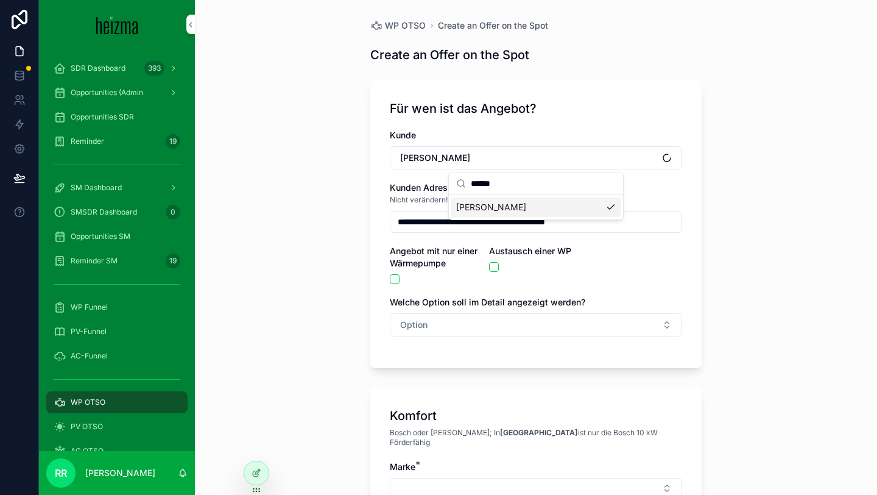
type input "**********"
click at [397, 280] on button "scrollable content" at bounding box center [395, 279] width 10 height 10
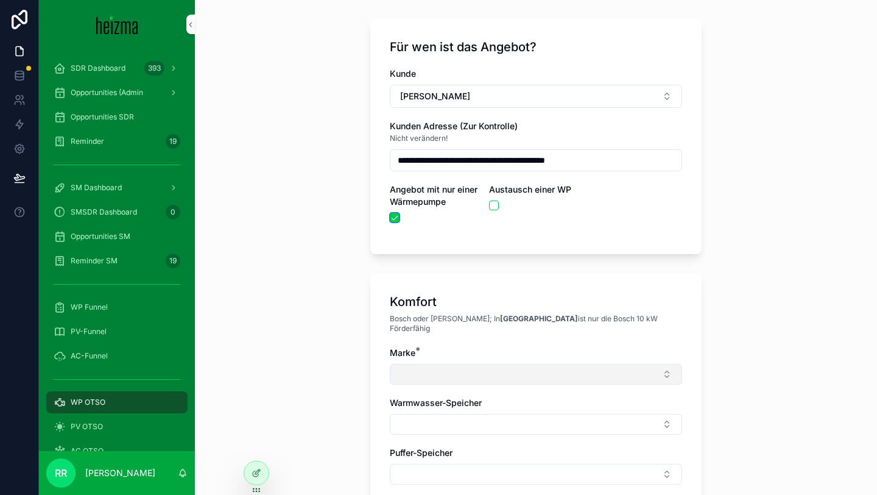
scroll to position [176, 0]
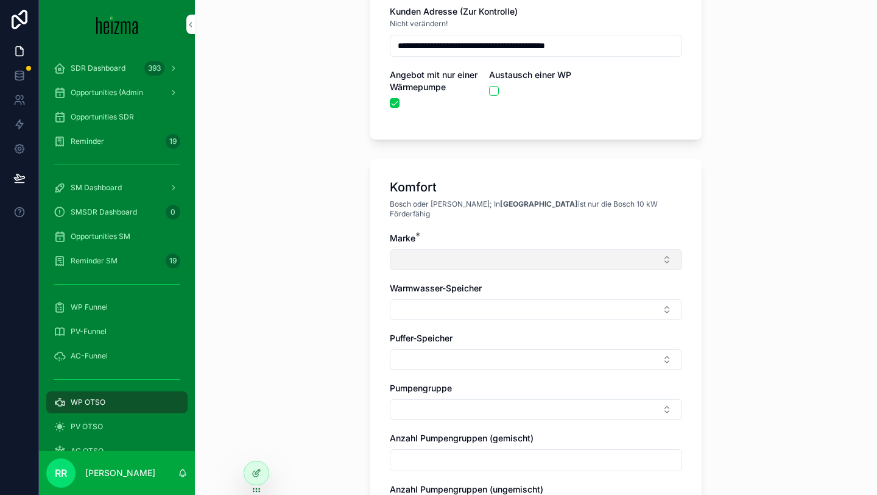
click at [488, 249] on button "Select Button" at bounding box center [536, 259] width 292 height 21
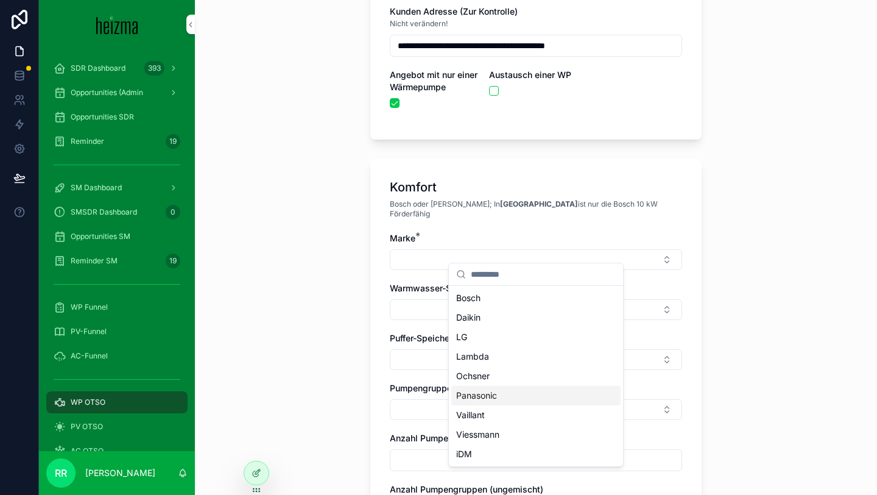
click at [489, 397] on span "Panasonic" at bounding box center [476, 395] width 41 height 12
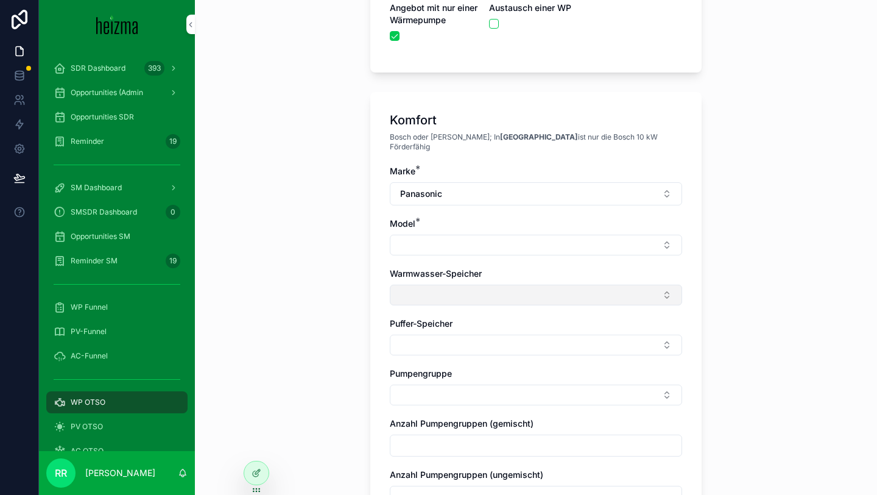
scroll to position [327, 0]
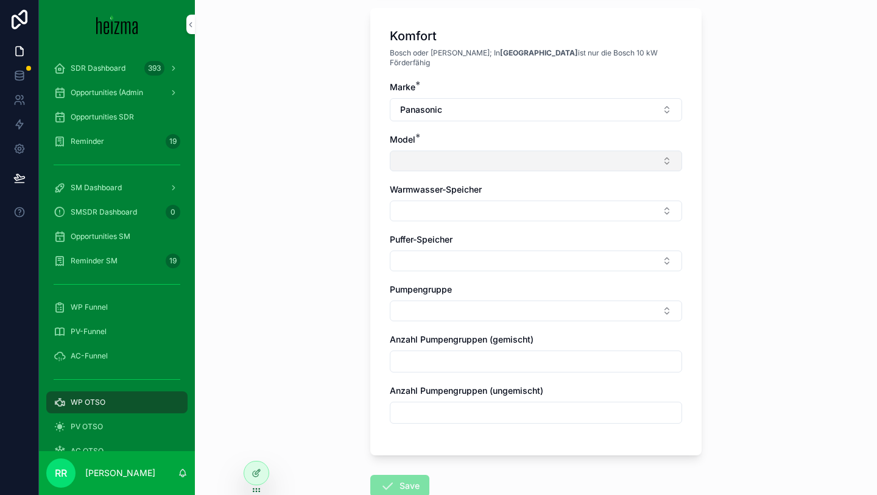
click at [479, 154] on button "Select Button" at bounding box center [536, 160] width 292 height 21
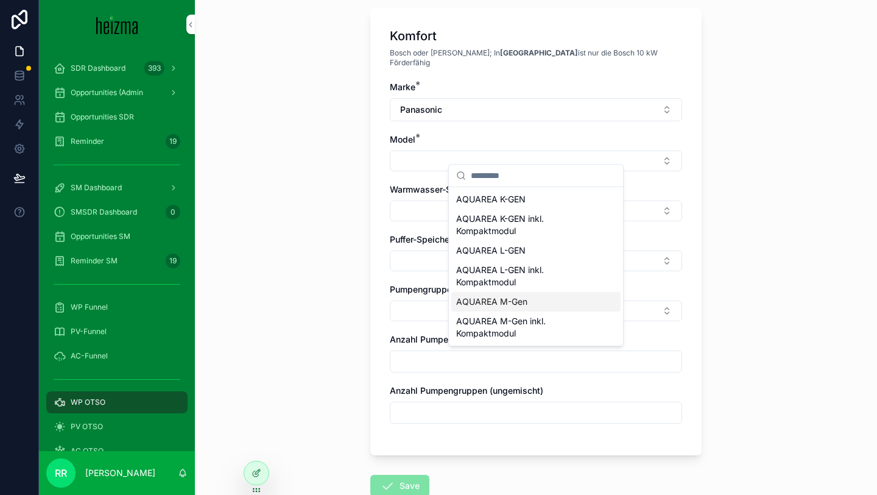
click at [503, 300] on span "AQUAREA M-Gen" at bounding box center [491, 301] width 71 height 12
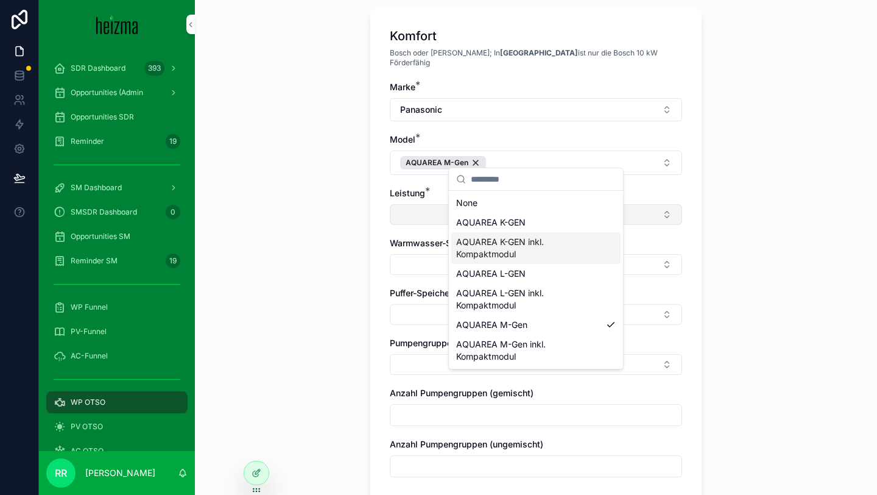
click at [424, 206] on button "Select Button" at bounding box center [536, 214] width 292 height 21
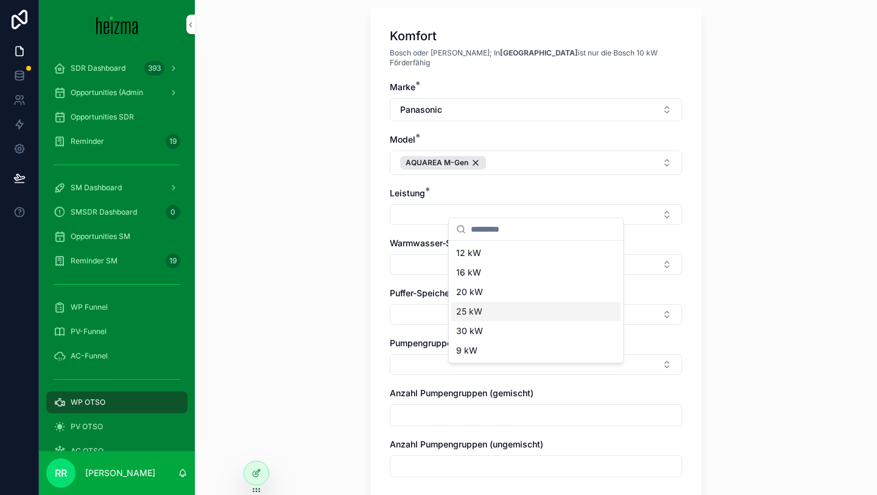
click at [487, 308] on div "25 kW" at bounding box center [535, 311] width 169 height 19
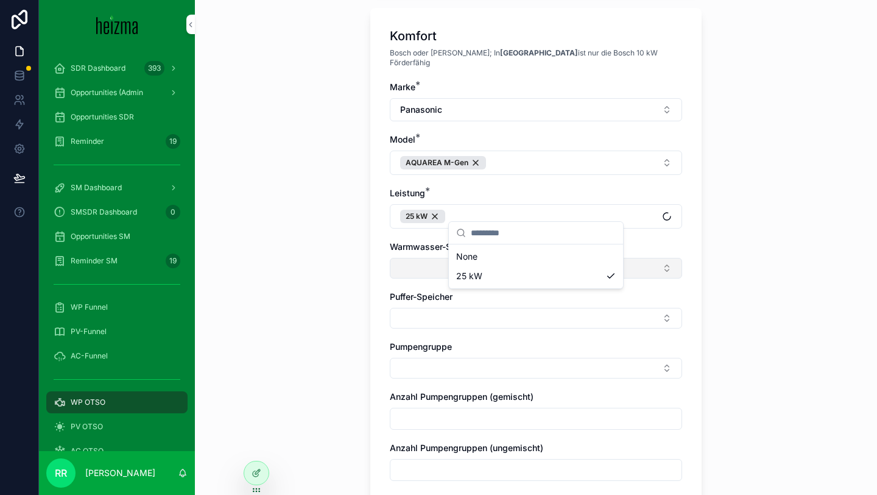
click at [419, 259] on button "Select Button" at bounding box center [536, 268] width 292 height 21
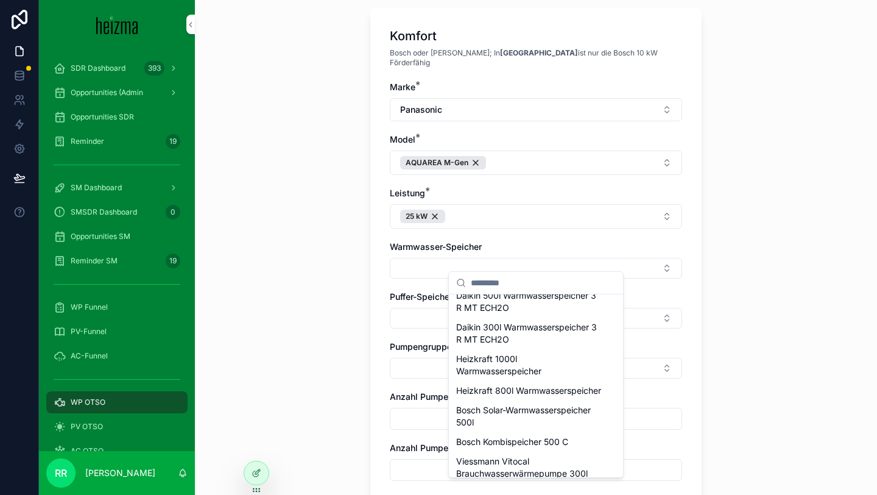
scroll to position [97, 0]
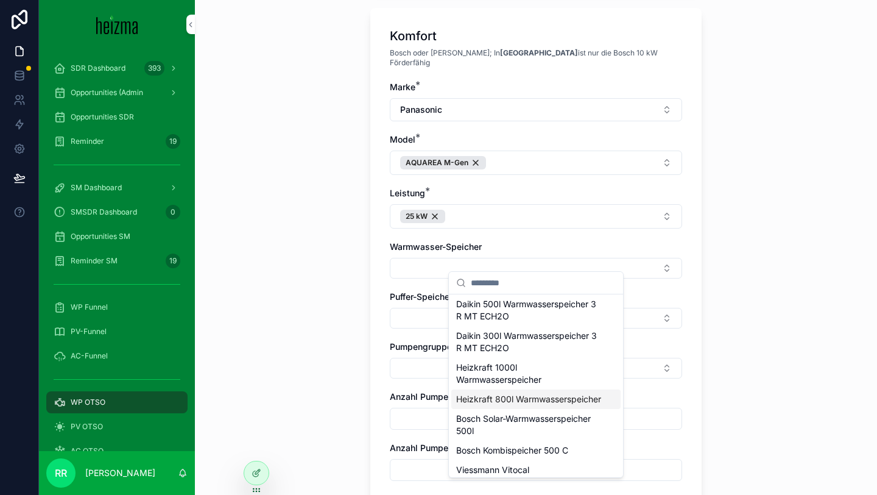
click at [512, 405] on span "Heizkraft 800l Warmwasserspeicher" at bounding box center [528, 399] width 145 height 12
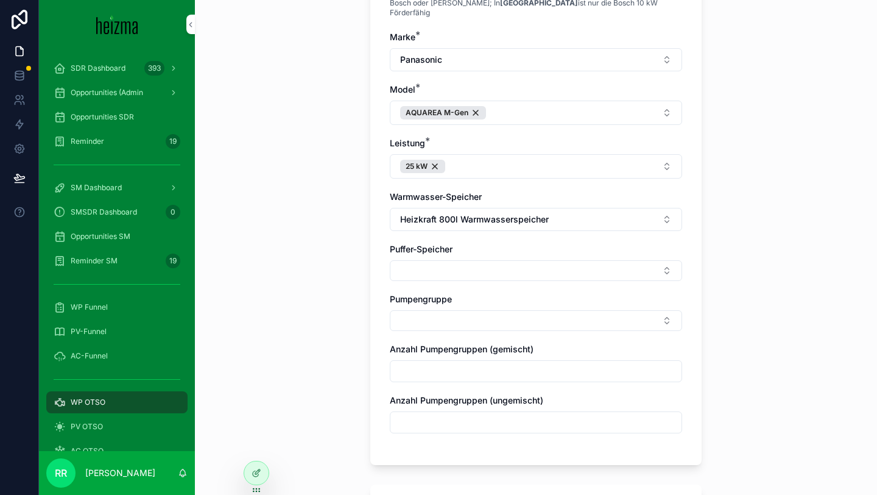
scroll to position [425, 0]
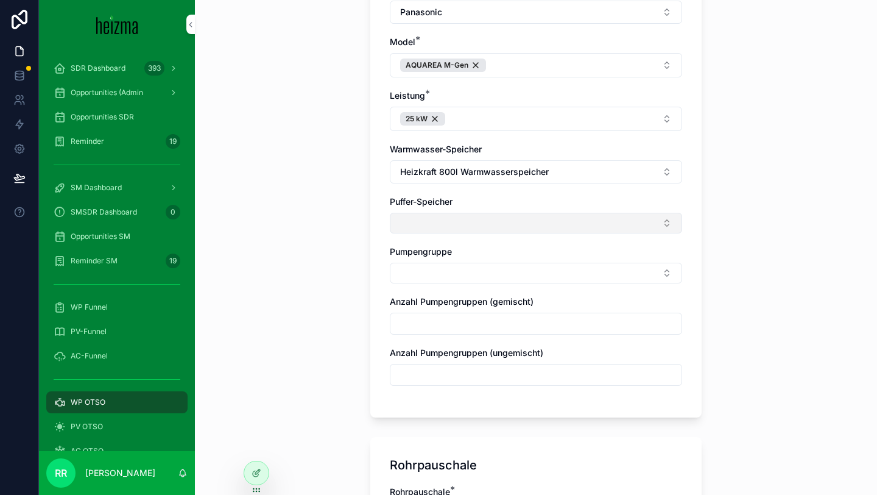
click at [468, 215] on button "Select Button" at bounding box center [536, 223] width 292 height 21
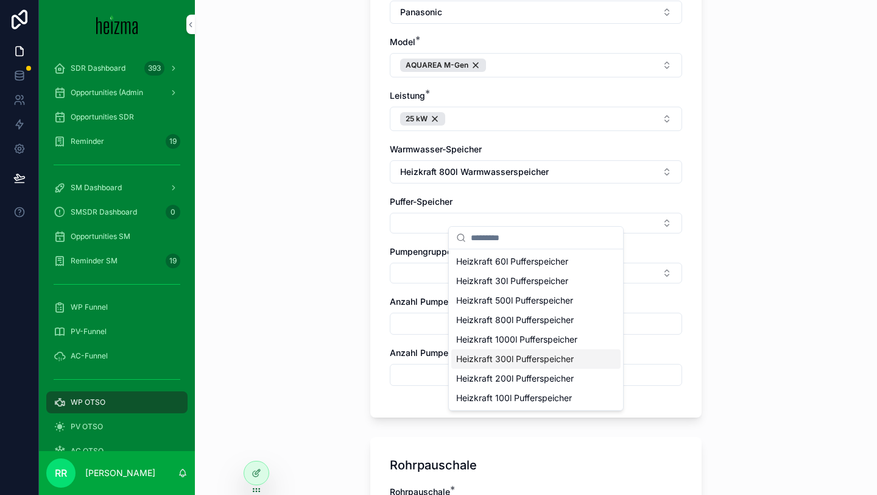
click at [523, 354] on span "Heizkraft 300l Pufferspeicher" at bounding box center [515, 359] width 118 height 12
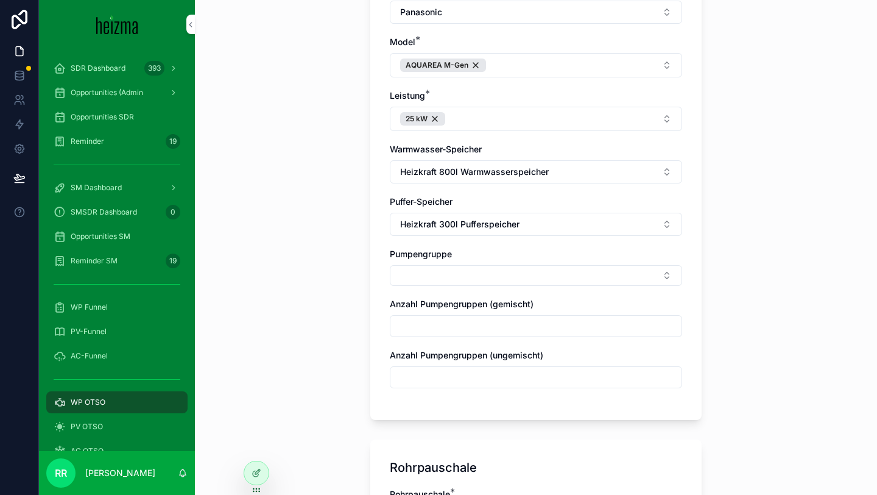
click at [482, 227] on div "Marke * Panasonic Model * AQUAREA M-Gen Leistung * 25 kW Warmwasser-Speicher He…" at bounding box center [536, 192] width 292 height 417
click at [494, 218] on span "Heizkraft 300l Pufferspeicher" at bounding box center [459, 224] width 119 height 12
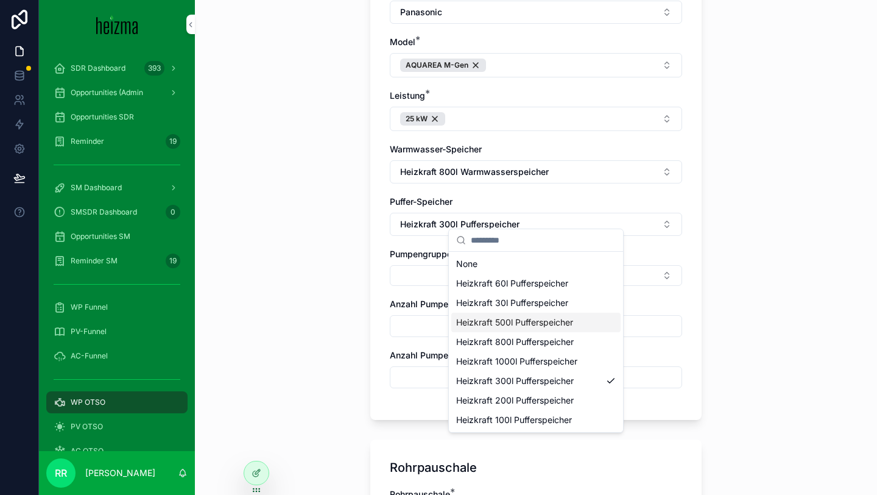
click at [511, 314] on div "Heizkraft 500l Pufferspeicher" at bounding box center [535, 321] width 169 height 19
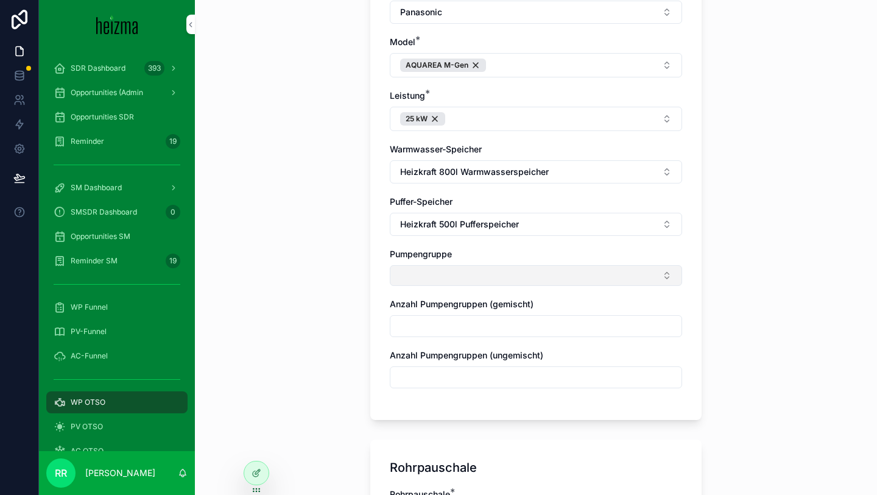
click at [443, 270] on button "Select Button" at bounding box center [536, 275] width 292 height 21
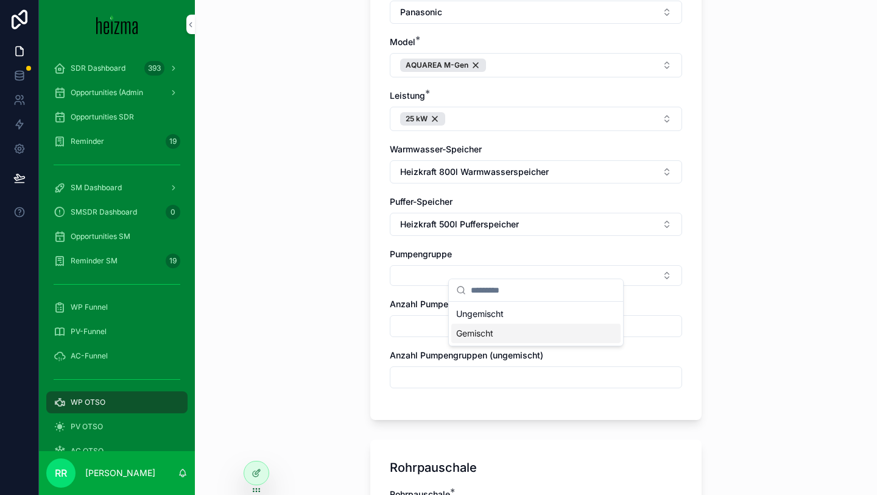
click at [489, 315] on span "Ungemischt" at bounding box center [480, 314] width 48 height 12
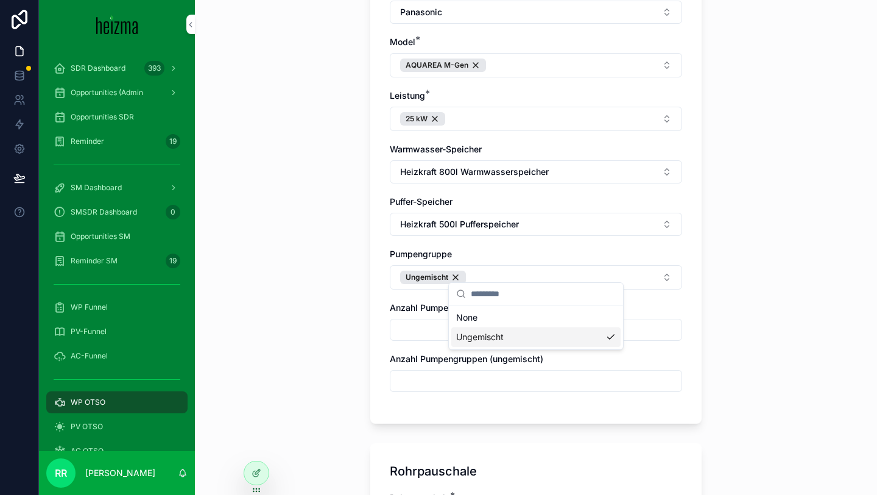
click at [372, 327] on div "Komfort Bosch oder Viessmann; In Wien ist nur die Bosch 10 kW Förderfähig Marke…" at bounding box center [535, 166] width 331 height 513
click at [465, 372] on input "scrollable content" at bounding box center [535, 380] width 291 height 17
type input "*"
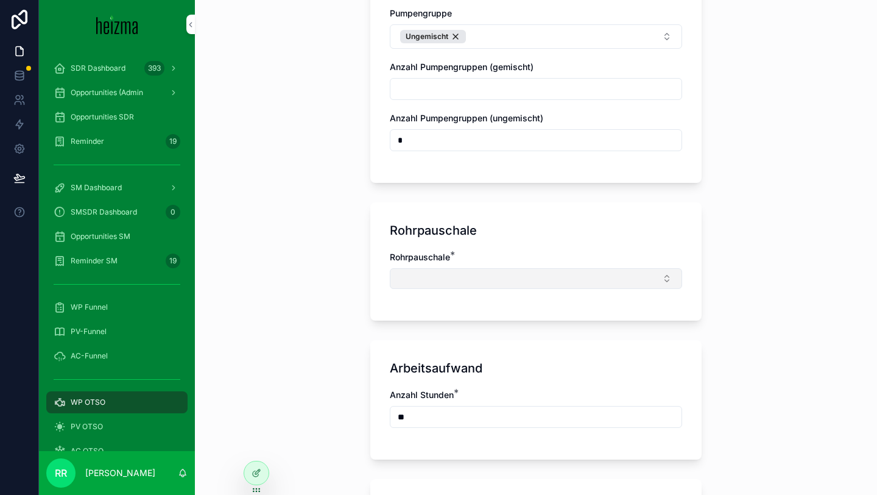
click at [440, 274] on button "Select Button" at bounding box center [536, 278] width 292 height 21
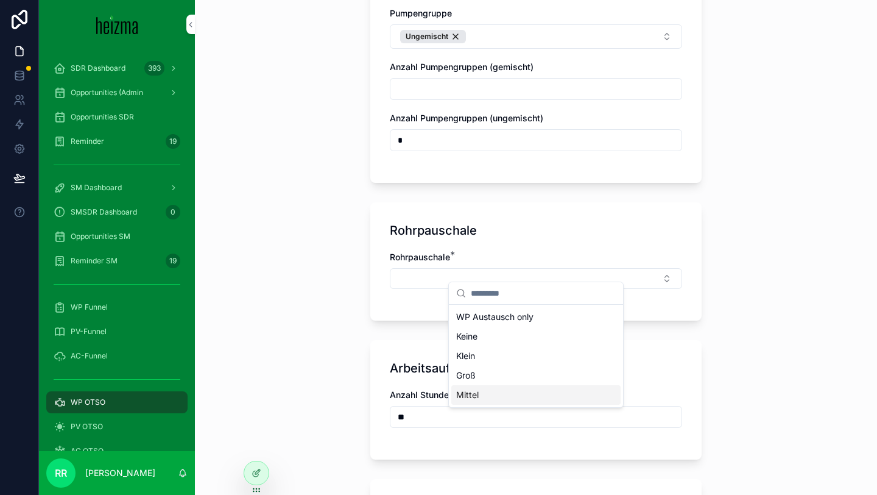
click at [478, 396] on span "Mittel" at bounding box center [467, 395] width 23 height 12
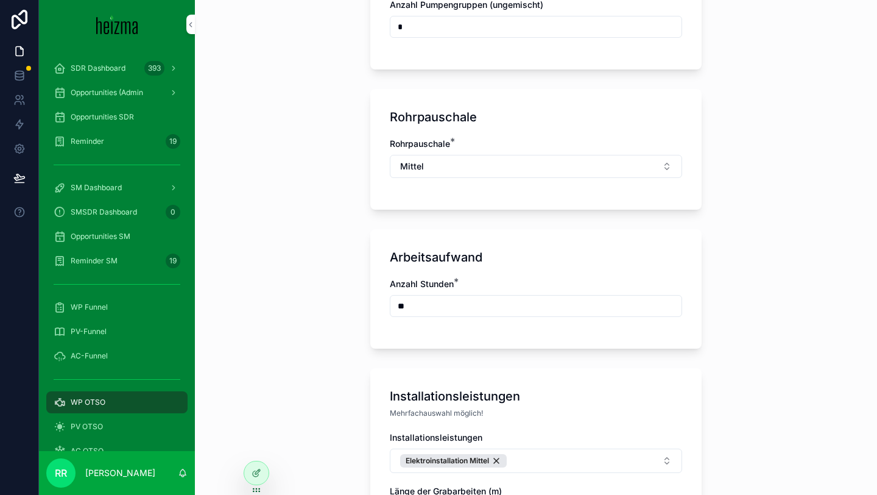
scroll to position [1024, 0]
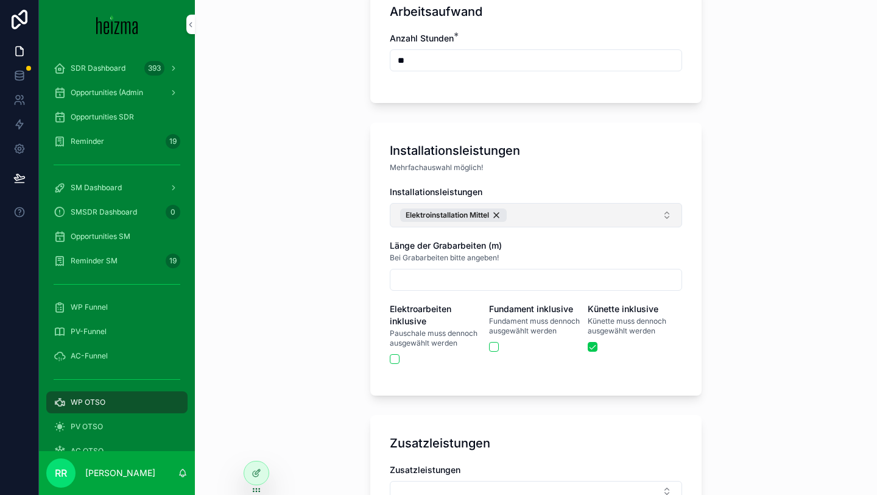
click at [526, 210] on button "Elektroinstallation Mittel" at bounding box center [536, 215] width 292 height 24
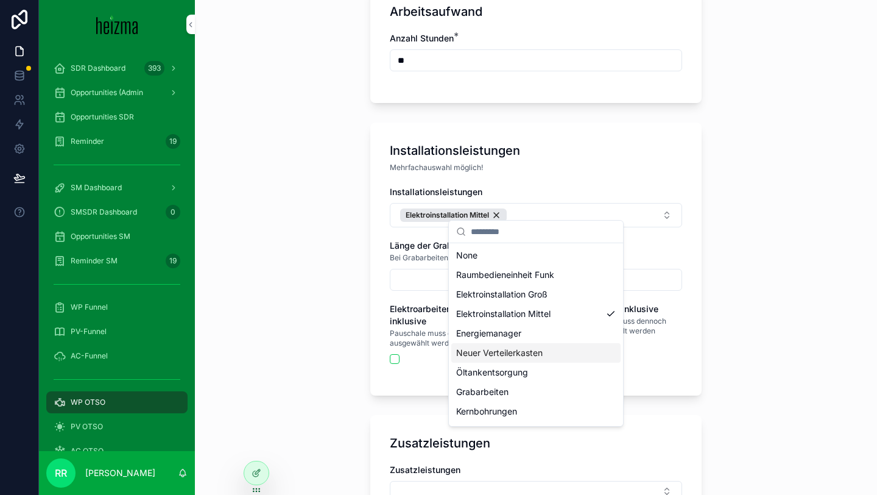
scroll to position [37, 0]
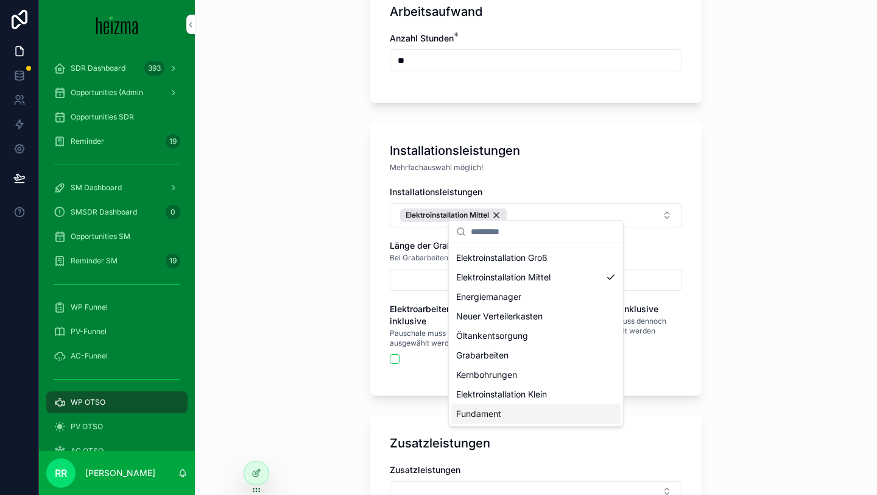
click at [496, 409] on span "Fundament" at bounding box center [478, 414] width 45 height 12
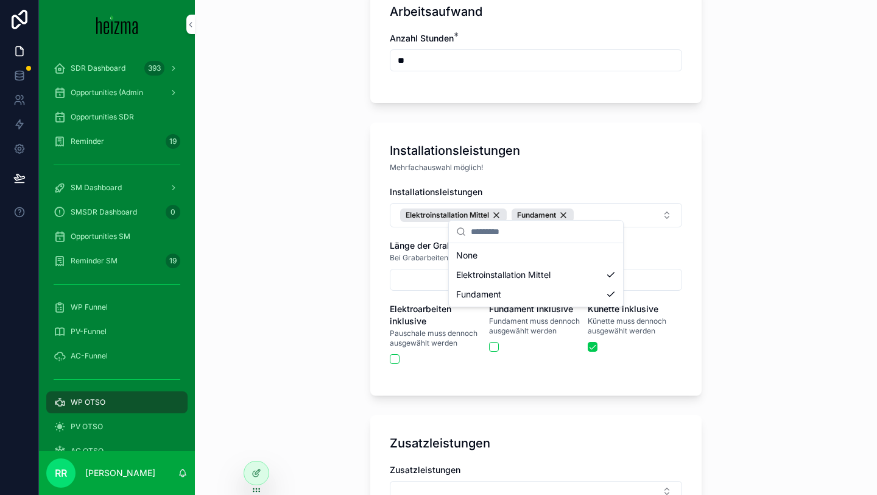
click at [342, 268] on div "**********" at bounding box center [536, 247] width 682 height 495
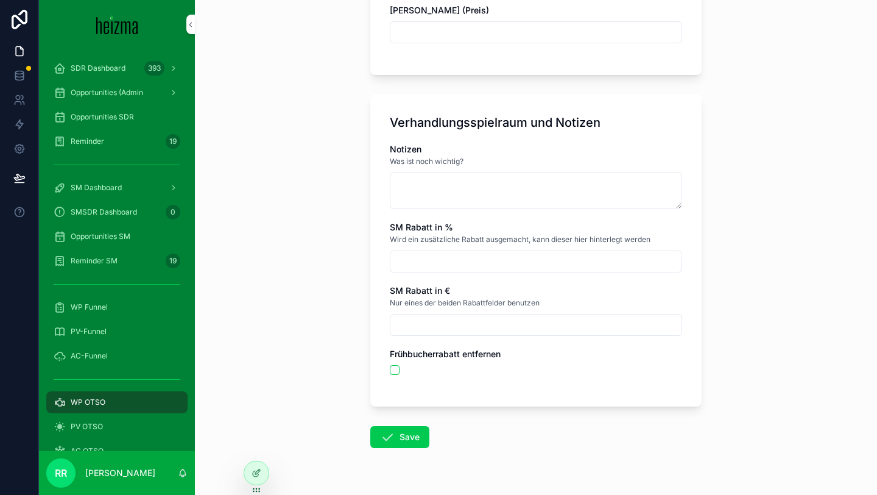
scroll to position [1837, 0]
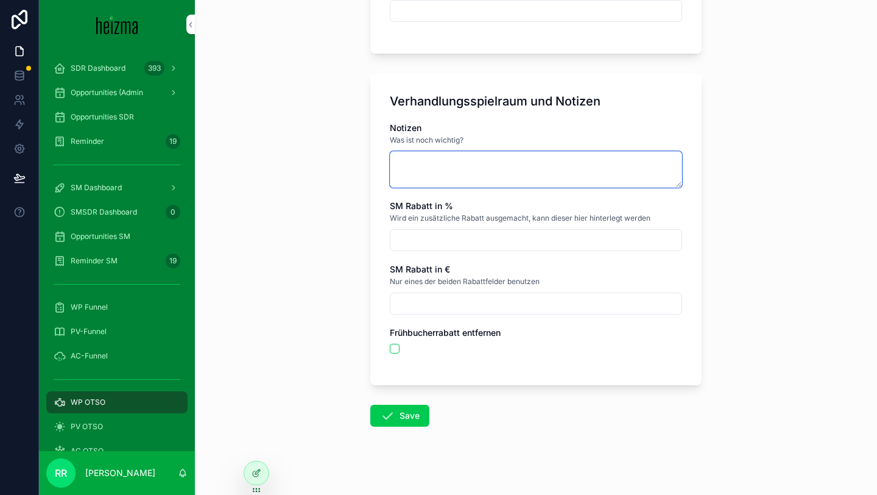
click at [453, 151] on textarea "scrollable content" at bounding box center [536, 169] width 292 height 37
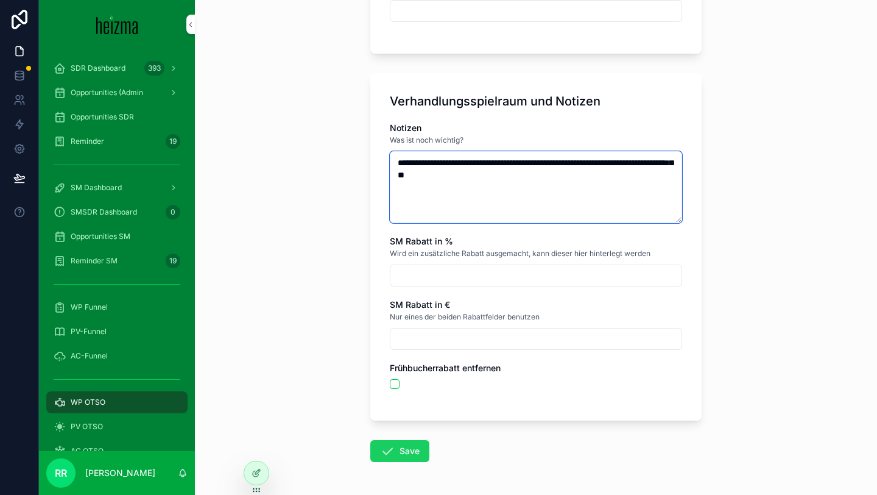
type textarea "**********"
click at [412, 447] on button "Save" at bounding box center [399, 451] width 59 height 22
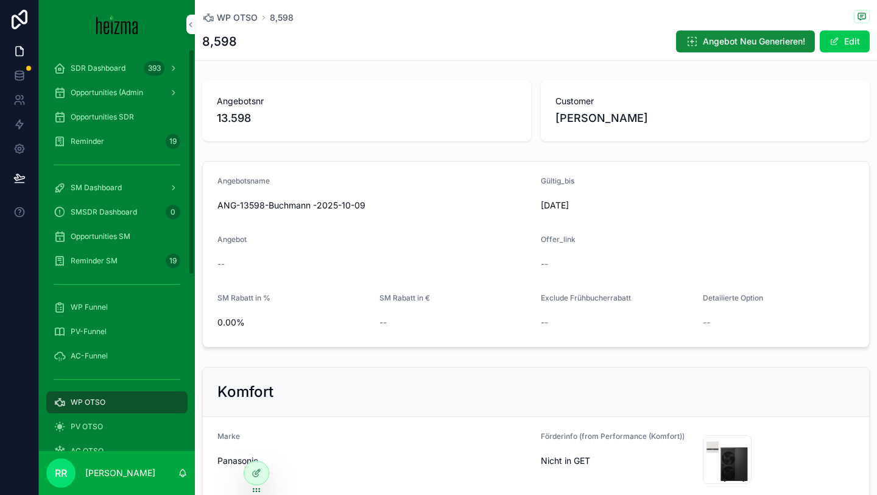
click at [125, 395] on div "WP OTSO" at bounding box center [117, 401] width 127 height 19
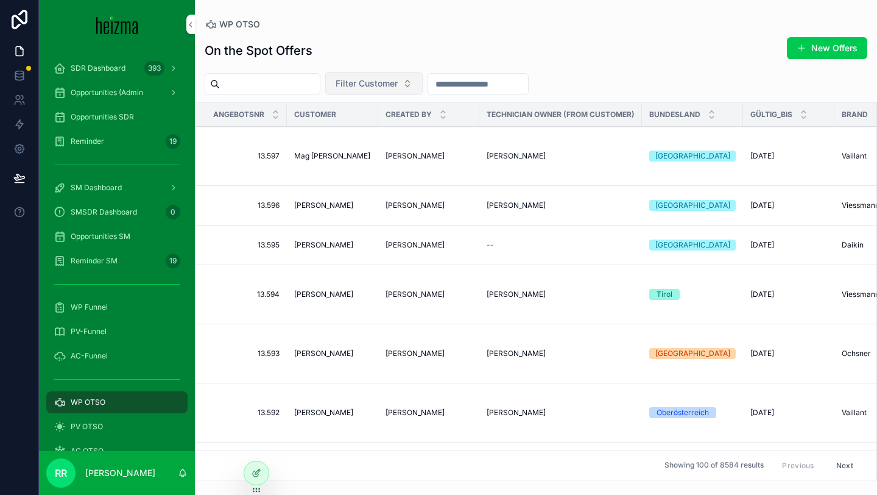
click at [381, 85] on span "Filter Customer" at bounding box center [367, 83] width 62 height 12
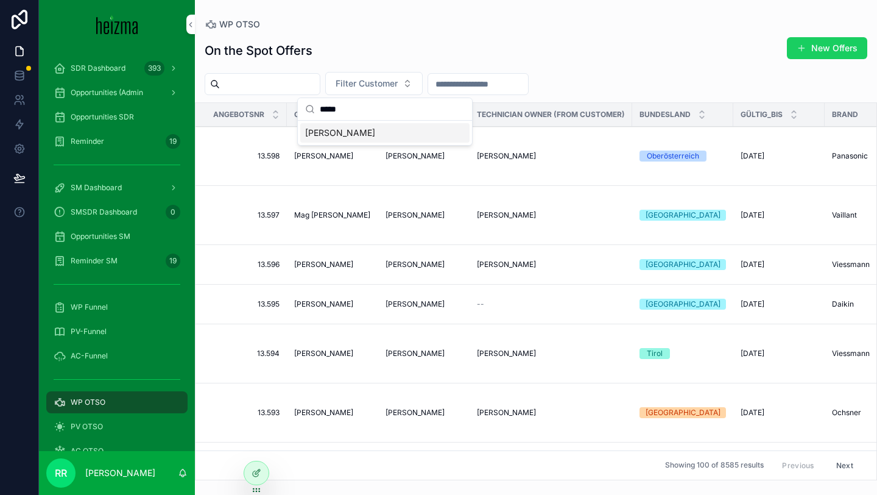
type input "*****"
click at [816, 44] on button "New Offers" at bounding box center [827, 48] width 80 height 22
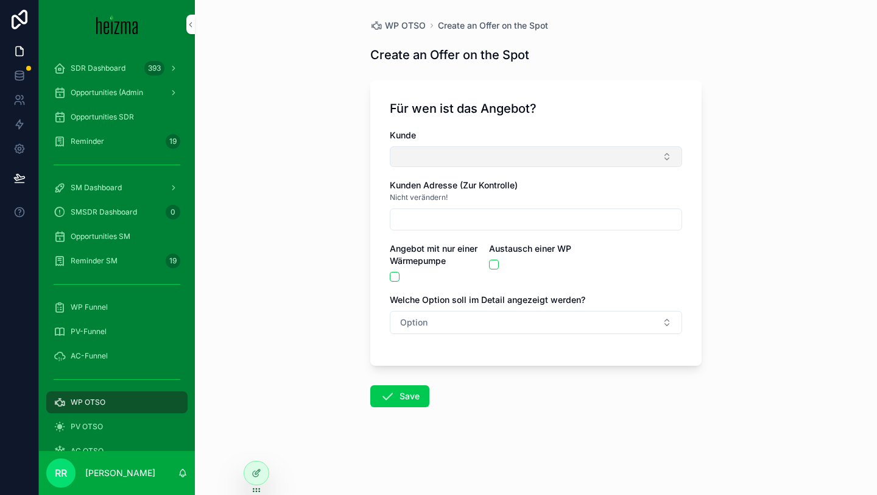
click at [454, 166] on button "Select Button" at bounding box center [536, 156] width 292 height 21
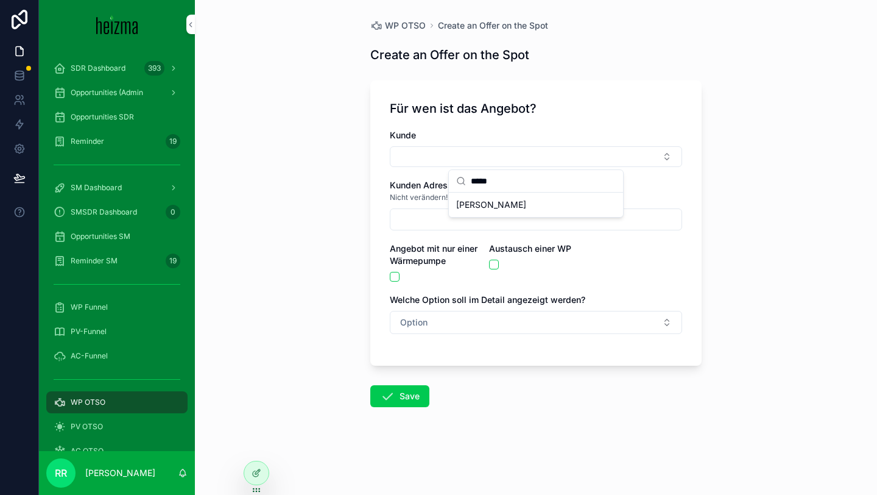
type input "*****"
click at [495, 206] on span "[PERSON_NAME]" at bounding box center [491, 205] width 70 height 12
type input "**********"
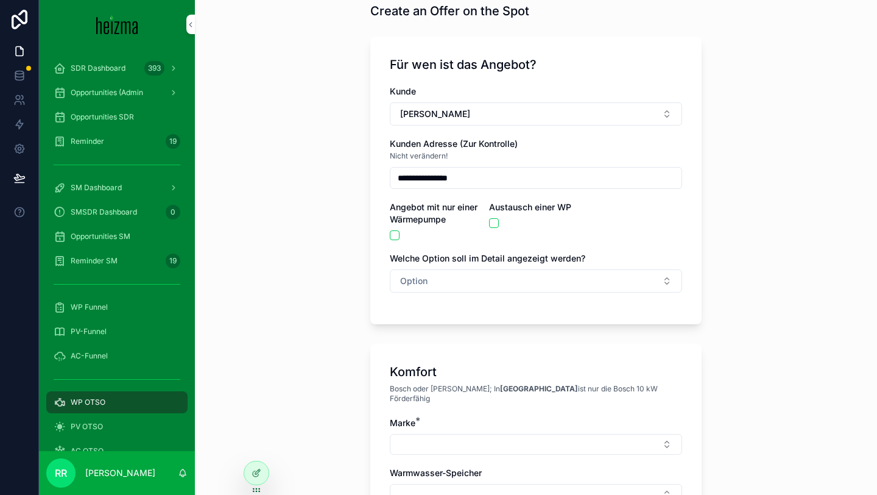
scroll to position [91, 0]
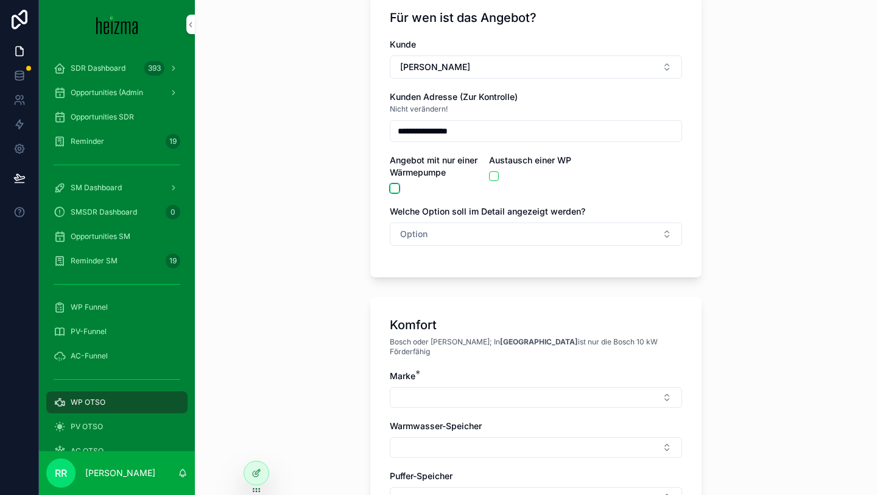
click at [394, 183] on button "scrollable content" at bounding box center [395, 188] width 10 height 10
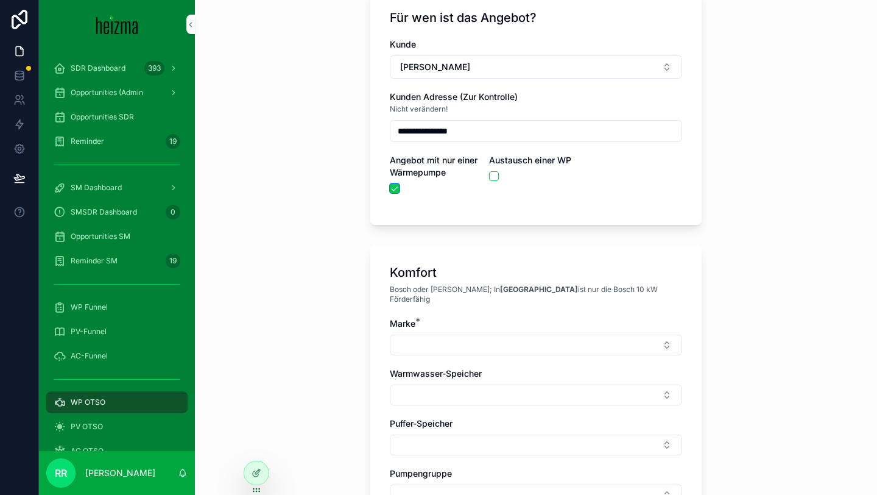
click at [394, 183] on button "scrollable content" at bounding box center [395, 188] width 10 height 10
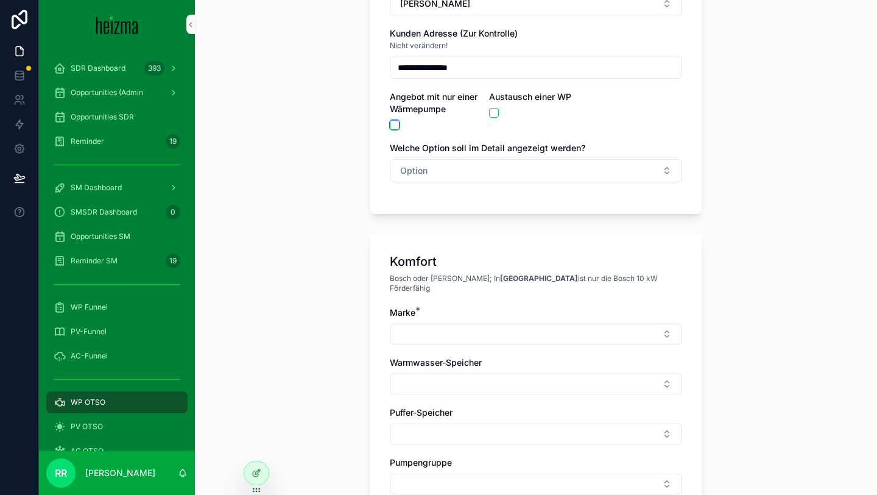
scroll to position [219, 0]
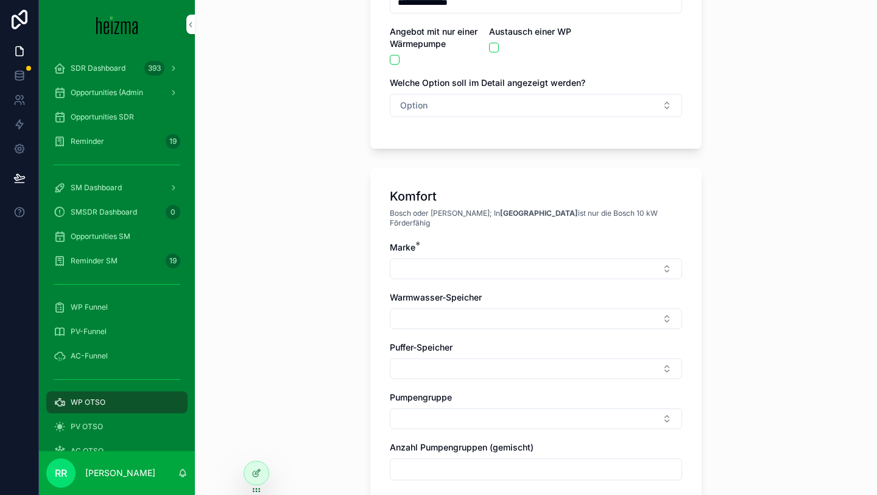
click at [481, 79] on span "Welche Option soll im Detail angezeigt werden?" at bounding box center [488, 82] width 196 height 10
click at [481, 102] on button "Option" at bounding box center [536, 105] width 292 height 23
click at [484, 167] on div "Komfort" at bounding box center [478, 172] width 28 height 11
click at [440, 262] on button "Select Button" at bounding box center [536, 268] width 292 height 21
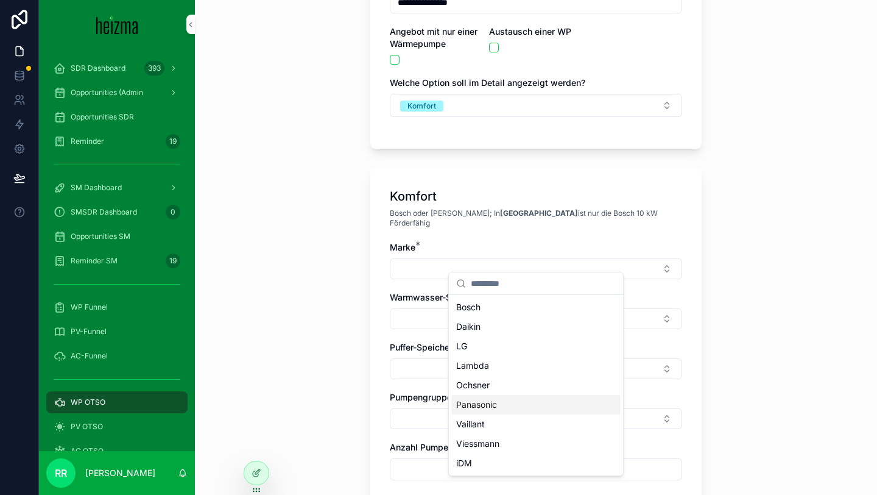
click at [487, 404] on span "Panasonic" at bounding box center [476, 404] width 41 height 12
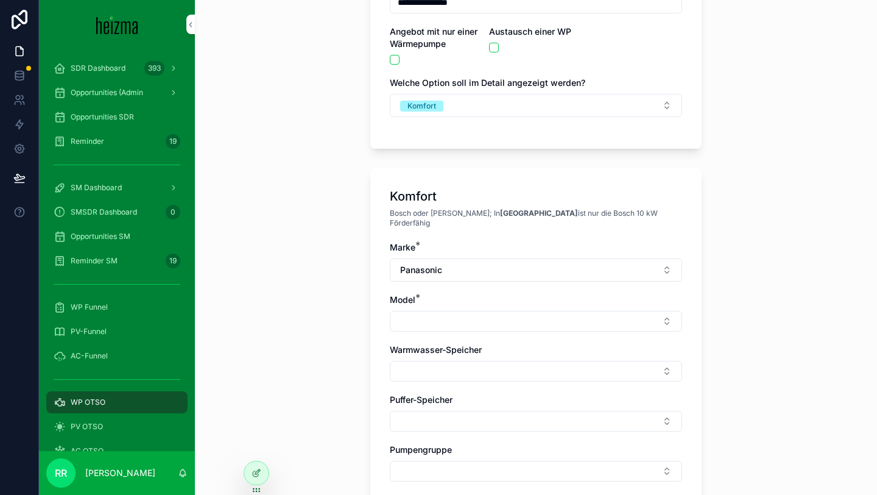
click at [439, 326] on div "Marke * Panasonic Model * Warmwasser-Speicher Puffer-Speicher Pumpengruppe Anza…" at bounding box center [536, 418] width 292 height 355
click at [441, 325] on div "Marke * Panasonic Model * Warmwasser-Speicher Puffer-Speicher Pumpengruppe Anza…" at bounding box center [536, 418] width 292 height 355
click at [451, 320] on button "Select Button" at bounding box center [536, 321] width 292 height 21
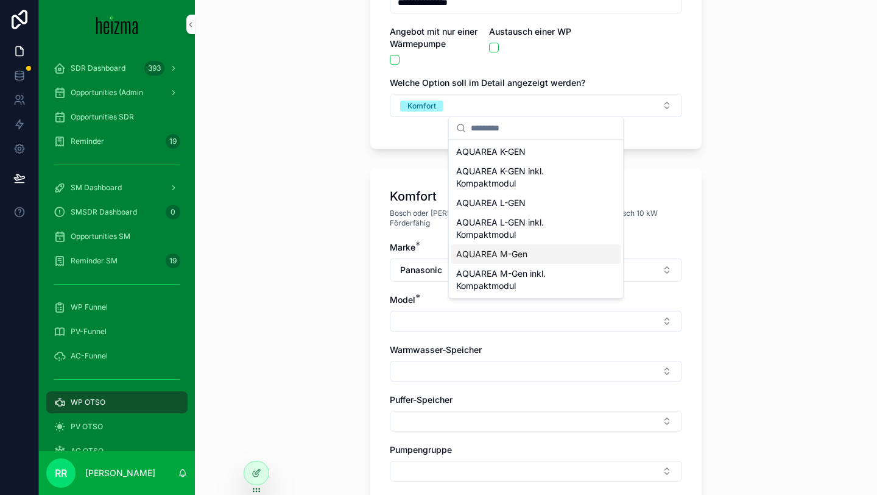
click at [521, 248] on span "AQUAREA M-Gen" at bounding box center [491, 254] width 71 height 12
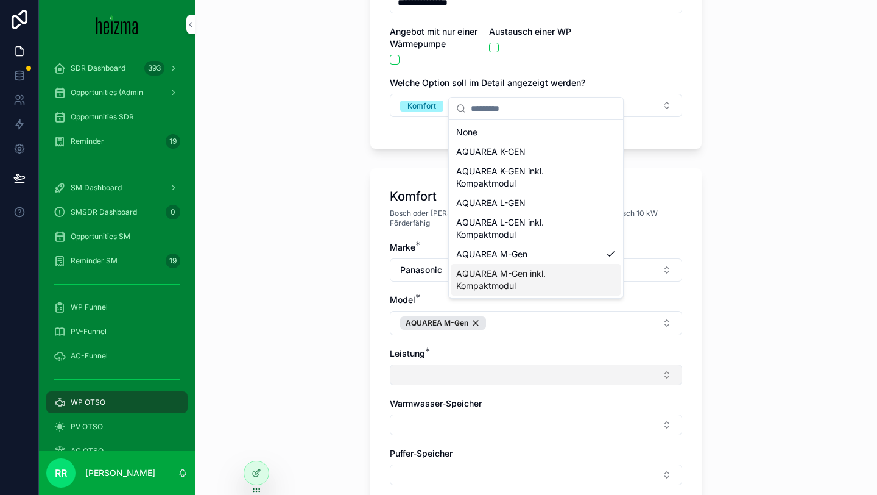
click at [442, 364] on button "Select Button" at bounding box center [536, 374] width 292 height 21
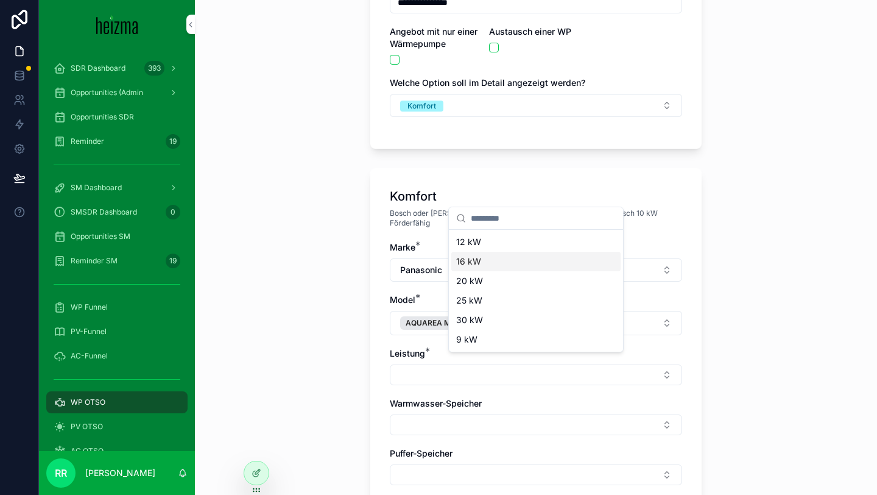
click at [487, 258] on div "16 kW" at bounding box center [535, 261] width 169 height 19
click at [331, 322] on div "**********" at bounding box center [536, 247] width 682 height 495
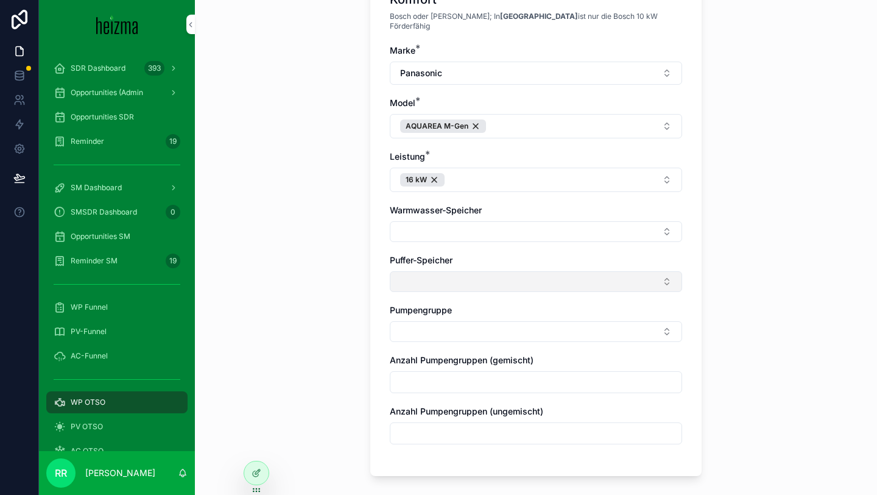
scroll to position [461, 0]
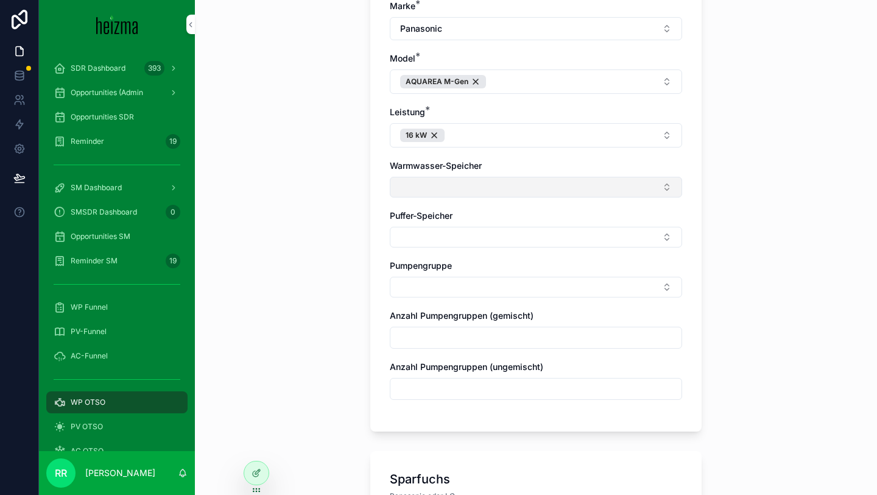
click at [485, 177] on button "Select Button" at bounding box center [536, 187] width 292 height 21
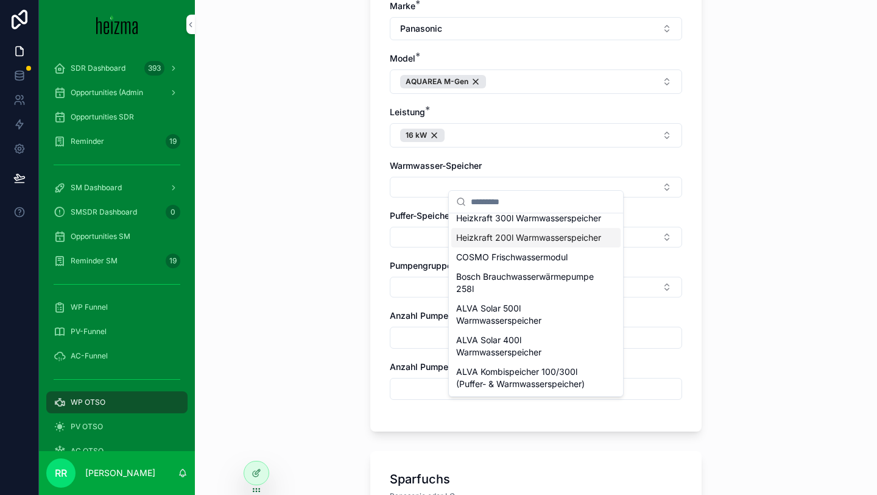
scroll to position [582, 0]
click at [520, 244] on span "Heizkraft 200l Warmwasserspeicher" at bounding box center [528, 237] width 145 height 12
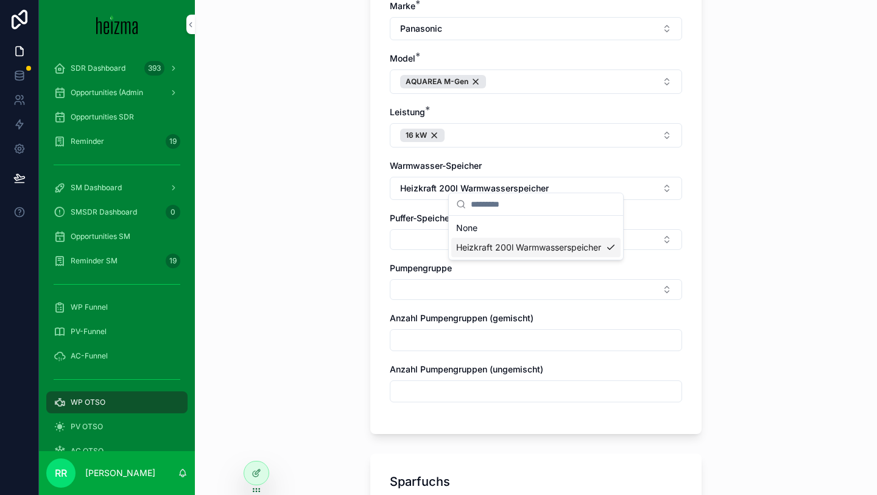
scroll to position [0, 0]
click at [484, 229] on button "Select Button" at bounding box center [536, 239] width 292 height 21
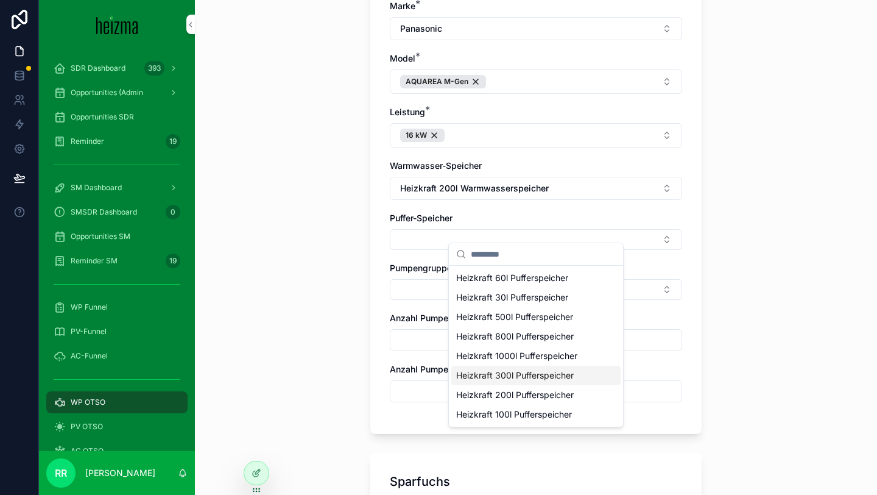
click at [519, 378] on span "Heizkraft 300l Pufferspeicher" at bounding box center [515, 375] width 118 height 12
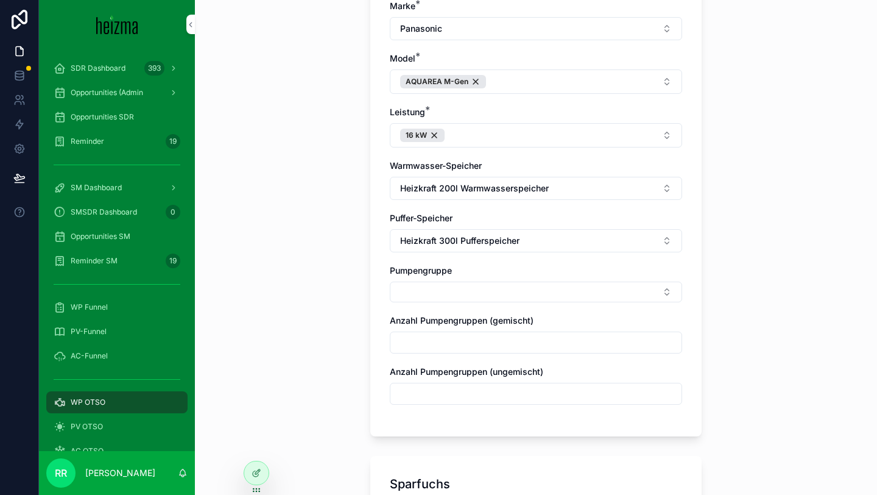
click at [471, 270] on div "Pumpengruppe" at bounding box center [536, 283] width 292 height 38
click at [468, 281] on button "Select Button" at bounding box center [536, 291] width 292 height 21
click at [489, 334] on span "Ungemischt" at bounding box center [480, 330] width 48 height 12
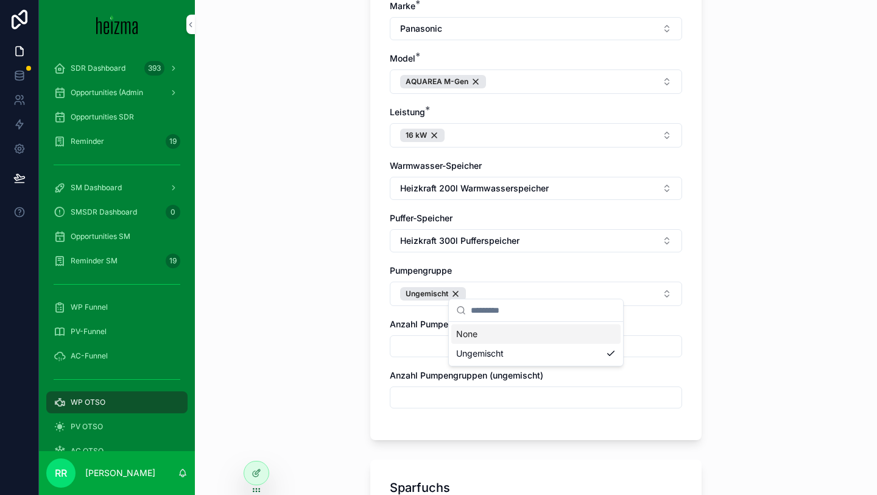
click at [291, 337] on div "**********" at bounding box center [536, 247] width 682 height 495
click at [451, 386] on div "scrollable content" at bounding box center [536, 397] width 292 height 22
click at [451, 389] on input "scrollable content" at bounding box center [535, 397] width 291 height 17
type input "*"
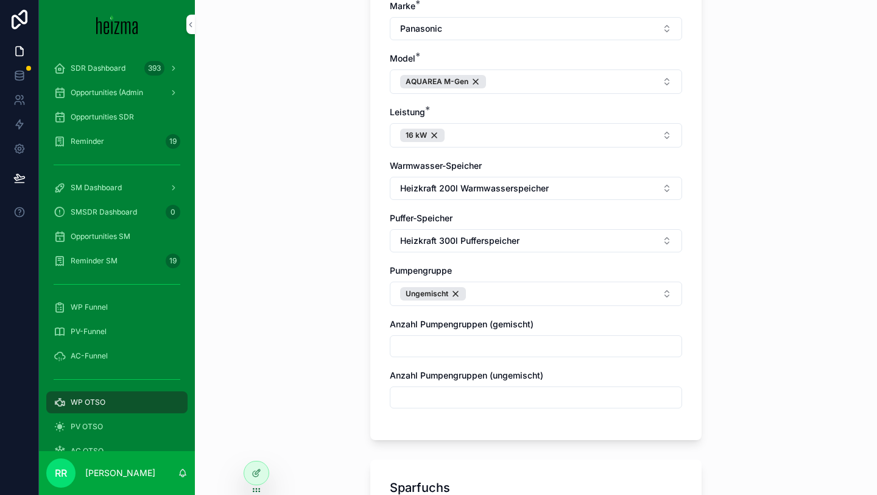
type input "*"
click at [341, 392] on div "**********" at bounding box center [536, 247] width 682 height 495
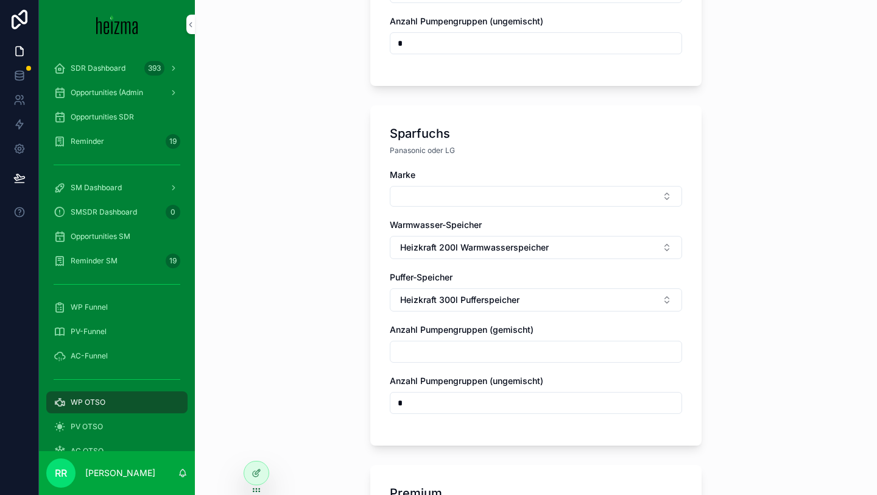
scroll to position [837, 0]
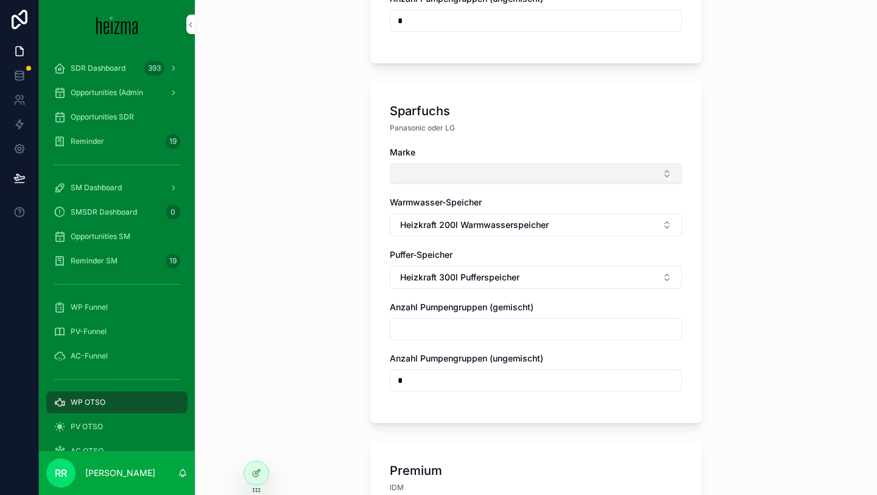
click at [444, 166] on button "Select Button" at bounding box center [536, 173] width 292 height 21
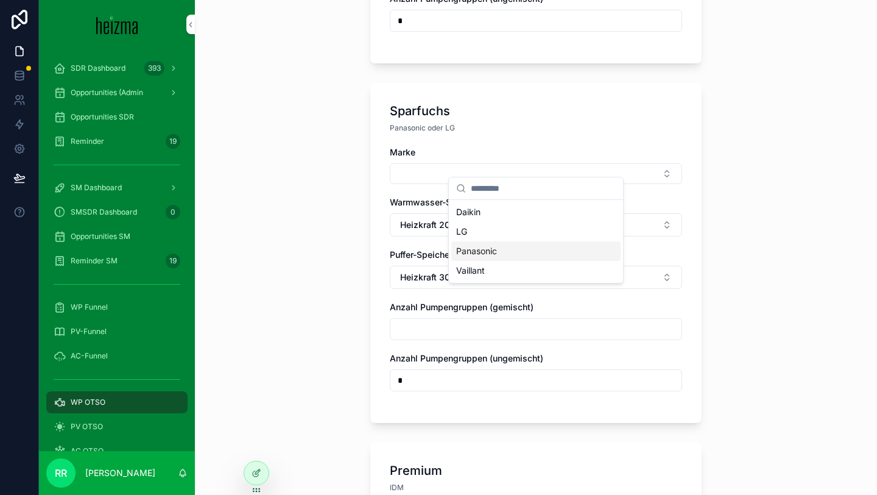
click at [481, 247] on span "Panasonic" at bounding box center [476, 251] width 41 height 12
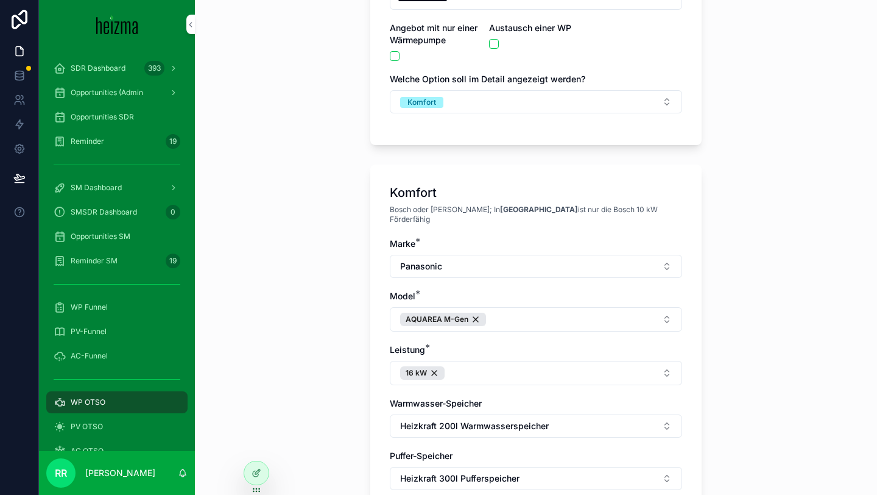
scroll to position [236, 0]
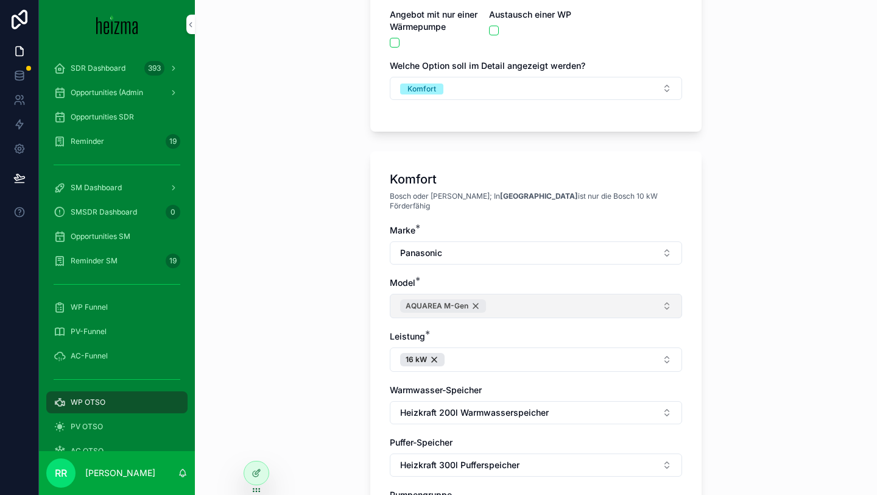
click at [478, 299] on div "AQUAREA M-Gen" at bounding box center [443, 305] width 86 height 13
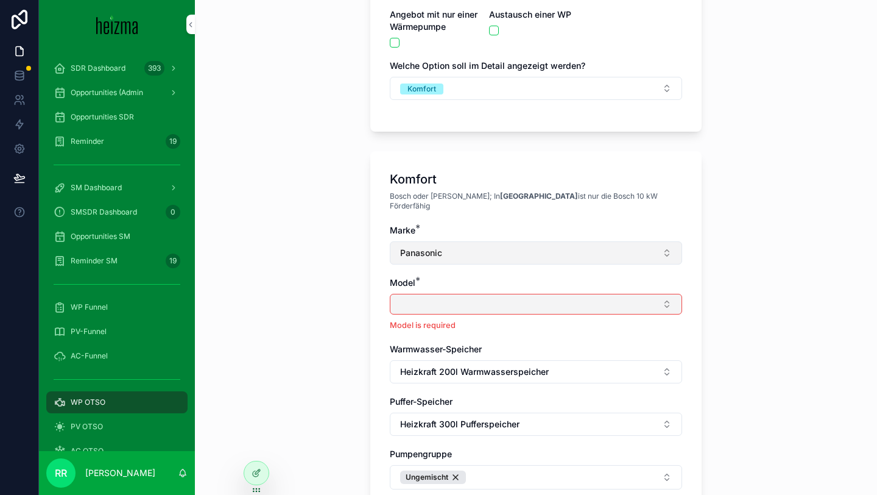
click at [453, 241] on button "Panasonic" at bounding box center [536, 252] width 292 height 23
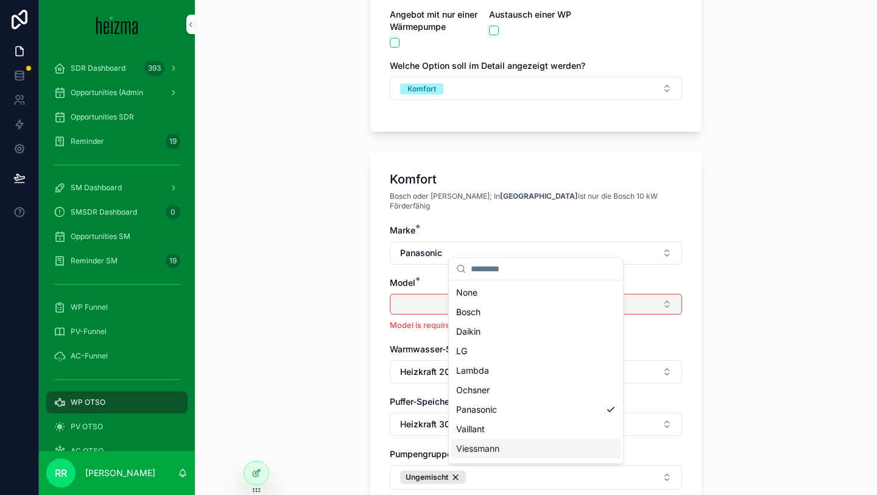
click at [480, 443] on span "Viessmann" at bounding box center [477, 448] width 43 height 12
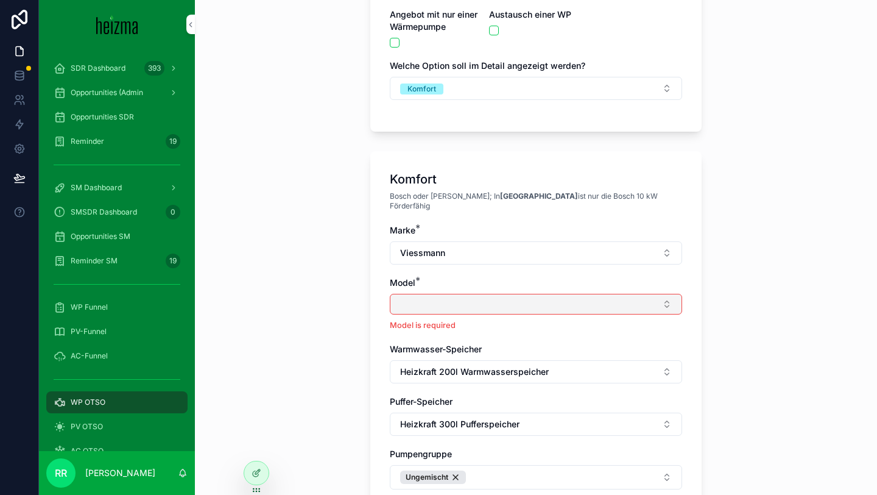
click at [456, 294] on button "Select Button" at bounding box center [536, 304] width 292 height 21
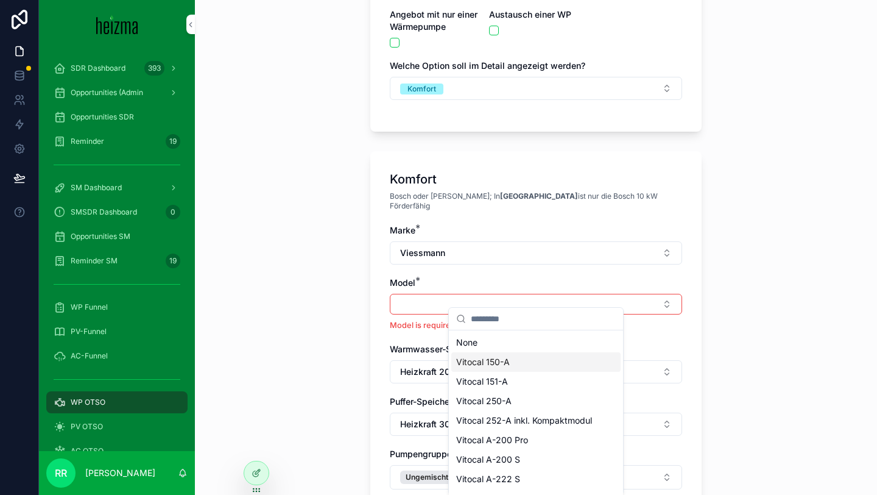
click at [503, 359] on span "Vitocal 150-A" at bounding box center [483, 362] width 54 height 12
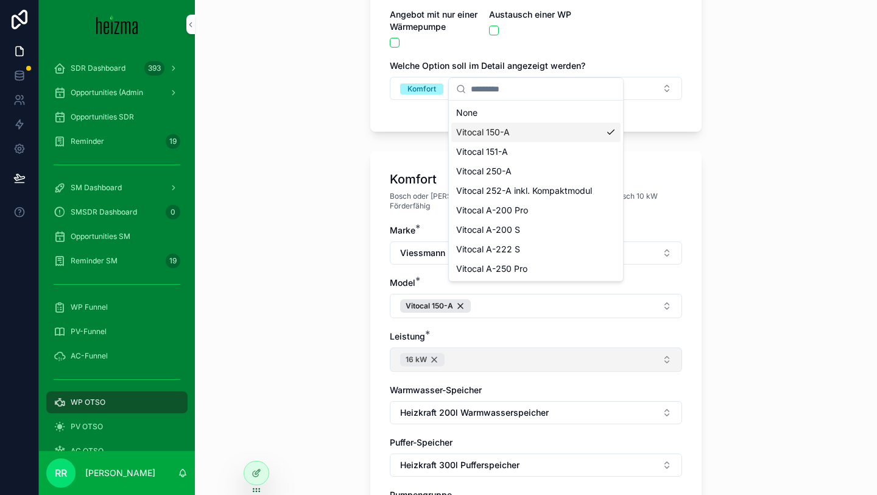
click at [439, 353] on div "16 kW" at bounding box center [422, 359] width 44 height 13
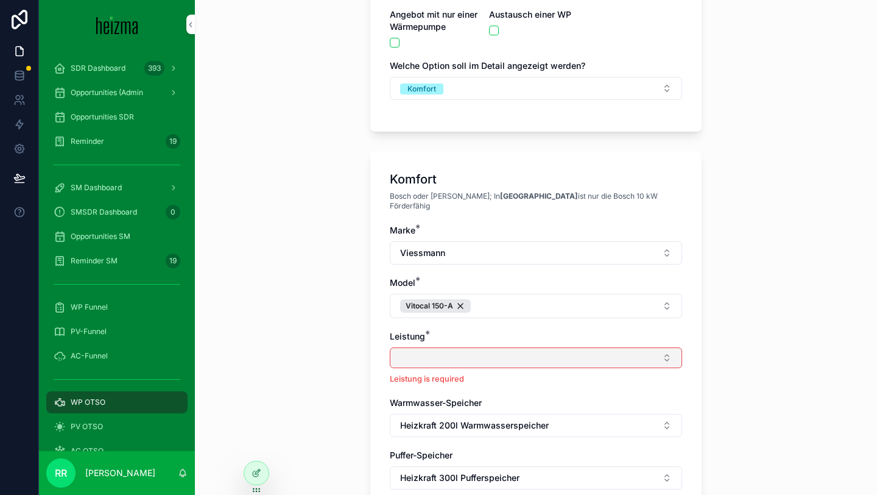
click at [457, 347] on button "Select Button" at bounding box center [536, 357] width 292 height 21
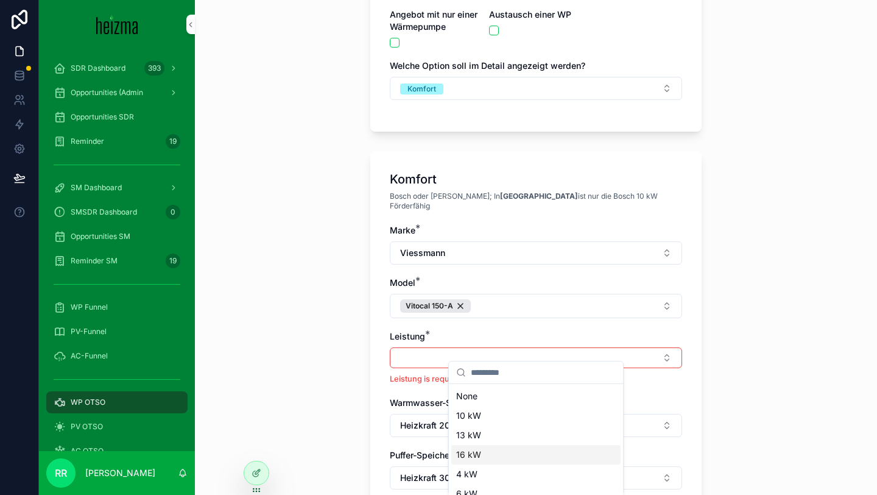
click at [481, 451] on div "16 kW" at bounding box center [535, 454] width 169 height 19
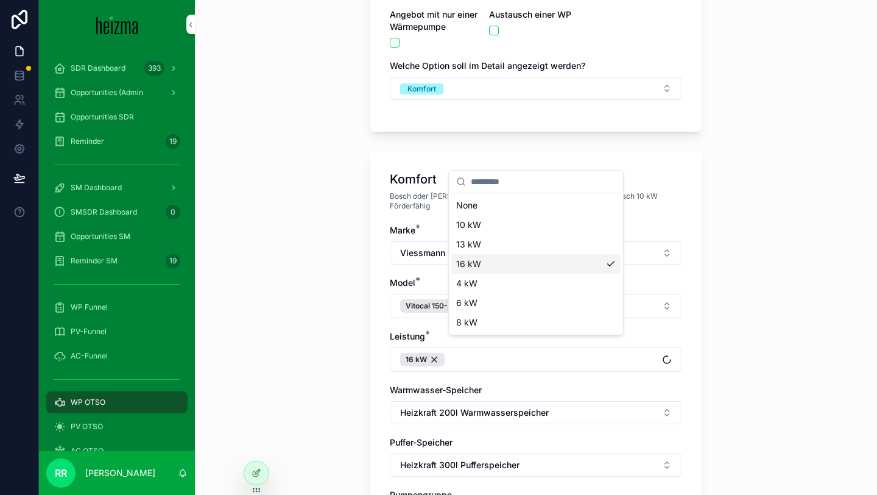
click at [356, 412] on div "**********" at bounding box center [536, 247] width 682 height 495
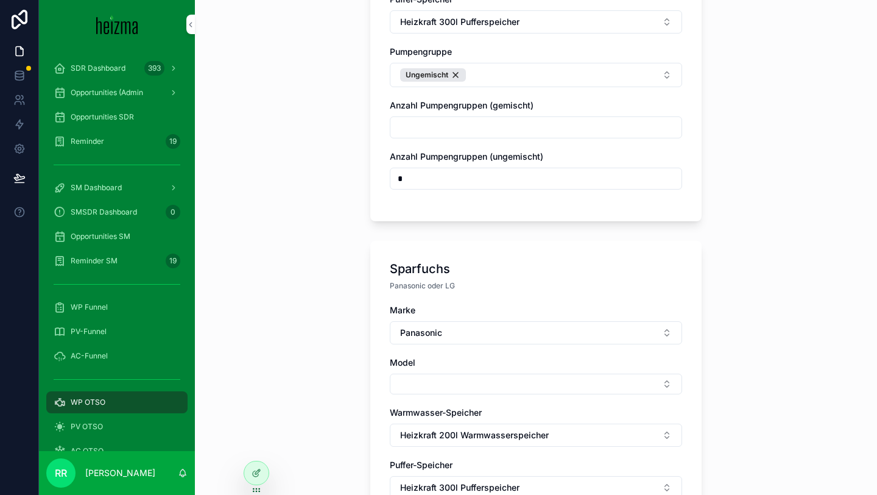
scroll to position [700, 0]
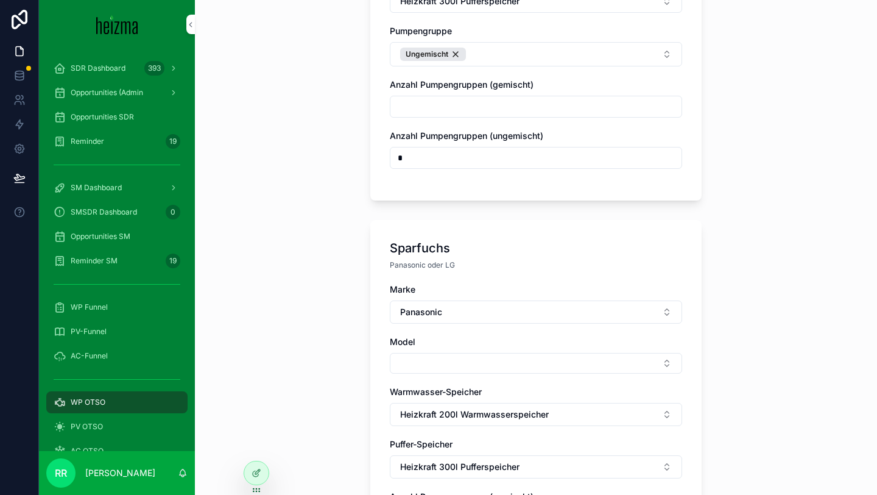
click at [403, 372] on div "Marke Panasonic Model Warmwasser-Speicher Heizkraft 200l Warmwasserspeicher Puf…" at bounding box center [536, 437] width 292 height 309
click at [417, 358] on button "Select Button" at bounding box center [536, 363] width 292 height 21
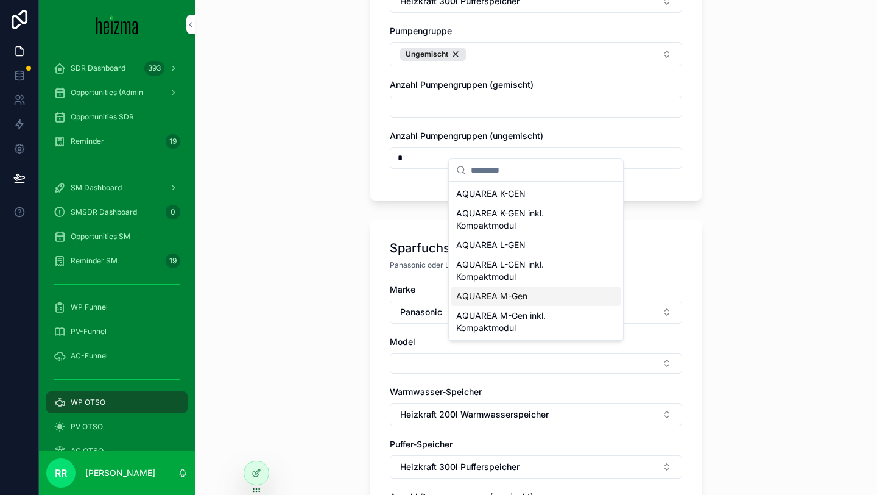
click at [515, 295] on span "AQUAREA M-Gen" at bounding box center [491, 296] width 71 height 12
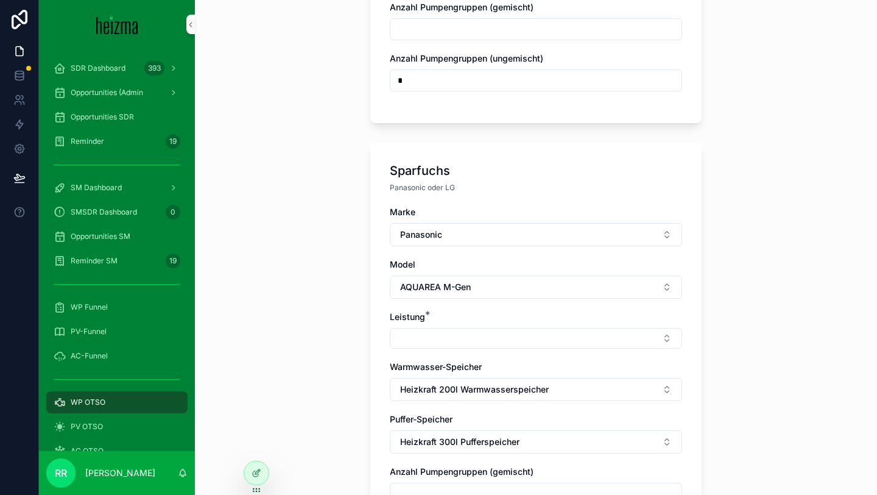
scroll to position [858, 0]
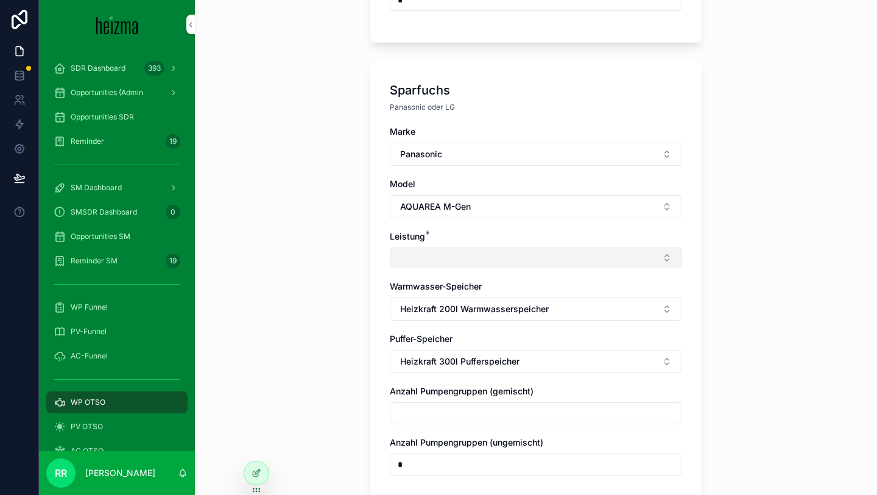
click at [495, 247] on button "Select Button" at bounding box center [536, 257] width 292 height 21
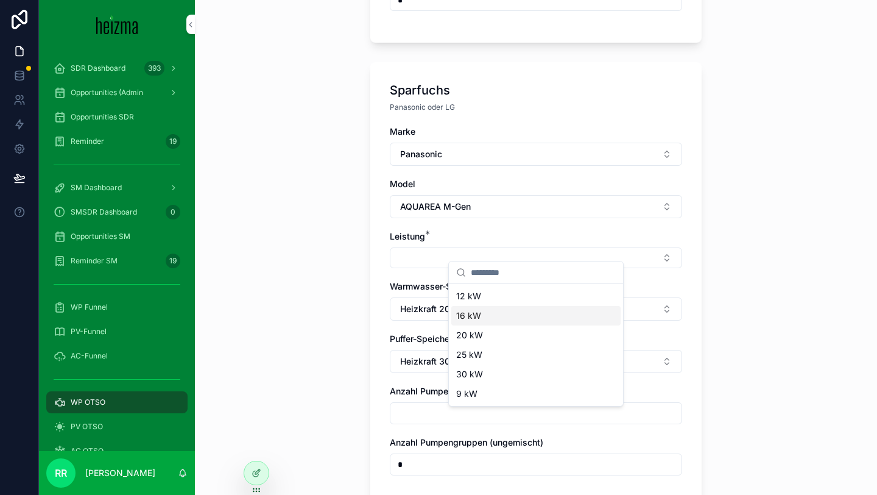
click at [493, 312] on div "16 kW" at bounding box center [535, 315] width 169 height 19
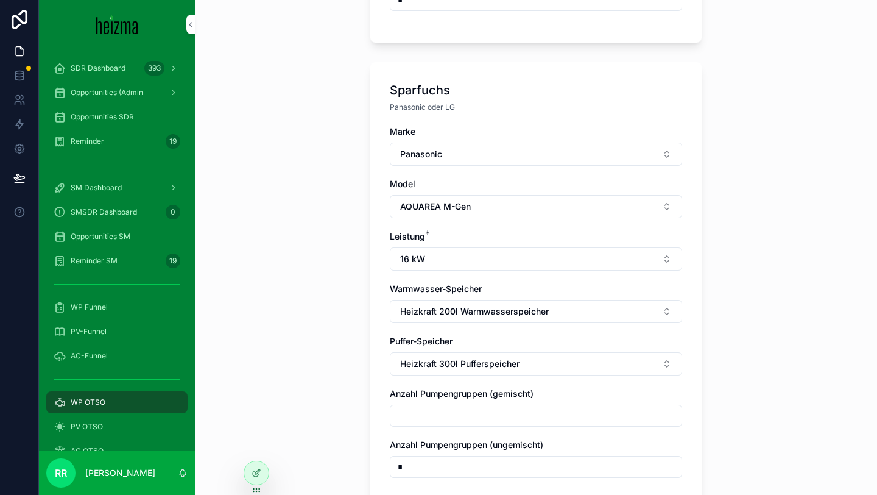
click at [324, 320] on div "**********" at bounding box center [536, 247] width 682 height 495
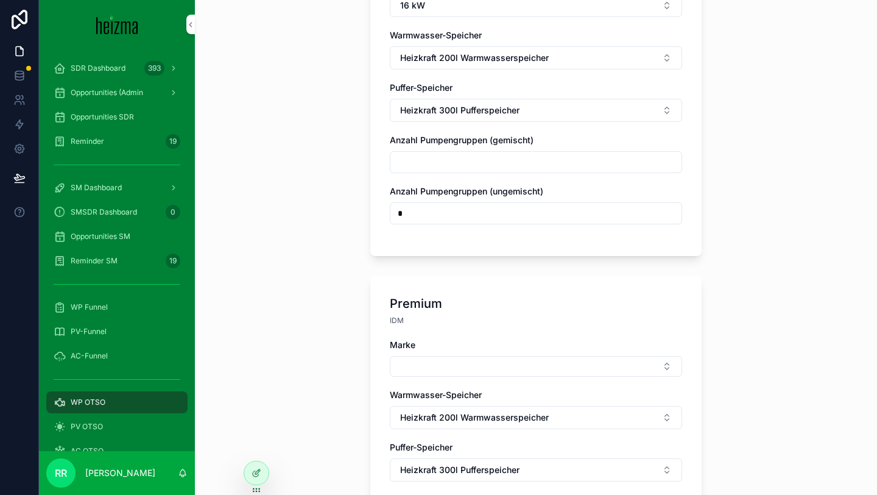
scroll to position [1128, 0]
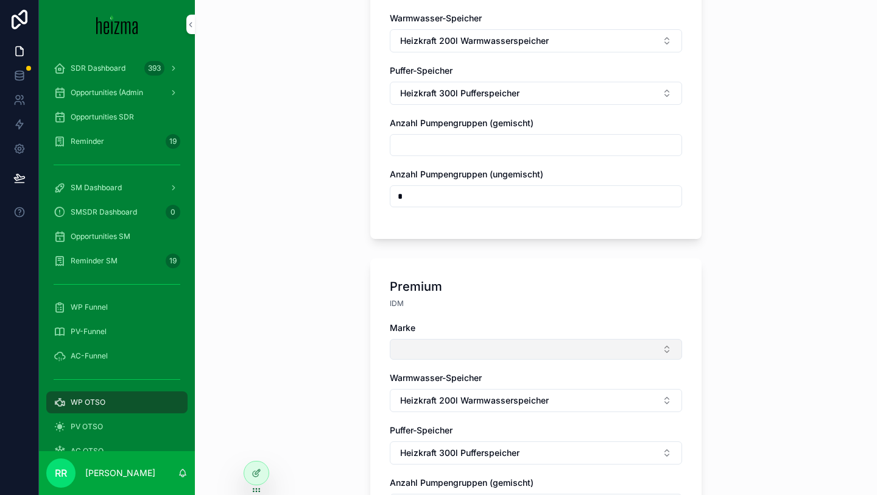
click at [431, 340] on button "Select Button" at bounding box center [536, 349] width 292 height 21
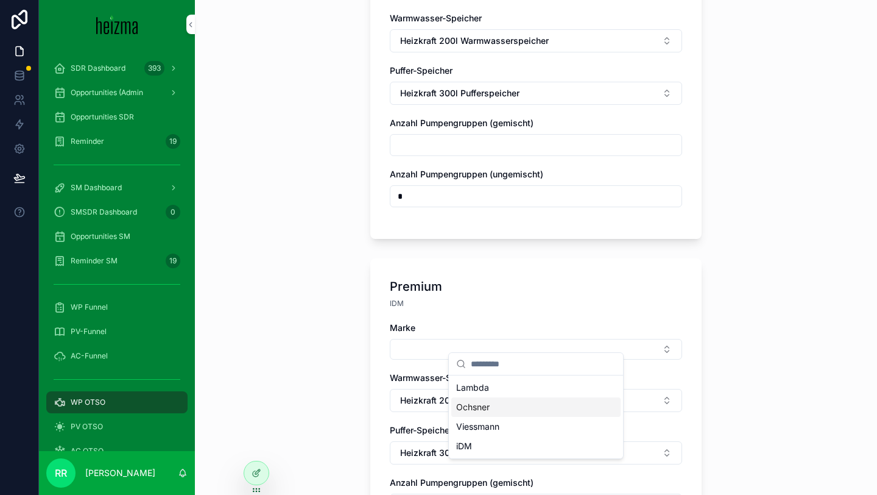
click at [485, 392] on span "Lambda" at bounding box center [472, 387] width 33 height 12
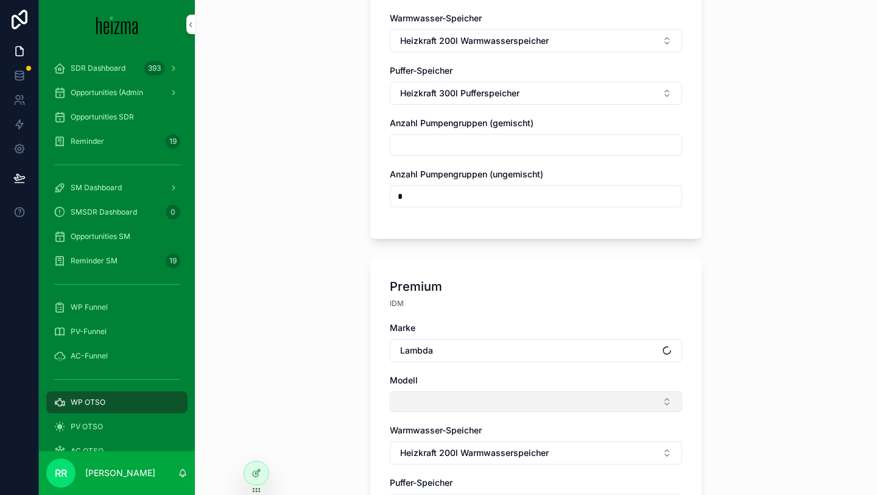
click at [442, 391] on button "Select Button" at bounding box center [536, 401] width 292 height 21
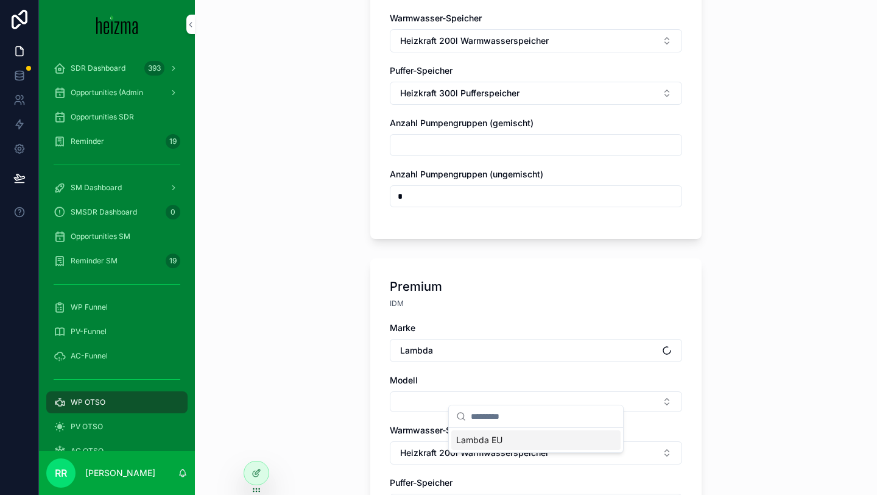
click at [491, 439] on span "Lambda EU" at bounding box center [479, 440] width 46 height 12
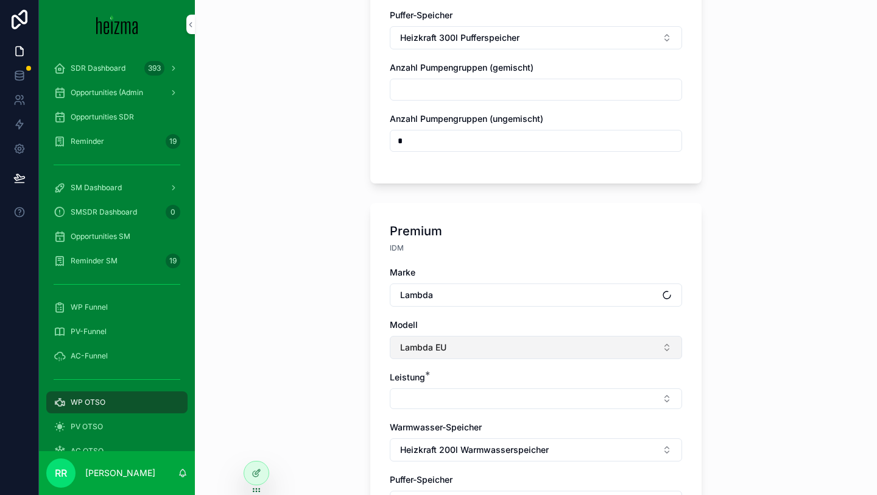
scroll to position [1261, 0]
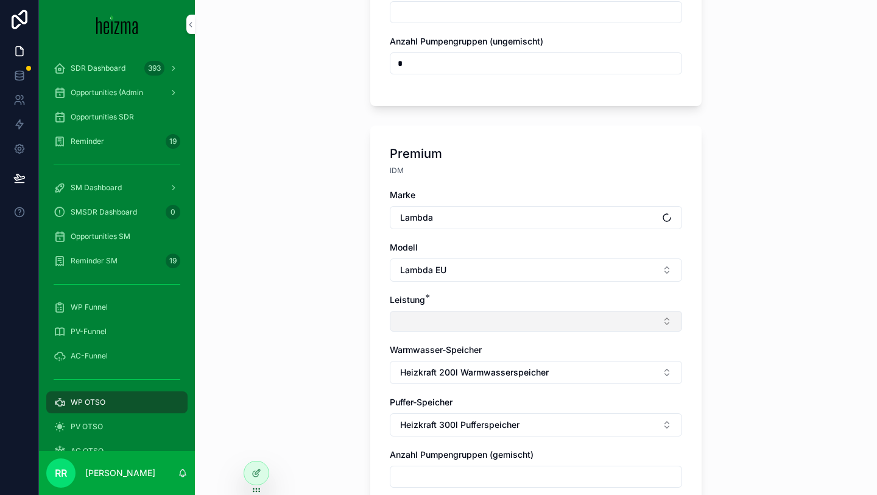
click at [493, 311] on button "Select Button" at bounding box center [536, 321] width 292 height 21
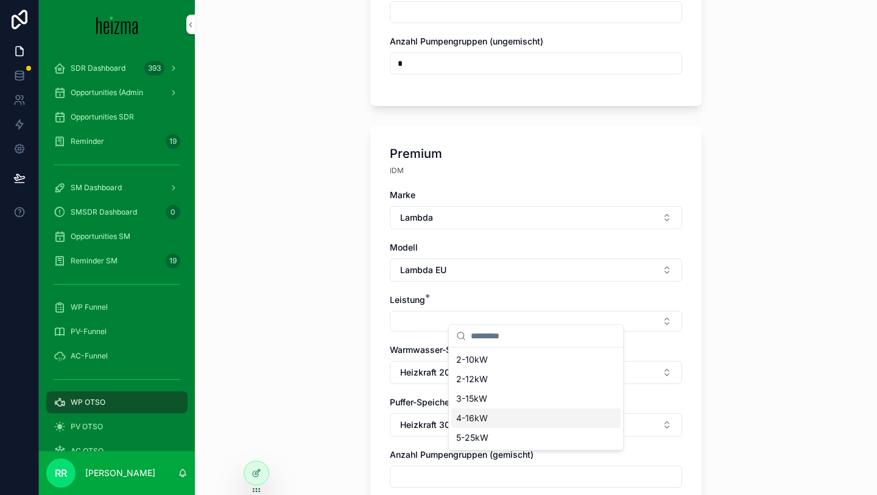
click at [491, 417] on div "4-16kW" at bounding box center [535, 417] width 169 height 19
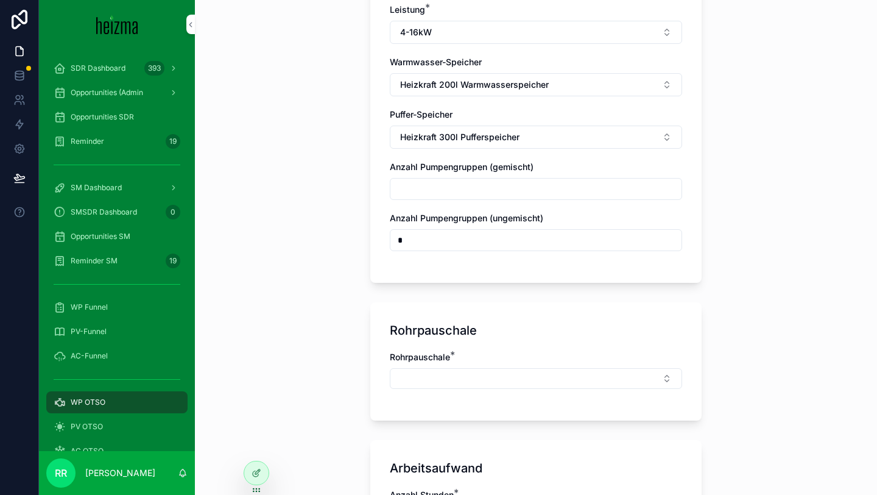
scroll to position [1580, 0]
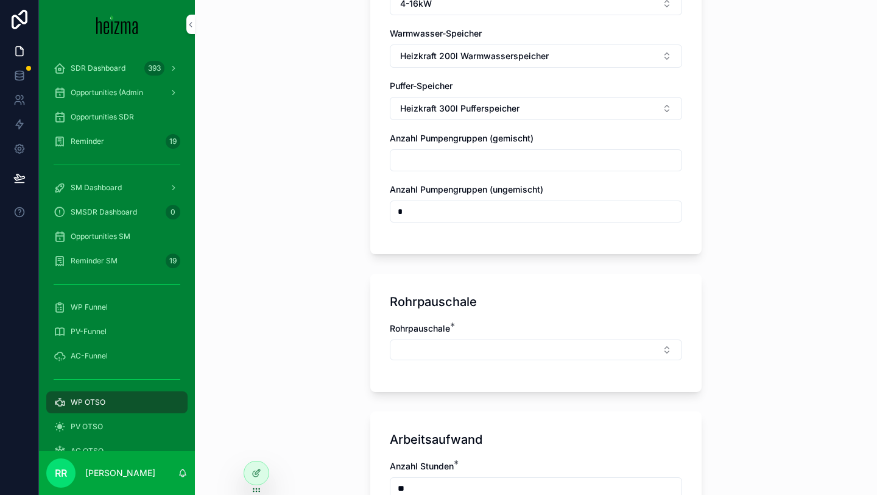
click at [478, 354] on div "Rohrpauschale *" at bounding box center [536, 347] width 292 height 50
click at [507, 339] on button "Select Button" at bounding box center [536, 349] width 292 height 21
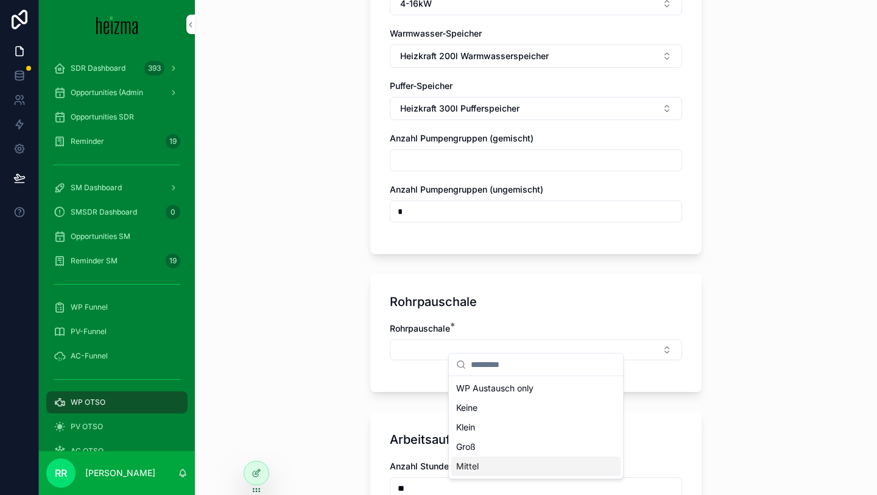
click at [482, 457] on div "Mittel" at bounding box center [535, 465] width 169 height 19
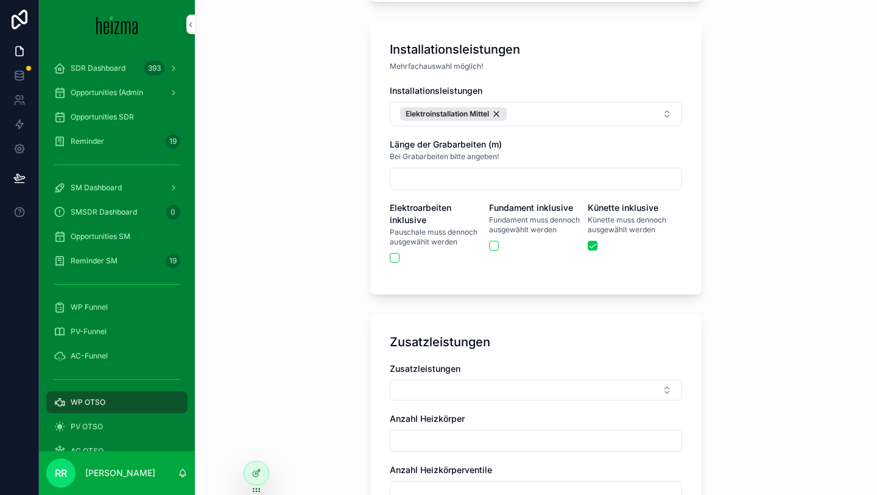
scroll to position [2137, 0]
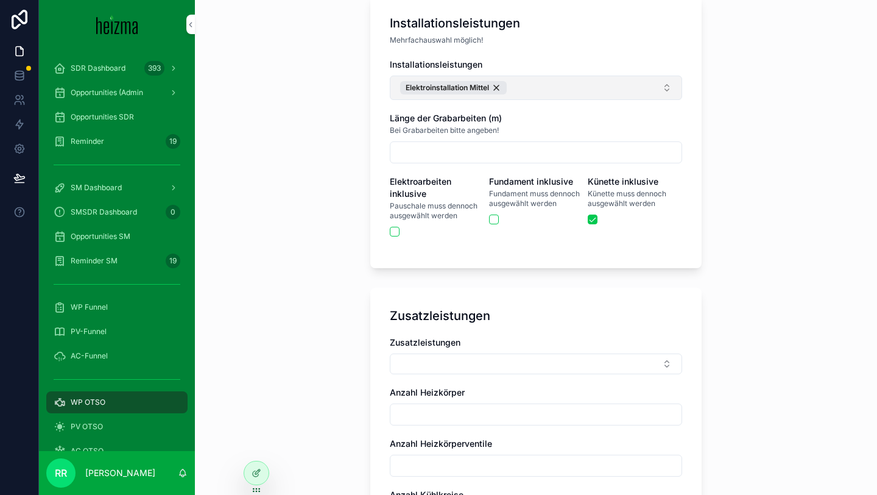
click at [584, 84] on button "Elektroinstallation Mittel" at bounding box center [536, 88] width 292 height 24
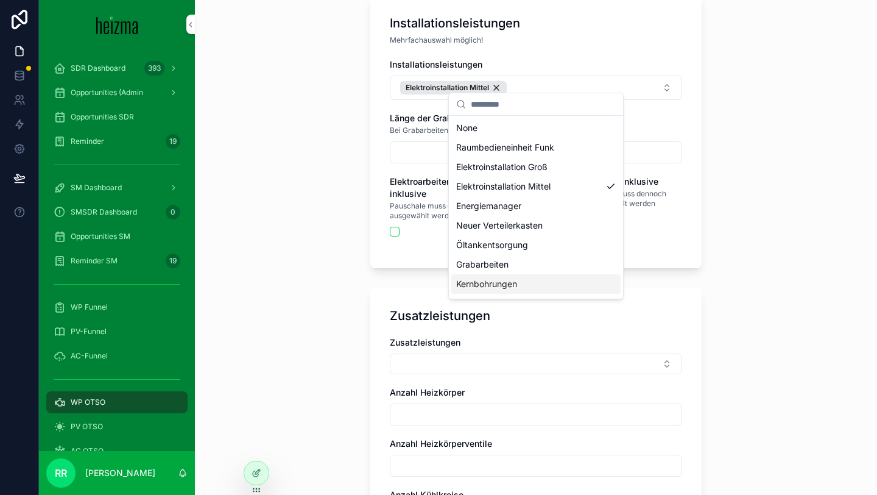
scroll to position [37, 0]
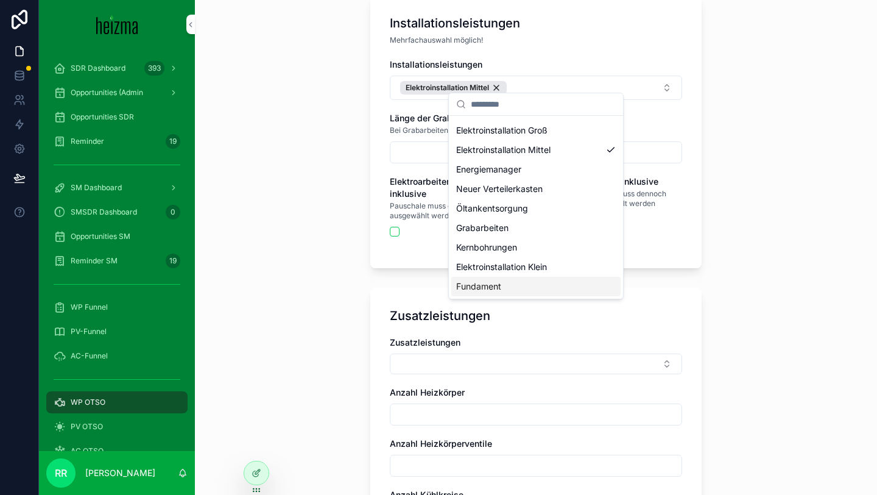
click at [485, 283] on span "Fundament" at bounding box center [478, 286] width 45 height 12
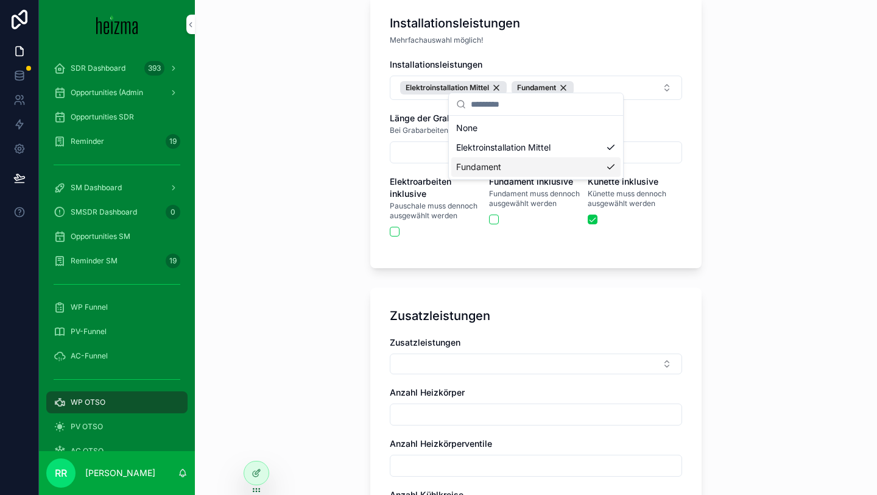
click at [350, 285] on div "**********" at bounding box center [536, 247] width 682 height 495
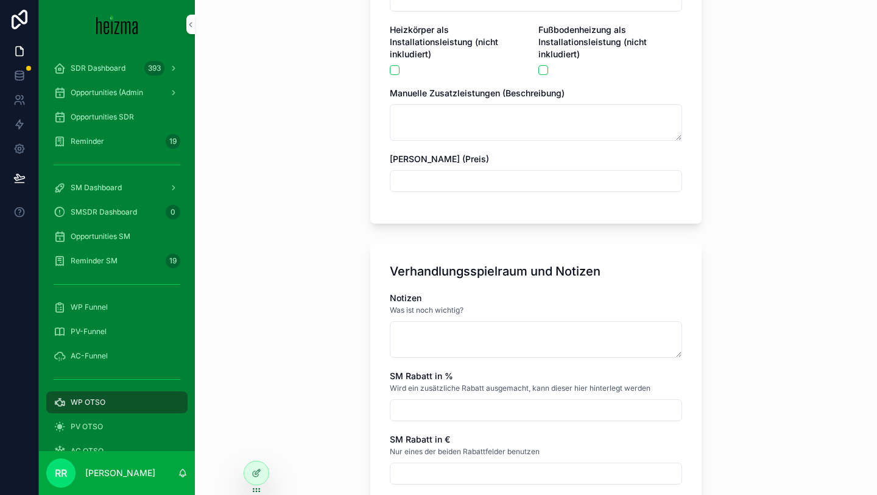
scroll to position [2804, 0]
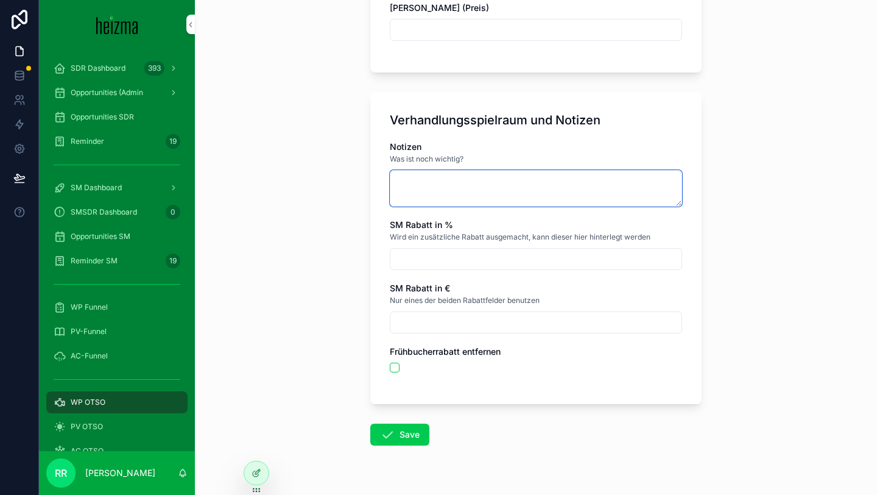
click at [476, 175] on textarea "scrollable content" at bounding box center [536, 188] width 292 height 37
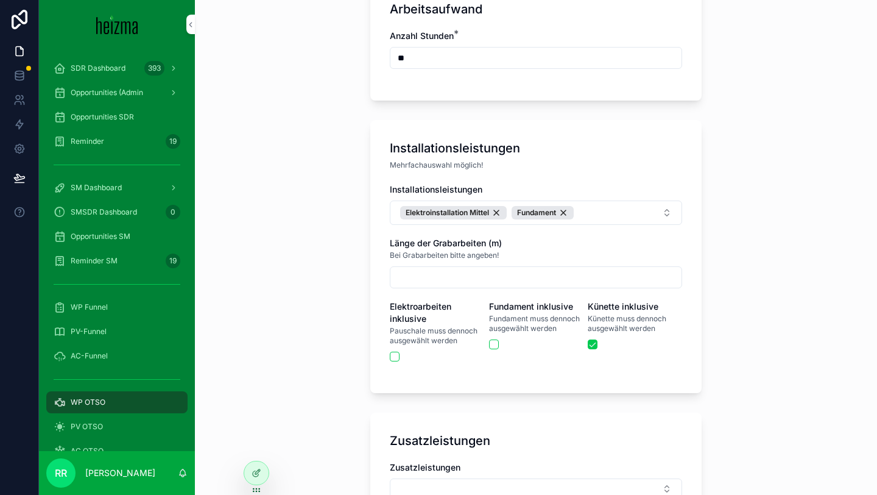
scroll to position [1949, 0]
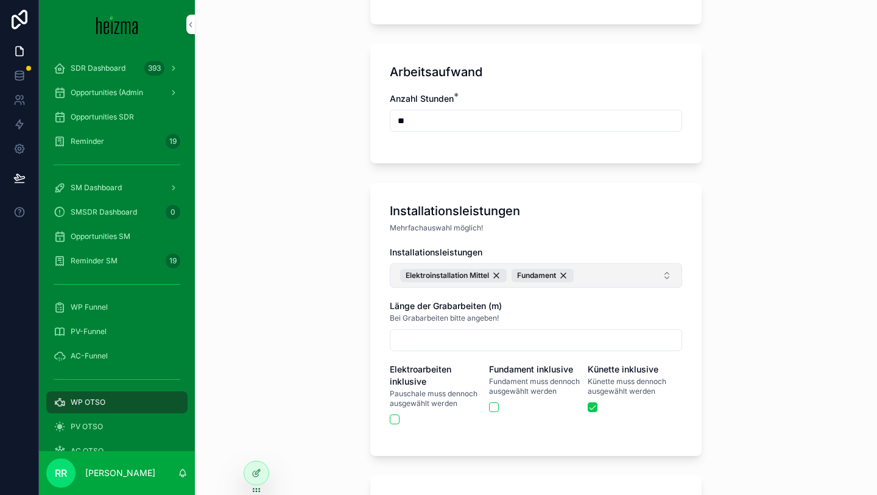
type textarea "**********"
click at [593, 270] on button "Elektroinstallation Mittel Fundament" at bounding box center [536, 275] width 292 height 24
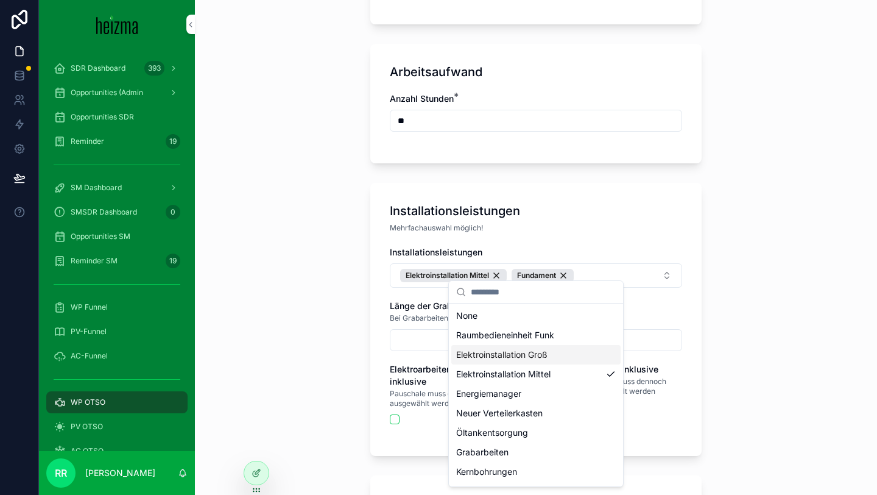
scroll to position [37, 0]
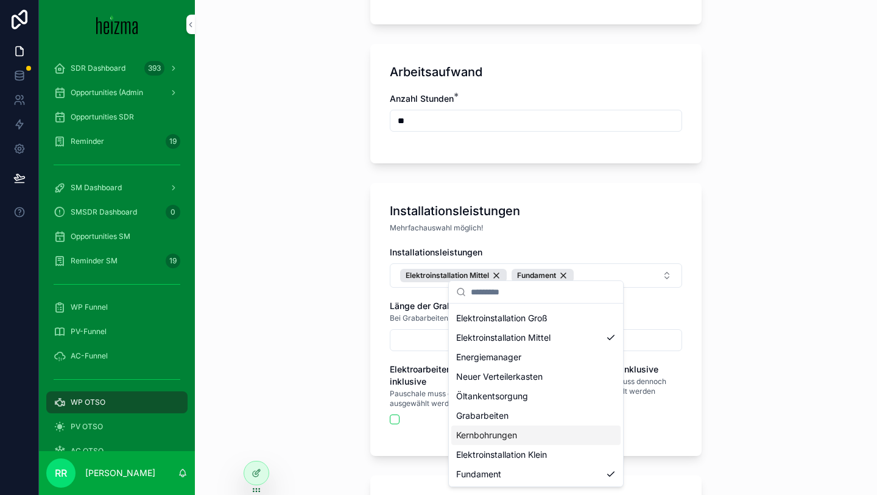
click at [503, 434] on span "Kernbohrungen" at bounding box center [486, 435] width 61 height 12
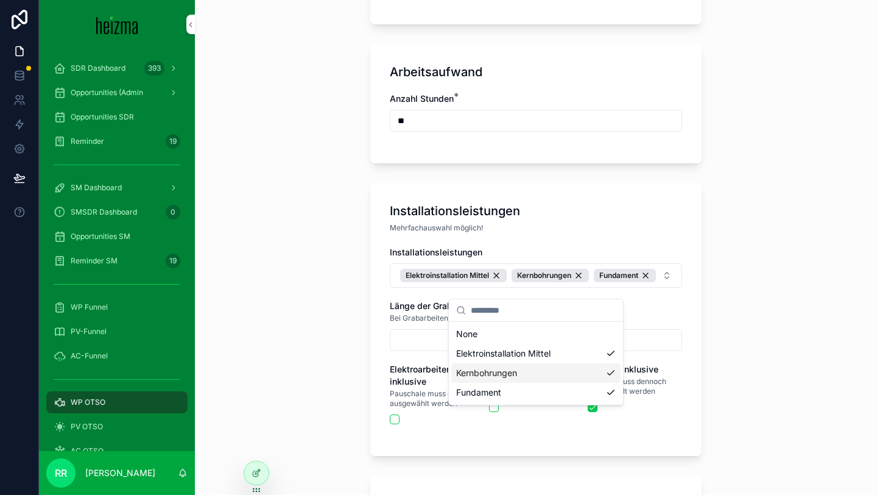
click at [353, 351] on div "**********" at bounding box center [536, 247] width 682 height 495
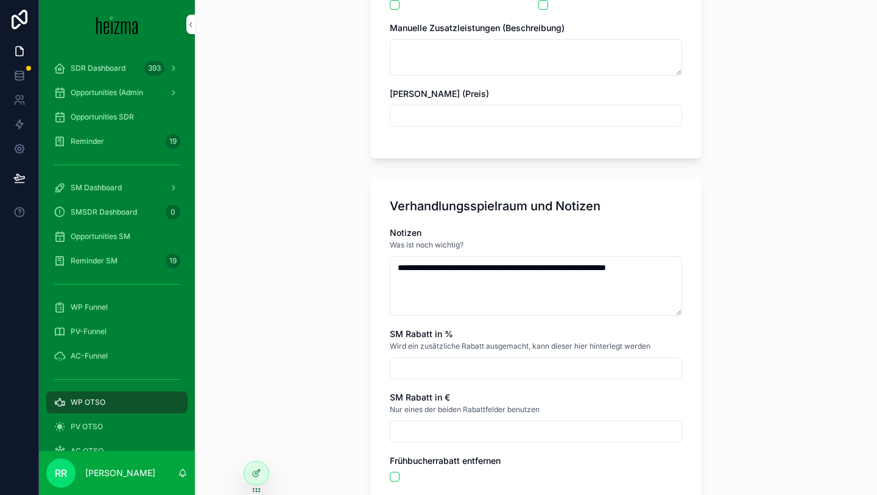
scroll to position [2780, 0]
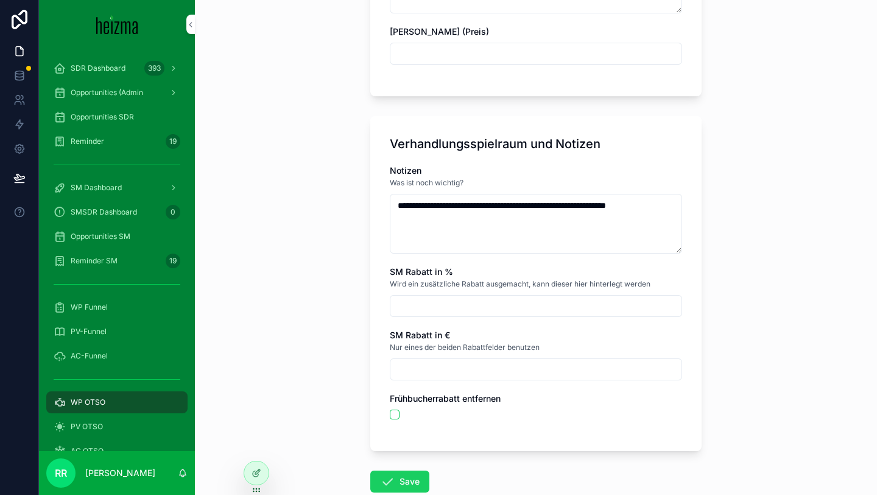
click at [399, 479] on button "Save" at bounding box center [399, 481] width 59 height 22
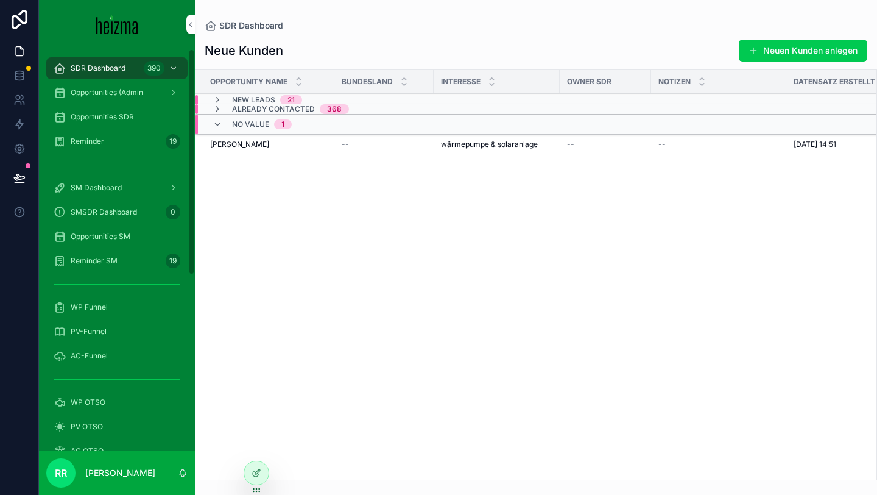
click at [100, 123] on div "Opportunities SDR" at bounding box center [117, 116] width 127 height 19
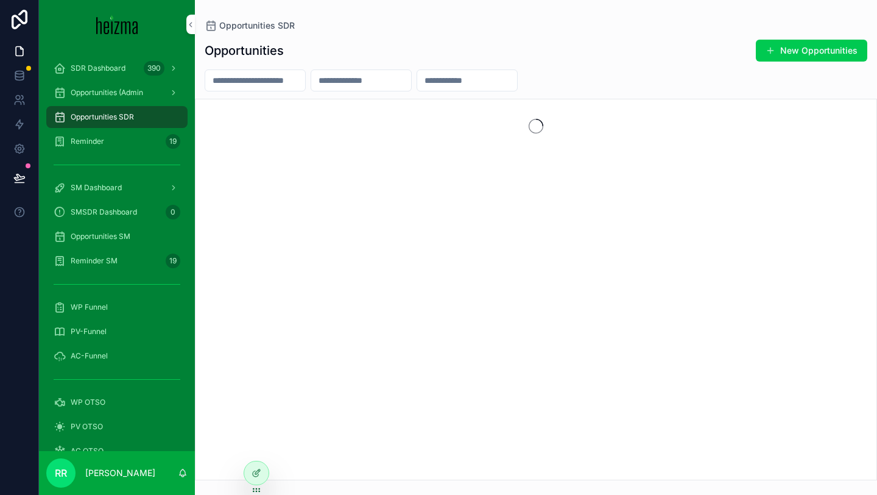
click at [264, 72] on input "scrollable content" at bounding box center [255, 80] width 100 height 17
paste input "*******"
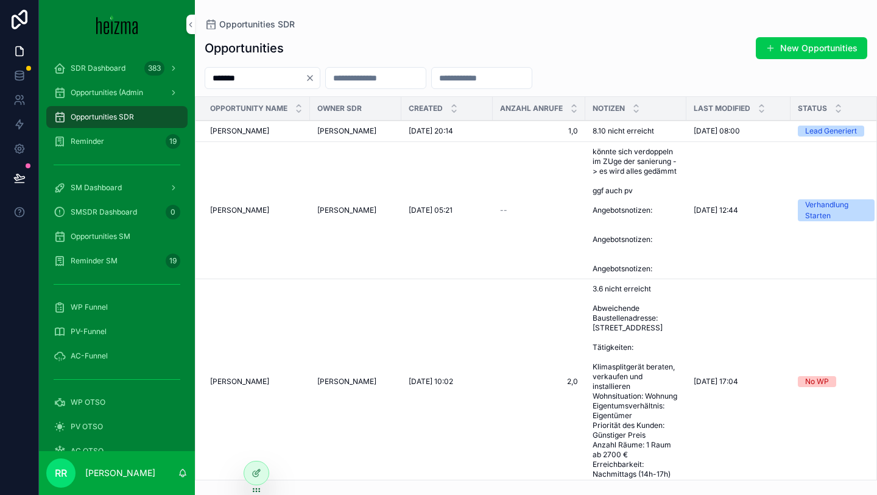
type input "*******"
click at [94, 403] on span "WP OTSO" at bounding box center [88, 402] width 35 height 10
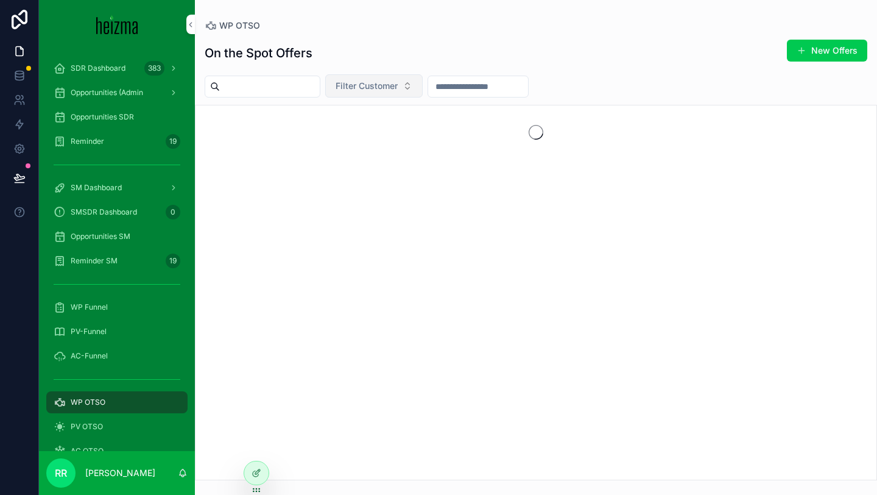
click at [422, 92] on button "Filter Customer" at bounding box center [373, 85] width 97 height 23
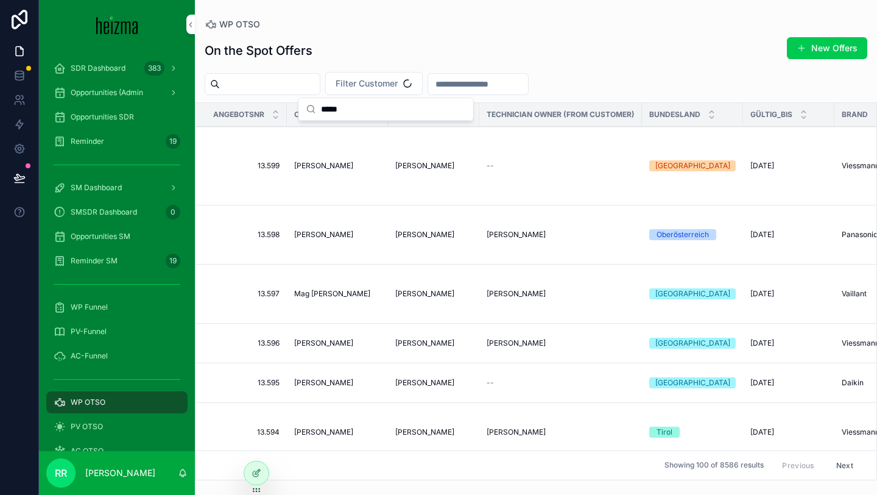
type input "*****"
click at [460, 155] on td "[PERSON_NAME] [PERSON_NAME]" at bounding box center [433, 166] width 91 height 79
